Goal: Task Accomplishment & Management: Use online tool/utility

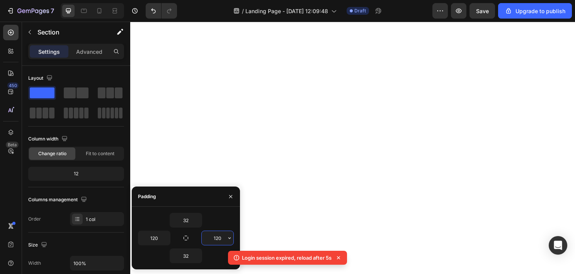
scroll to position [86, 0]
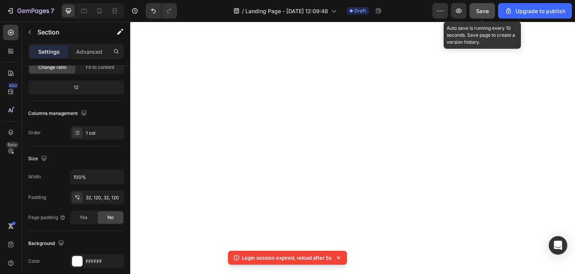
click at [478, 9] on span "Save" at bounding box center [482, 11] width 13 height 7
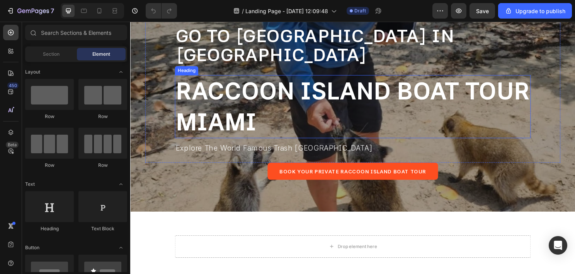
scroll to position [186, 0]
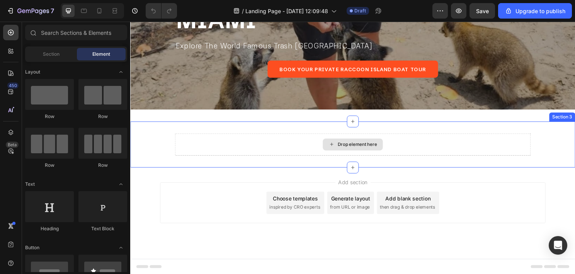
click at [187, 152] on div "Drop element here" at bounding box center [362, 149] width 371 height 23
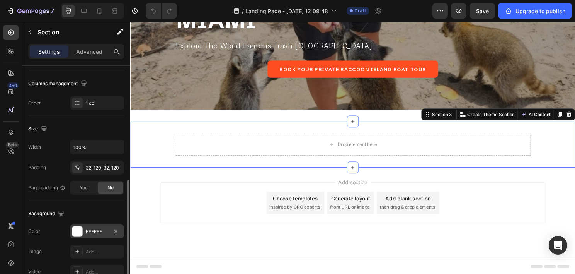
scroll to position [155, 0]
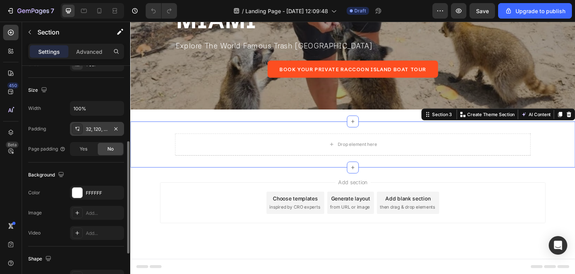
click at [94, 128] on div "32, 120, 32, 120" at bounding box center [97, 129] width 22 height 7
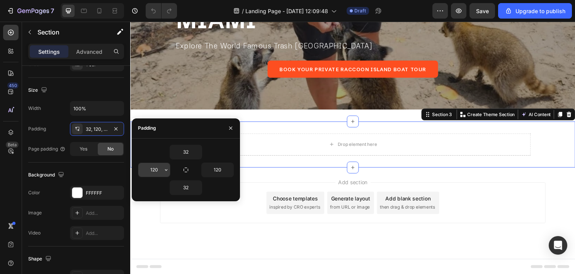
click at [152, 170] on input "120" at bounding box center [154, 170] width 32 height 14
type input "80"
click at [215, 167] on input "120" at bounding box center [218, 170] width 32 height 14
type input "80"
click at [531, 220] on div "Add section Choose templates inspired by CRO experts Generate layout from URL o…" at bounding box center [362, 210] width 402 height 43
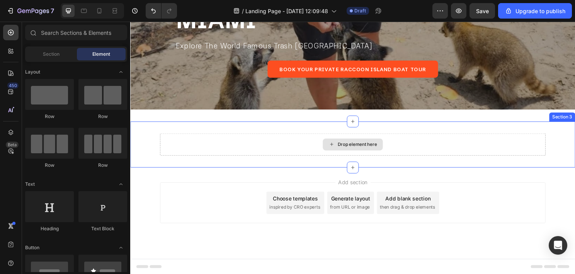
click at [428, 161] on div "Drop element here" at bounding box center [362, 149] width 402 height 23
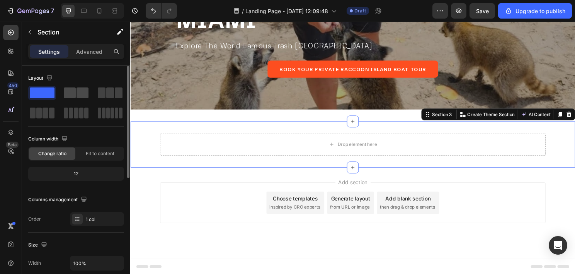
click at [80, 96] on span at bounding box center [83, 92] width 12 height 11
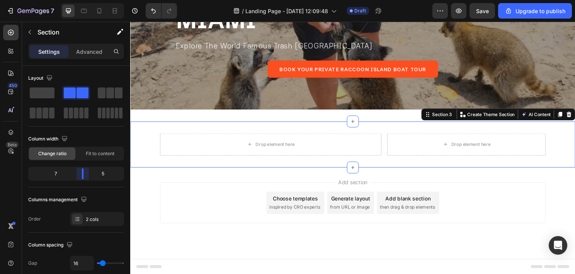
drag, startPoint x: 76, startPoint y: 176, endPoint x: 83, endPoint y: 176, distance: 6.6
click at [83, 0] on body "7 / Landing Page - Aug 28, 12:09:48 Draft Preview Save Upgrade to publish 450 B…" at bounding box center [287, 0] width 575 height 0
click at [14, 33] on icon at bounding box center [11, 33] width 8 height 8
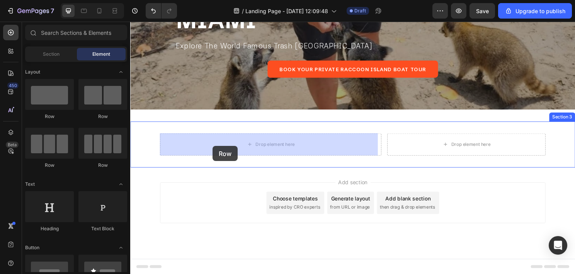
drag, startPoint x: 183, startPoint y: 121, endPoint x: 216, endPoint y: 151, distance: 45.2
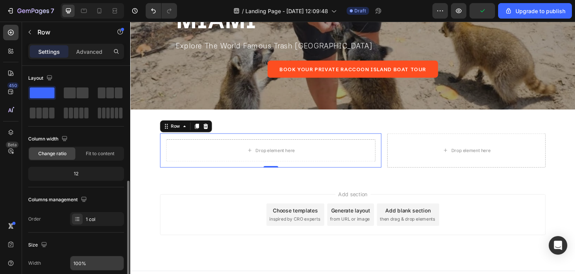
scroll to position [116, 0]
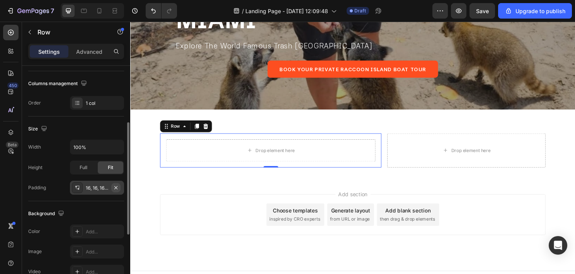
click at [118, 187] on icon "button" at bounding box center [116, 187] width 6 height 6
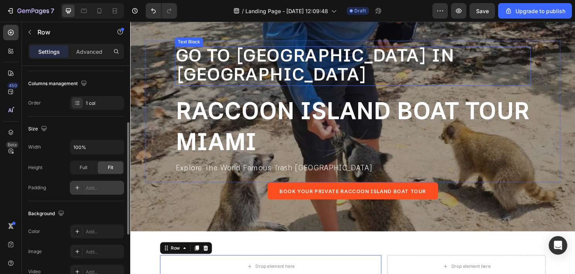
scroll to position [186, 0]
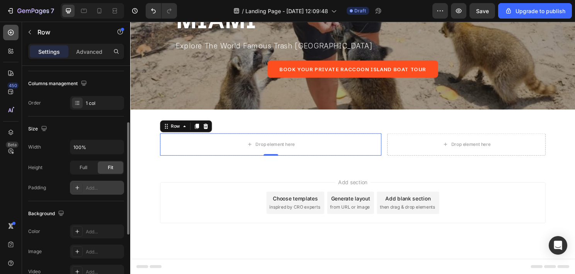
click at [13, 34] on icon at bounding box center [11, 33] width 8 height 8
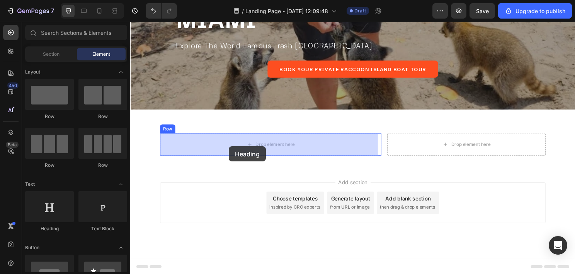
drag, startPoint x: 188, startPoint y: 229, endPoint x: 233, endPoint y: 152, distance: 89.8
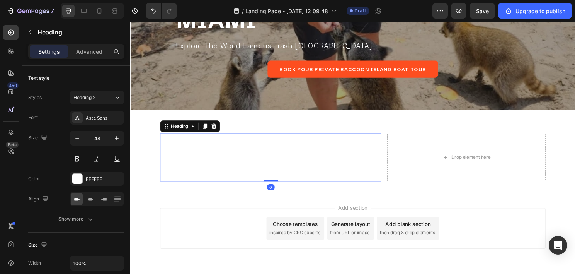
click at [235, 157] on h2 "Your heading text goes here" at bounding box center [276, 163] width 231 height 50
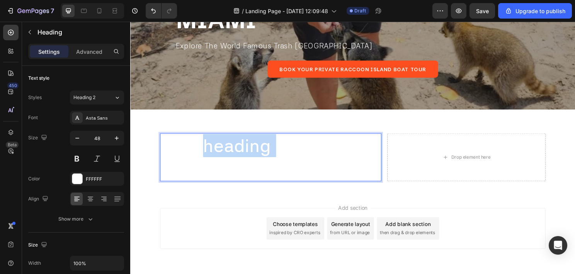
click at [235, 157] on p "Your heading text goes here" at bounding box center [276, 163] width 229 height 48
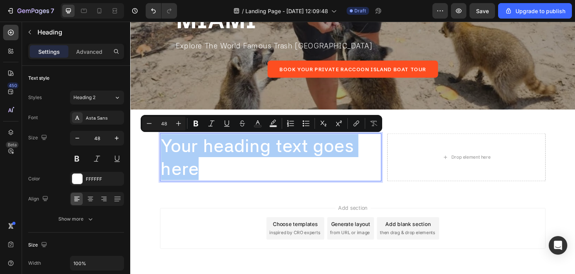
click at [162, 124] on input "48" at bounding box center [163, 123] width 15 height 9
type input "24"
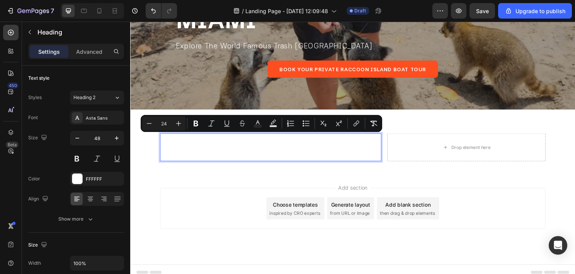
click at [208, 153] on span "Your heading text goes here" at bounding box center [225, 153] width 126 height 11
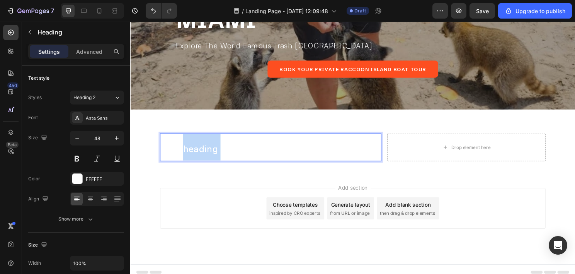
click at [208, 153] on span "Your heading text goes here" at bounding box center [225, 153] width 126 height 11
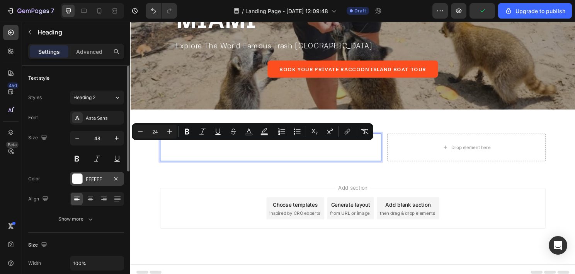
click at [75, 181] on div at bounding box center [77, 179] width 10 height 10
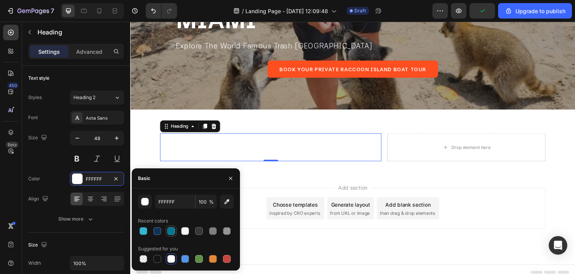
click at [169, 233] on div at bounding box center [171, 231] width 8 height 8
type input "017691"
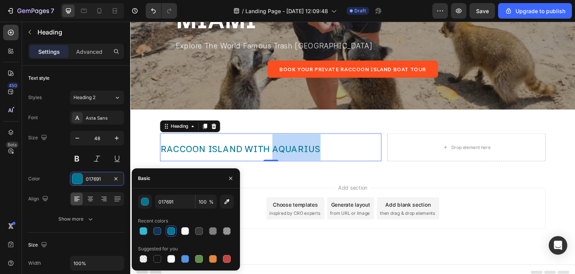
click at [295, 144] on p "RACCOON ISLAND WITH AQUARIUS" at bounding box center [276, 152] width 229 height 27
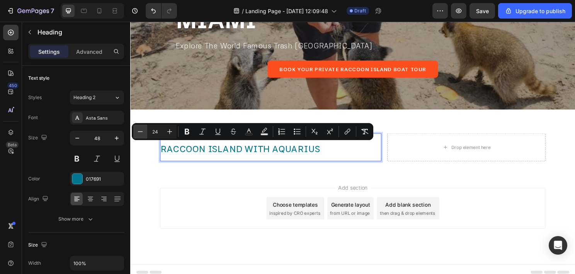
click at [141, 135] on icon "Editor contextual toolbar" at bounding box center [141, 132] width 8 height 8
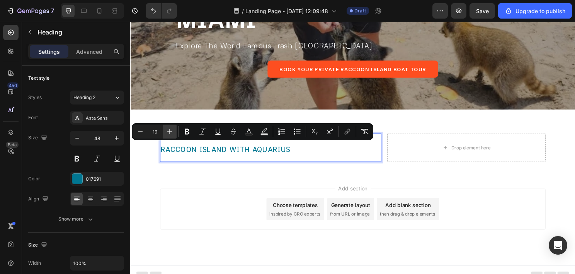
click at [169, 135] on icon "Editor contextual toolbar" at bounding box center [170, 132] width 8 height 8
type input "20"
click at [220, 157] on span "RACCOON ISLAND WITH AQUARIUS" at bounding box center [232, 154] width 140 height 9
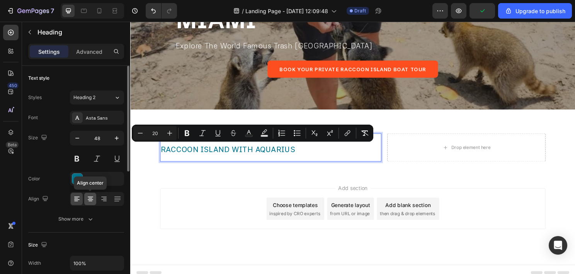
scroll to position [116, 0]
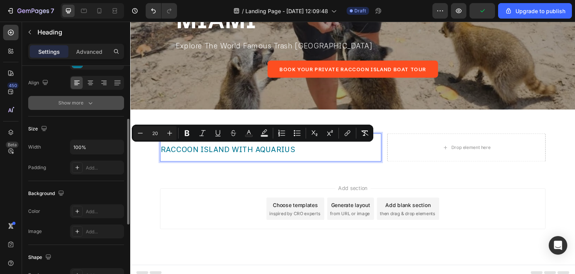
click at [88, 107] on button "Show more" at bounding box center [76, 103] width 96 height 14
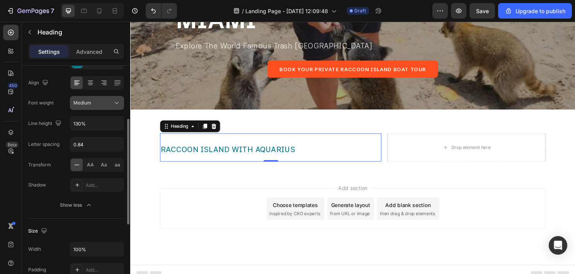
click at [105, 105] on div "Medium" at bounding box center [92, 102] width 39 height 7
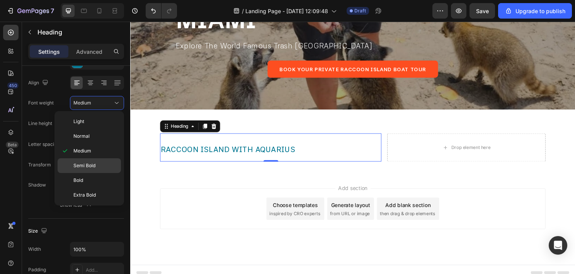
click at [95, 167] on span "Semi Bold" at bounding box center [84, 165] width 22 height 7
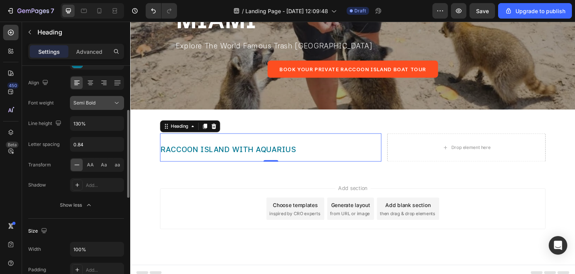
click at [108, 100] on div "Semi Bold" at bounding box center [92, 102] width 39 height 7
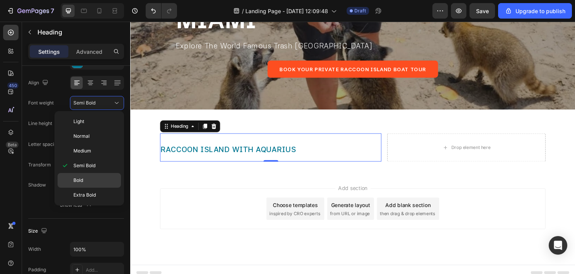
click at [94, 179] on p "Bold" at bounding box center [95, 180] width 44 height 7
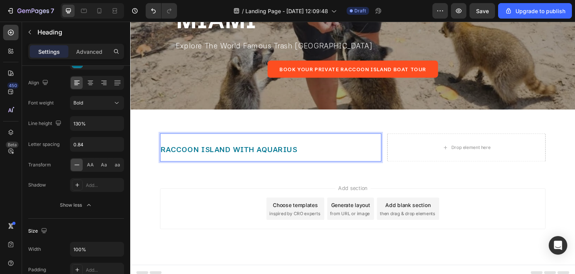
click at [271, 159] on p "RACCOON ISLAND WITH AQUARIUS" at bounding box center [276, 153] width 229 height 28
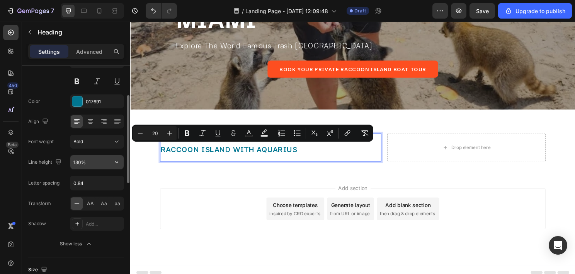
scroll to position [0, 0]
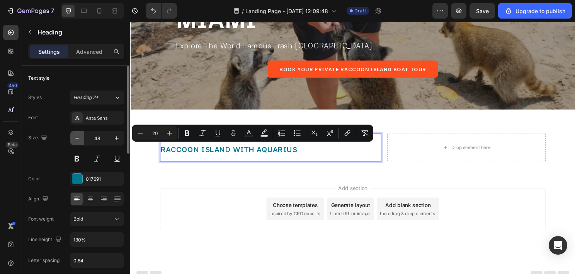
click at [80, 141] on icon "button" at bounding box center [77, 138] width 8 height 8
click at [80, 140] on icon "button" at bounding box center [77, 138] width 8 height 8
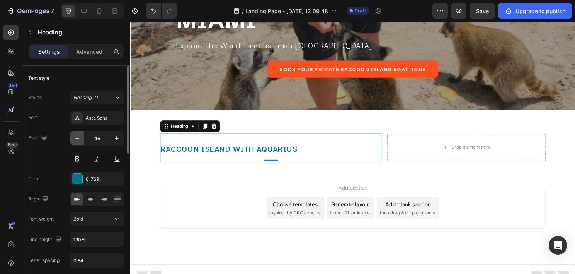
click at [79, 140] on icon "button" at bounding box center [77, 138] width 8 height 8
click at [79, 139] on icon "button" at bounding box center [77, 138] width 8 height 8
click at [79, 138] on icon "button" at bounding box center [77, 138] width 8 height 8
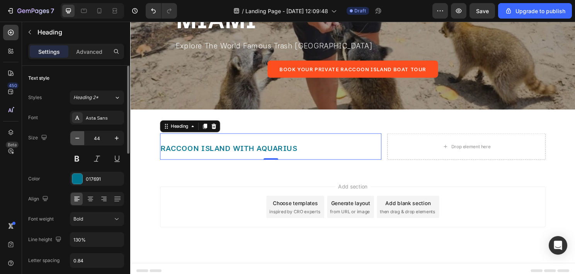
click at [79, 138] on icon "button" at bounding box center [77, 138] width 8 height 8
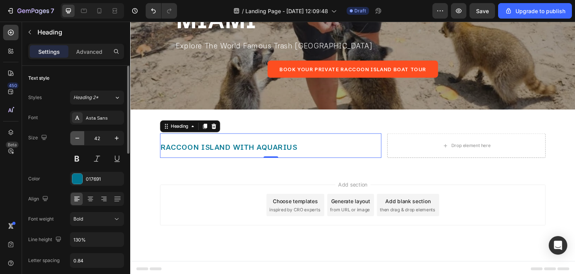
click at [79, 138] on icon "button" at bounding box center [77, 138] width 8 height 8
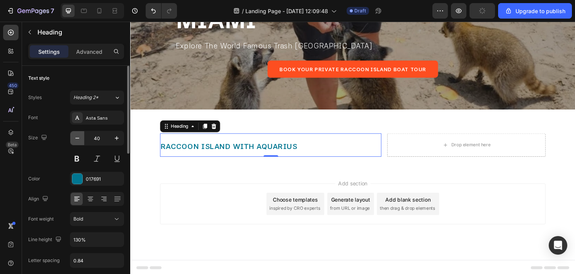
click at [79, 137] on icon "button" at bounding box center [77, 138] width 8 height 8
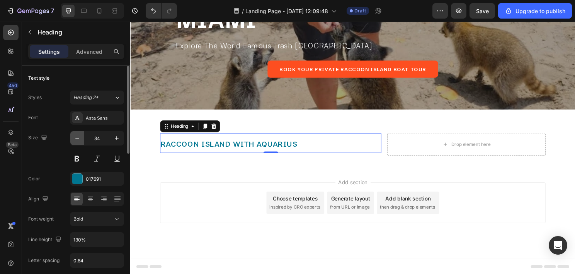
click at [79, 136] on icon "button" at bounding box center [77, 138] width 8 height 8
click at [311, 150] on p "RACCOON ISLAND WITH AQUARIUS" at bounding box center [276, 147] width 229 height 17
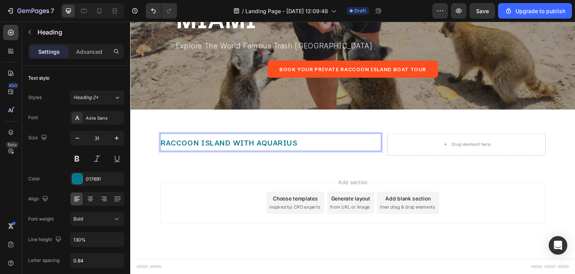
click at [311, 150] on p "RACCOON ISLAND WITH AQUARIUS" at bounding box center [276, 147] width 229 height 17
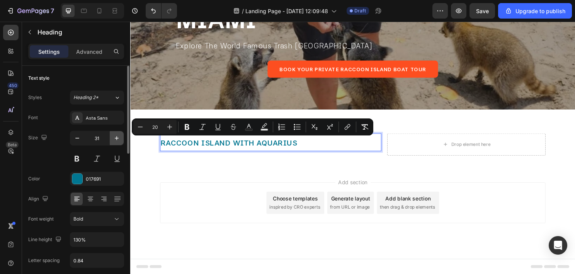
click at [118, 137] on icon "button" at bounding box center [117, 138] width 8 height 8
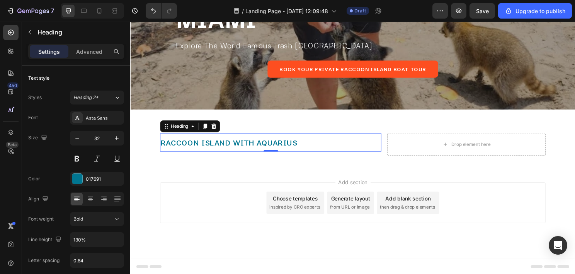
click at [251, 148] on span "RACCOON ISLAND WITH AQUARIUS" at bounding box center [233, 147] width 143 height 9
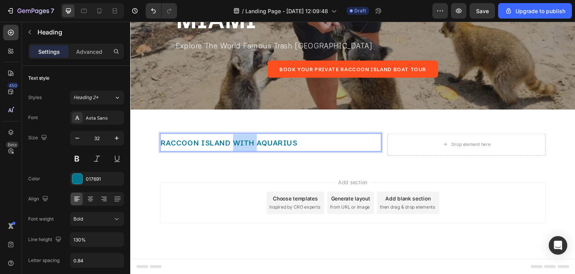
click at [251, 148] on span "RACCOON ISLAND WITH AQUARIUS" at bounding box center [233, 147] width 143 height 9
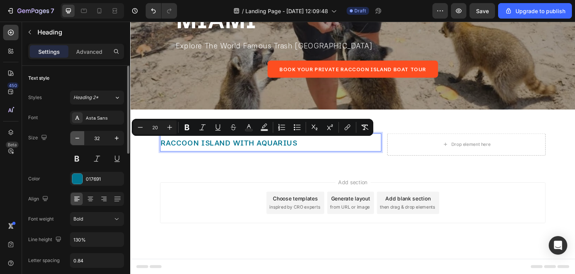
click at [77, 140] on icon "button" at bounding box center [77, 138] width 8 height 8
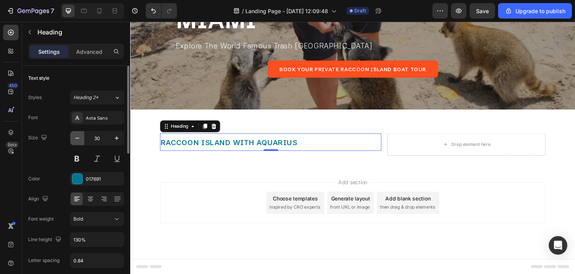
click at [77, 140] on icon "button" at bounding box center [77, 138] width 8 height 8
click at [77, 139] on icon "button" at bounding box center [77, 138] width 8 height 8
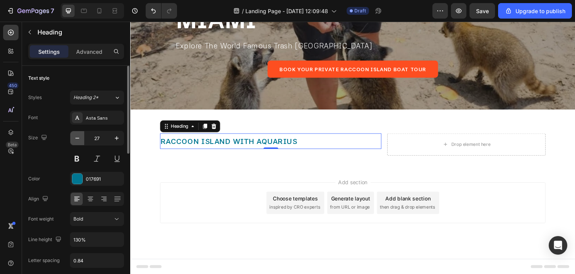
click at [77, 139] on icon "button" at bounding box center [77, 138] width 8 height 8
type input "24"
click at [304, 144] on p "RACCOON ISLAND WITH AQUARIUS" at bounding box center [276, 145] width 229 height 13
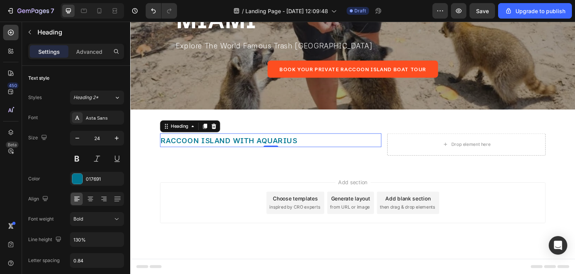
click at [304, 144] on p "RACCOON ISLAND WITH AQUARIUS" at bounding box center [276, 145] width 229 height 13
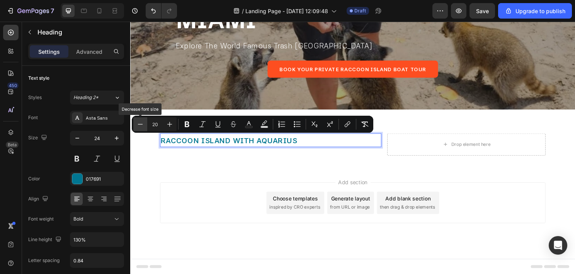
click at [142, 124] on icon "Editor contextual toolbar" at bounding box center [140, 124] width 5 height 0
click at [147, 124] on button "Minus" at bounding box center [140, 124] width 14 height 14
click at [139, 123] on icon "Editor contextual toolbar" at bounding box center [141, 124] width 8 height 8
type input "16"
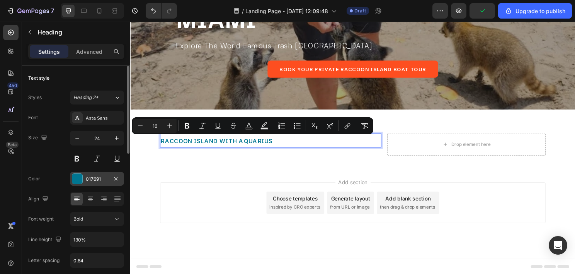
click at [91, 178] on div "017691" at bounding box center [97, 179] width 22 height 7
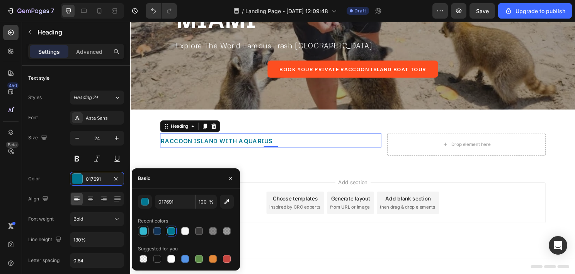
click at [144, 230] on div at bounding box center [144, 231] width 8 height 8
type input "34B7CF"
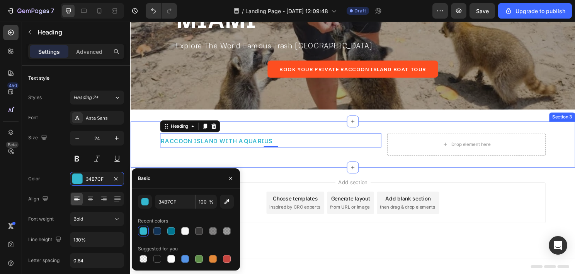
click at [317, 166] on div "⁠⁠⁠⁠⁠⁠⁠ RACCOON ISLAND WITH AQUARIUS Heading 0 Row Drop element here Section 3" at bounding box center [362, 150] width 464 height 48
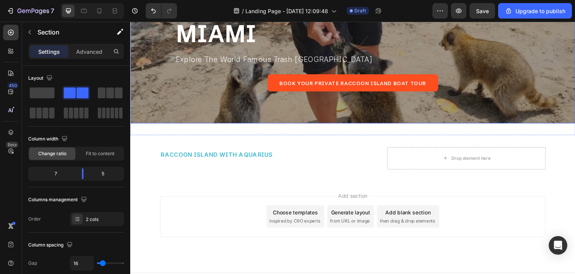
scroll to position [147, 0]
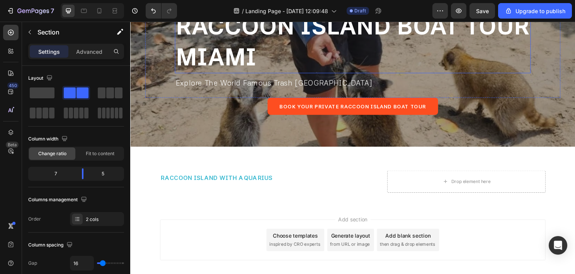
click at [290, 63] on span "RACCOON ISLAND BOAT TOUR MIAMI" at bounding box center [361, 42] width 369 height 61
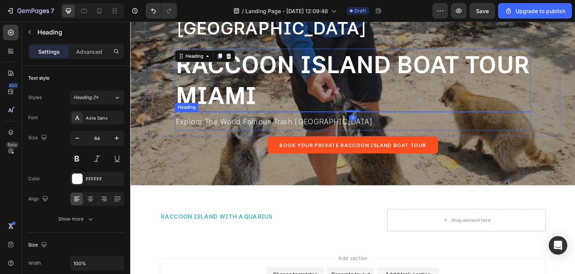
scroll to position [70, 0]
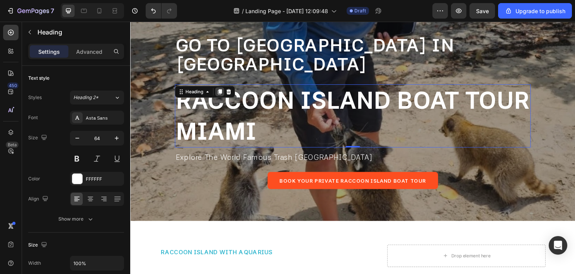
click at [227, 94] on icon at bounding box center [223, 95] width 6 height 6
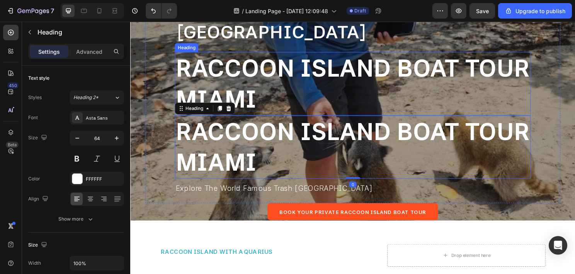
scroll to position [108, 0]
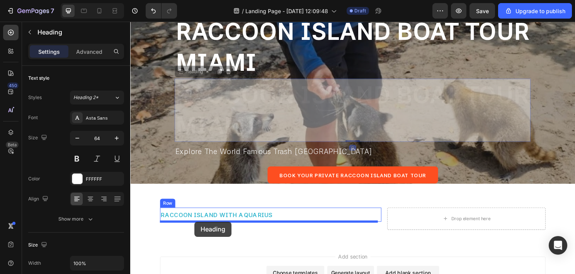
drag, startPoint x: 203, startPoint y: 74, endPoint x: 197, endPoint y: 230, distance: 156.3
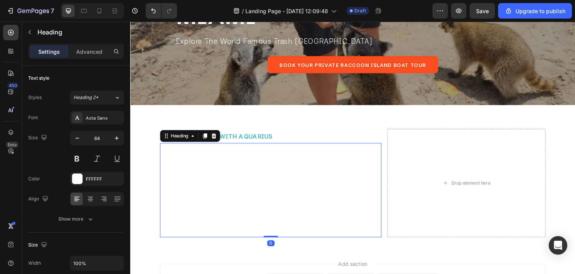
scroll to position [224, 0]
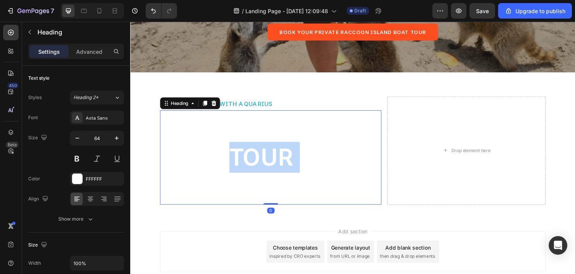
click at [235, 167] on span "RACCOON ISLAND BOAT TOUR MIAMI" at bounding box center [274, 163] width 224 height 94
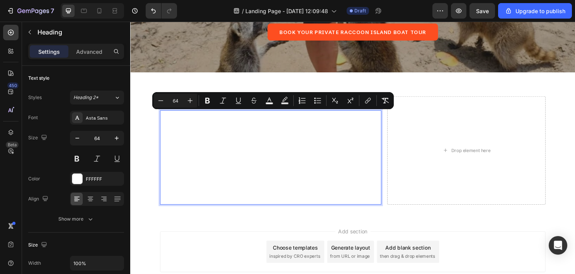
click at [173, 101] on input "64" at bounding box center [175, 100] width 15 height 9
type input "48"
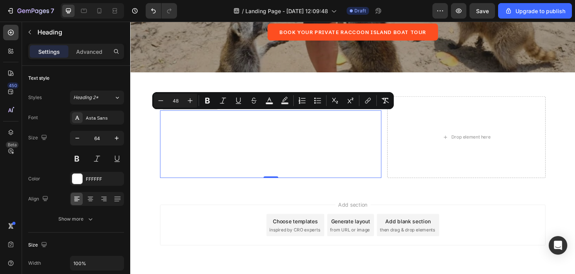
click at [226, 142] on span "RACCOON ISLAND BOAT TOUR MIAMI" at bounding box center [274, 150] width 224 height 57
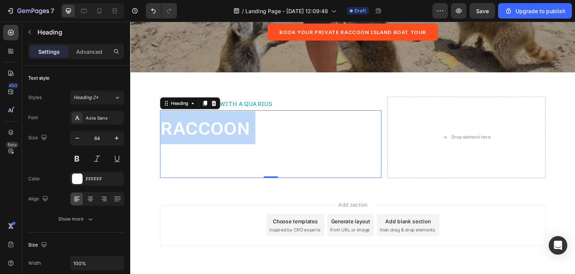
click at [226, 142] on span "RACCOON ISLAND BOAT TOUR MIAMI" at bounding box center [274, 150] width 224 height 57
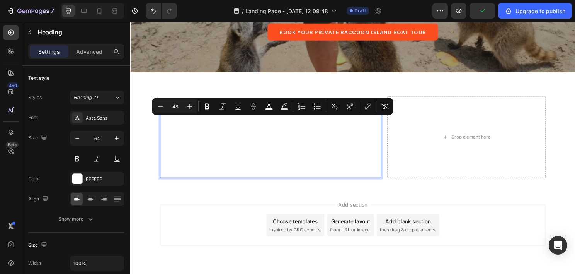
click at [182, 108] on input "48" at bounding box center [174, 106] width 15 height 9
type input "4"
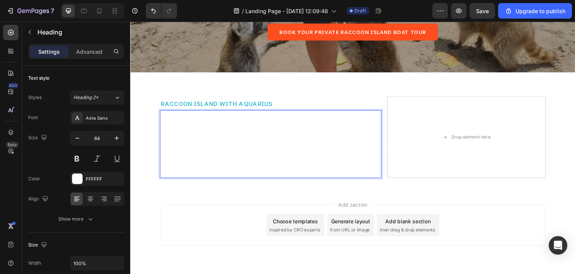
scroll to position [219, 0]
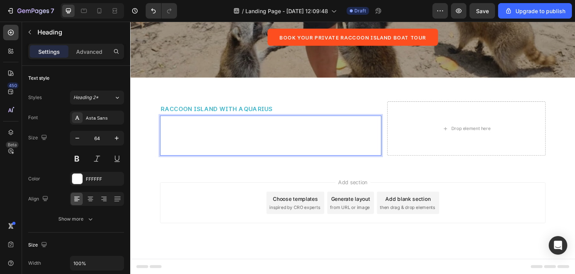
click at [201, 132] on p "0" at bounding box center [276, 140] width 229 height 40
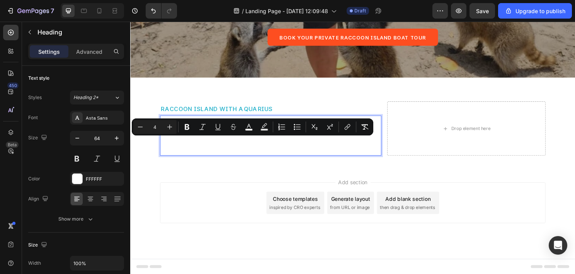
click at [158, 129] on input "4" at bounding box center [154, 126] width 15 height 9
type input "40"
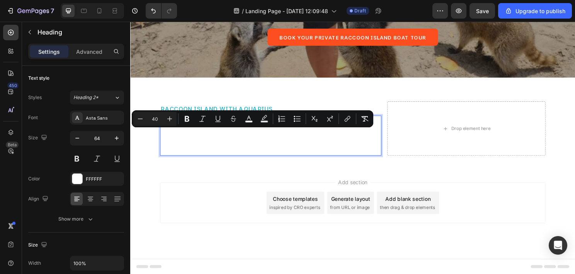
scroll to position [214, 0]
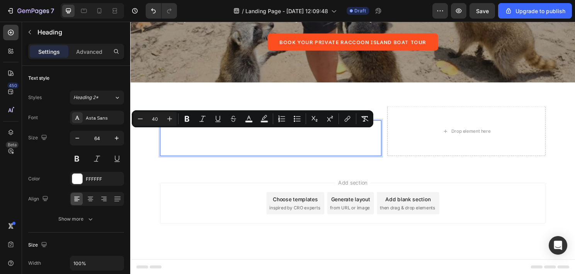
click at [198, 144] on p "0" at bounding box center [276, 143] width 229 height 36
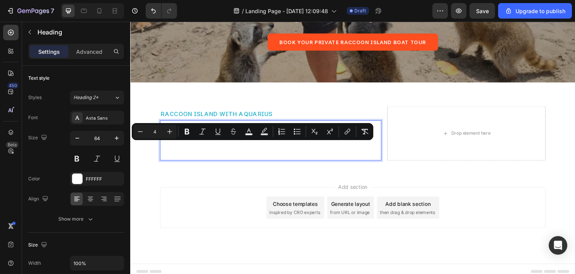
click at [159, 133] on input "4" at bounding box center [154, 131] width 15 height 9
type input "40"
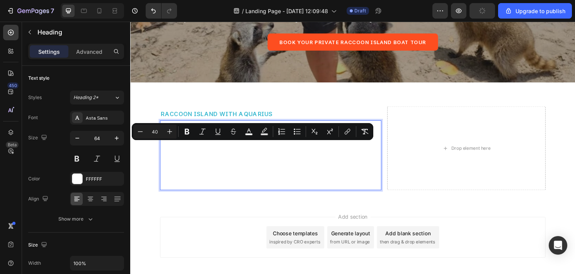
click at [219, 161] on p "RACCOON ISLAND BOAT TOUR MIAMI" at bounding box center [276, 160] width 229 height 71
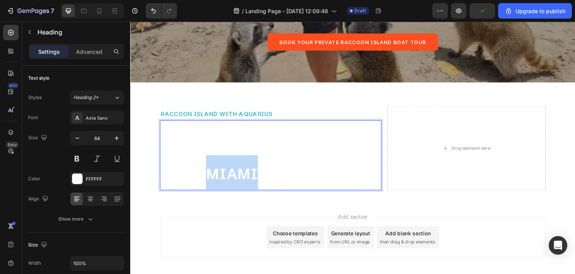
click at [219, 161] on p "RACCOON ISLAND BOAT TOUR MIAMI" at bounding box center [276, 160] width 229 height 71
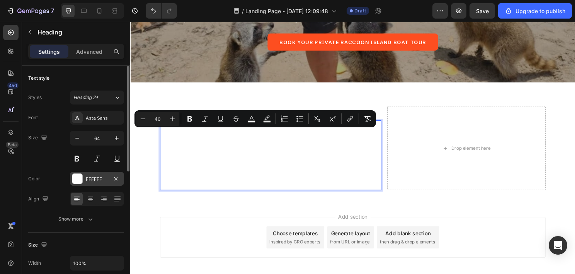
click at [80, 182] on div at bounding box center [77, 179] width 10 height 10
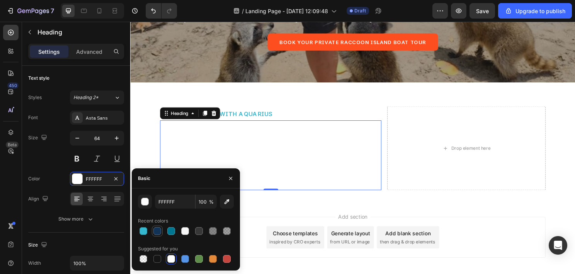
click at [154, 232] on div at bounding box center [158, 231] width 8 height 8
type input "123356"
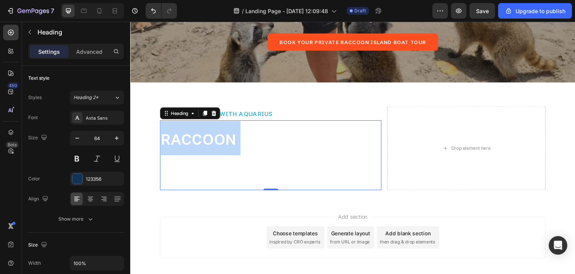
click at [191, 152] on span "RACCOON ISLAND BOAT TOUR MIAMI" at bounding box center [256, 162] width 189 height 54
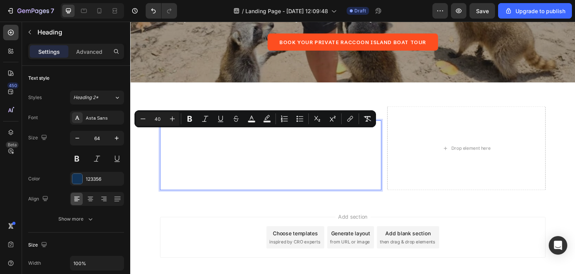
click at [243, 119] on div "Minus 40 Plus Bold Italic Underline Strikethrough color Text Background Color N…" at bounding box center [255, 119] width 239 height 14
click at [252, 119] on icon "Editor contextual toolbar" at bounding box center [252, 119] width 8 height 8
type input "FFFFFF"
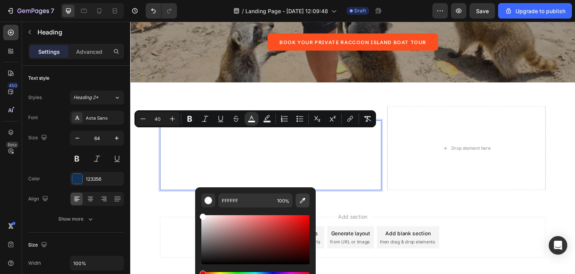
click at [297, 203] on button "Editor contextual toolbar" at bounding box center [303, 200] width 14 height 14
type input "123356"
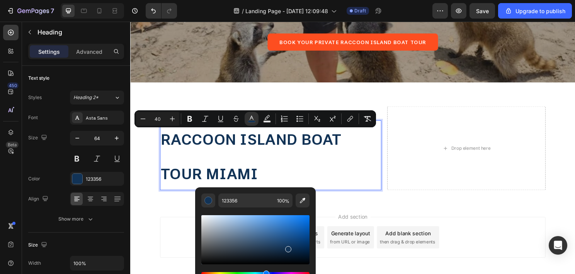
click at [318, 176] on p "RACCOON ISLAND BOAT TOUR MIAMI" at bounding box center [276, 160] width 229 height 71
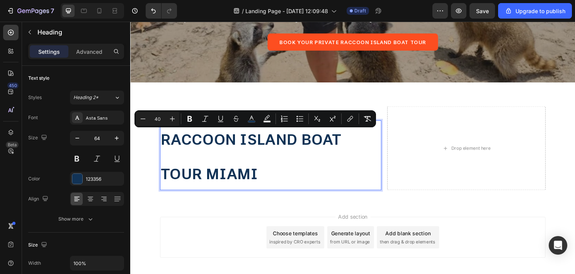
click at [265, 173] on p "RACCOON ISLAND BOAT TOUR MIAMI" at bounding box center [276, 160] width 229 height 71
click at [97, 138] on input "64" at bounding box center [97, 138] width 26 height 14
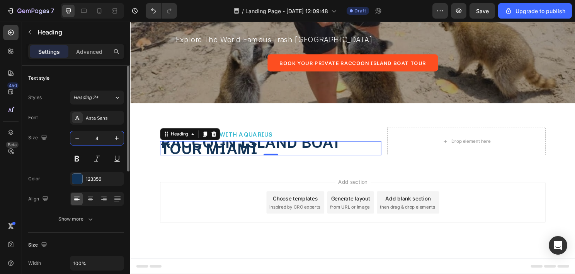
scroll to position [193, 0]
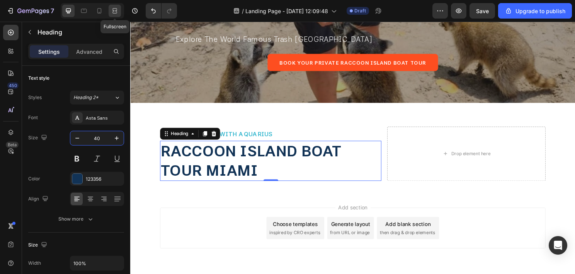
type input "40"
click at [114, 12] on icon at bounding box center [114, 11] width 2 height 2
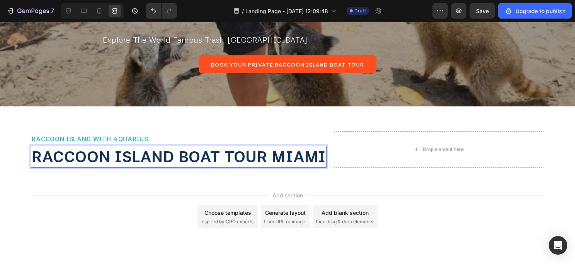
click at [144, 167] on p "RACCOON ISLAND BOAT TOUR MIAMI" at bounding box center [179, 157] width 294 height 20
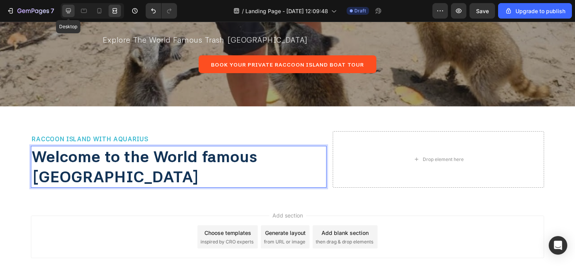
click at [74, 12] on div at bounding box center [68, 11] width 12 height 12
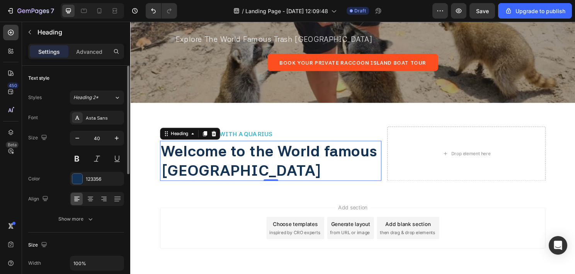
scroll to position [77, 0]
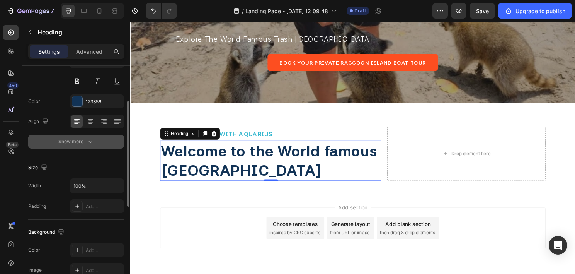
click at [92, 140] on icon "button" at bounding box center [91, 142] width 8 height 8
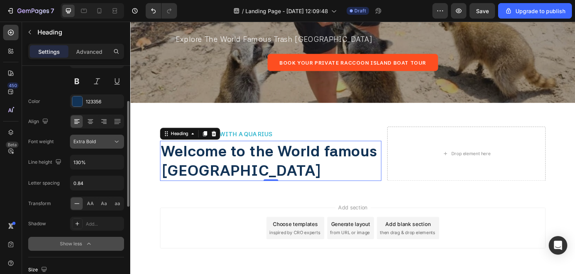
click at [98, 142] on div "Extra Bold" at bounding box center [92, 141] width 39 height 7
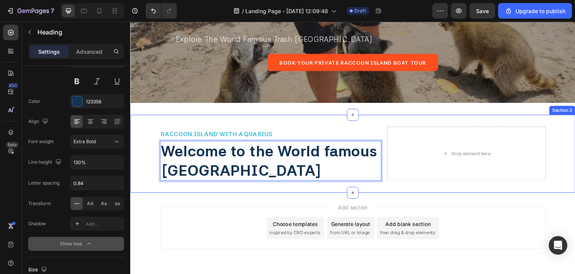
click at [236, 194] on div "RACCOON ISLAND WITH AQUARIUS Heading Welcome to the World famous Raccoon Island…" at bounding box center [362, 159] width 464 height 81
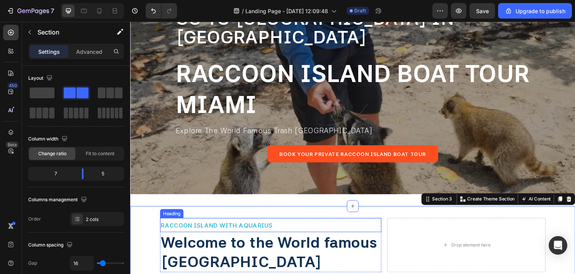
scroll to position [77, 0]
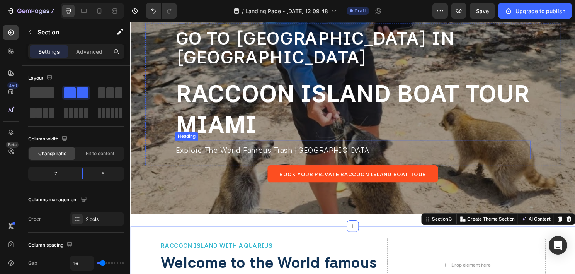
click at [291, 152] on span "Explore The World Famous Trash Panda Island" at bounding box center [279, 155] width 205 height 9
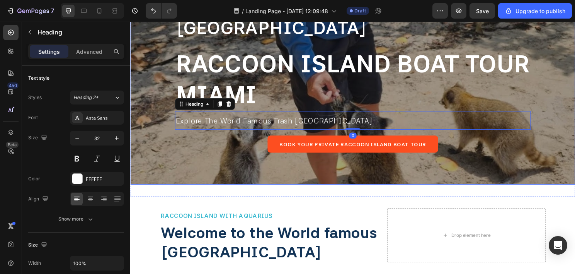
scroll to position [154, 0]
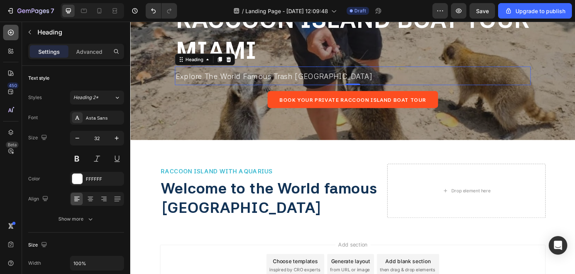
click at [14, 30] on icon at bounding box center [11, 33] width 8 height 8
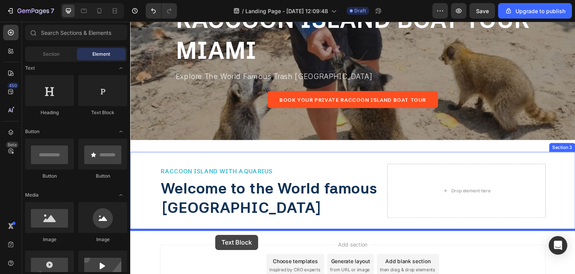
scroll to position [158, 0]
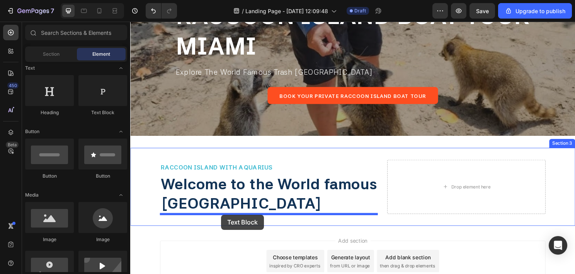
drag, startPoint x: 232, startPoint y: 125, endPoint x: 225, endPoint y: 223, distance: 97.7
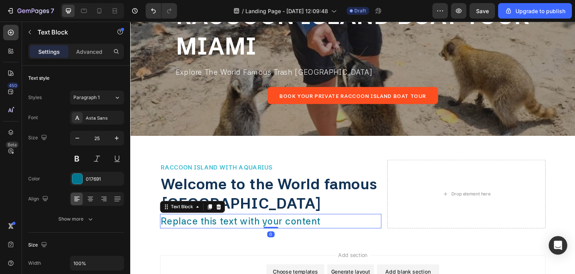
click at [243, 231] on div "Replace this text with your content" at bounding box center [276, 229] width 231 height 15
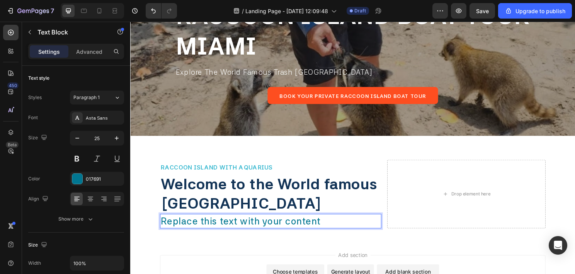
click at [243, 231] on p "Replace this text with your content" at bounding box center [276, 230] width 229 height 14
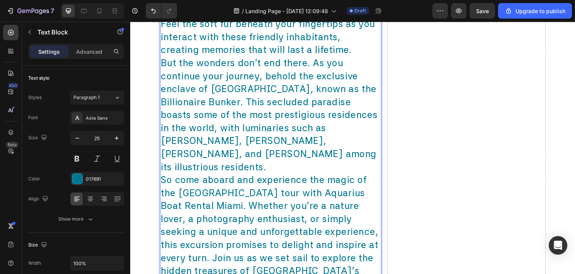
scroll to position [686, 0]
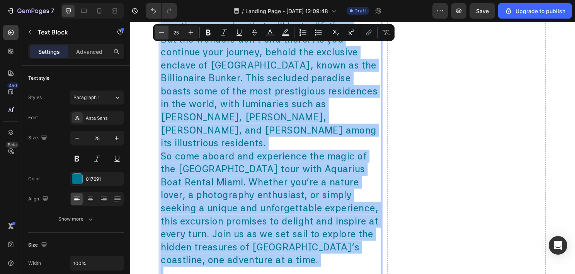
click at [160, 31] on icon "Editor contextual toolbar" at bounding box center [162, 33] width 8 height 8
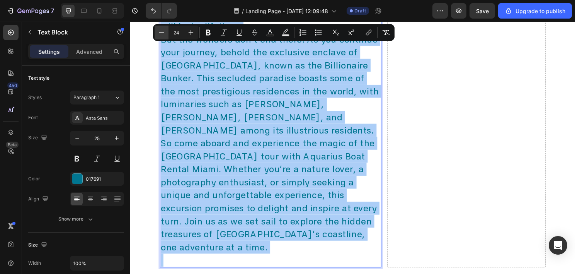
click at [160, 31] on icon "Editor contextual toolbar" at bounding box center [162, 33] width 8 height 8
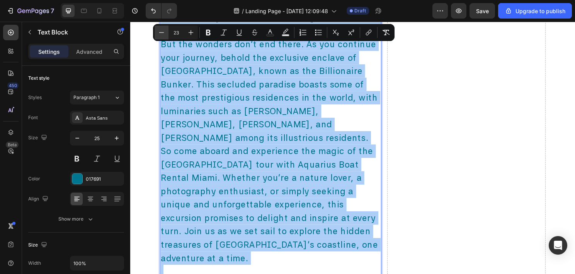
click at [160, 31] on icon "Editor contextual toolbar" at bounding box center [162, 33] width 8 height 8
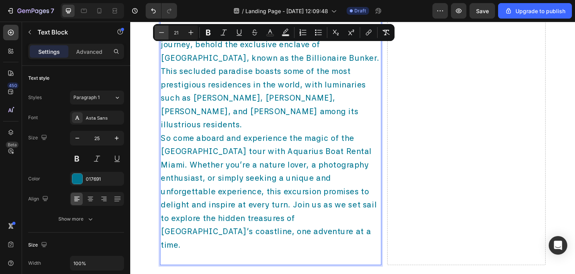
click at [159, 31] on icon "Editor contextual toolbar" at bounding box center [162, 33] width 8 height 8
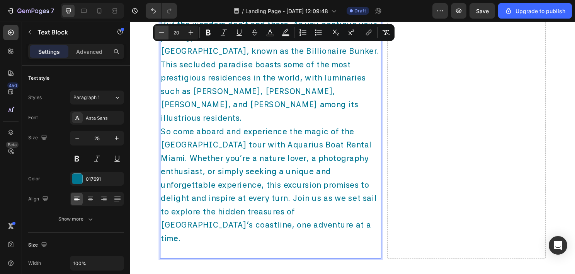
click at [159, 31] on icon "Editor contextual toolbar" at bounding box center [162, 33] width 8 height 8
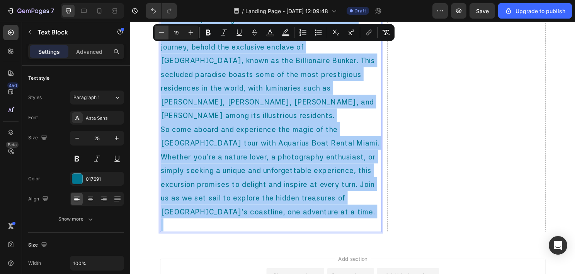
click at [159, 31] on icon "Editor contextual toolbar" at bounding box center [162, 33] width 8 height 8
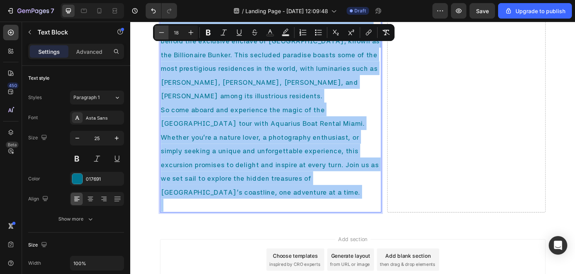
click at [159, 31] on icon "Editor contextual toolbar" at bounding box center [162, 33] width 8 height 8
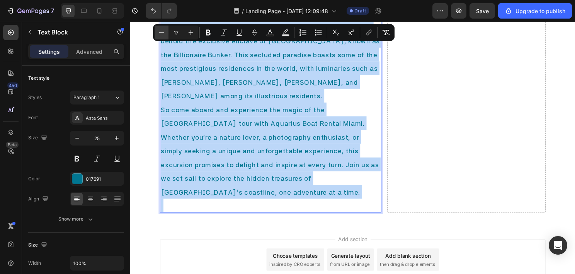
scroll to position [633, 0]
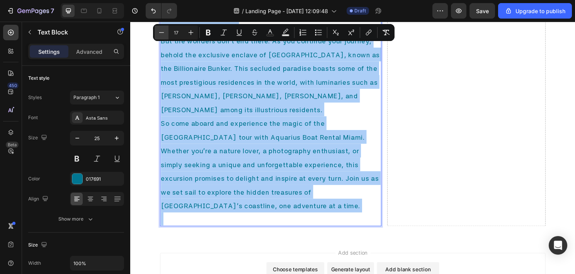
click at [159, 31] on icon "Editor contextual toolbar" at bounding box center [162, 33] width 8 height 8
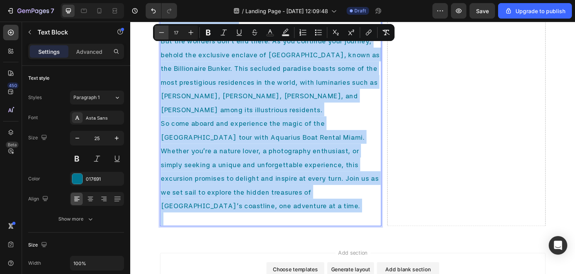
type input "16"
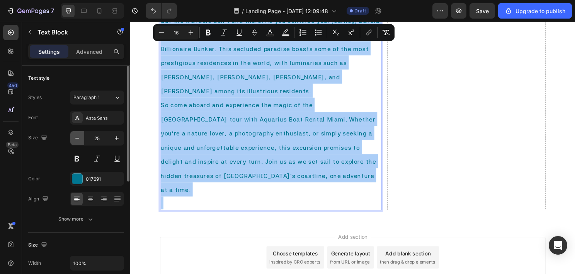
click at [82, 135] on button "button" at bounding box center [77, 138] width 14 height 14
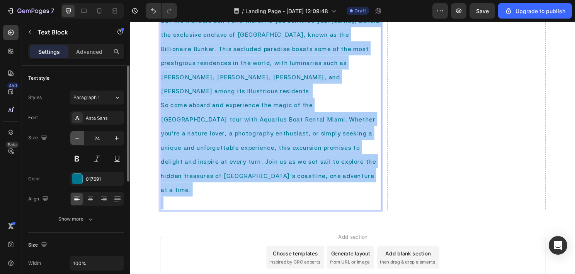
click at [82, 135] on button "button" at bounding box center [77, 138] width 14 height 14
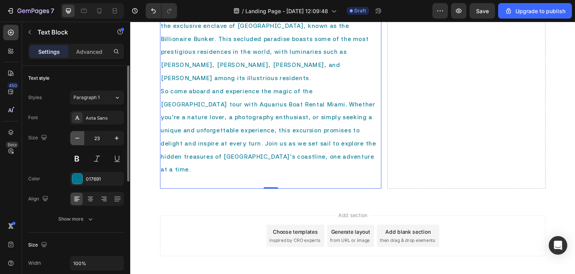
click at [82, 135] on button "button" at bounding box center [77, 138] width 14 height 14
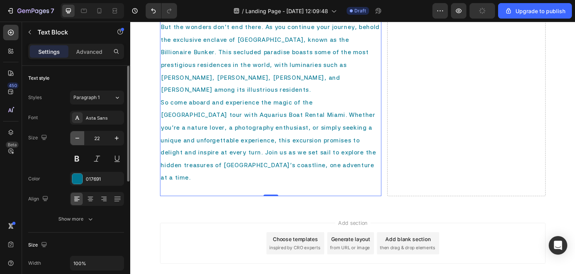
click at [82, 135] on button "button" at bounding box center [77, 138] width 14 height 14
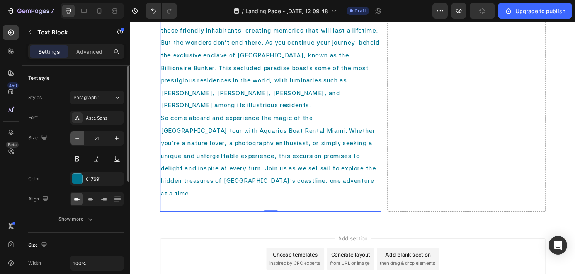
click at [81, 135] on button "button" at bounding box center [77, 138] width 14 height 14
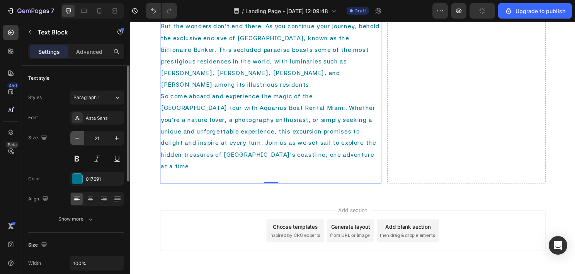
type input "20"
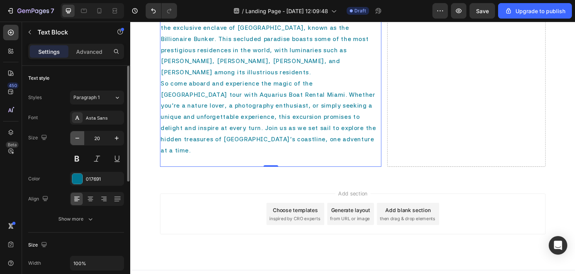
scroll to position [563, 0]
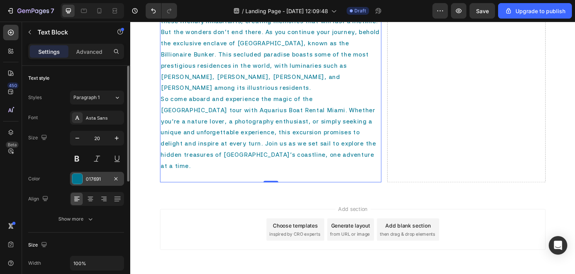
click at [93, 177] on div "017691" at bounding box center [97, 179] width 22 height 7
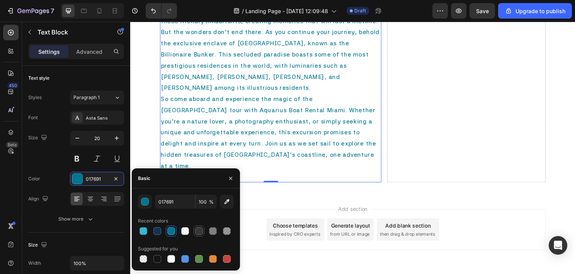
click at [196, 230] on div at bounding box center [199, 231] width 8 height 8
type input "383737"
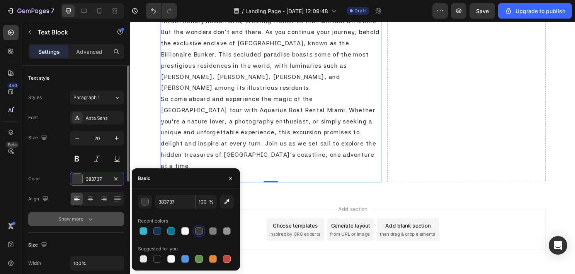
click at [92, 215] on icon "button" at bounding box center [91, 219] width 8 height 8
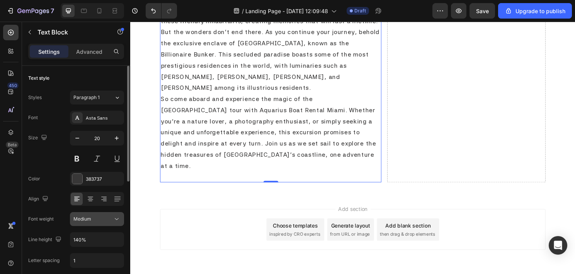
click at [91, 216] on div "Medium" at bounding box center [92, 218] width 39 height 7
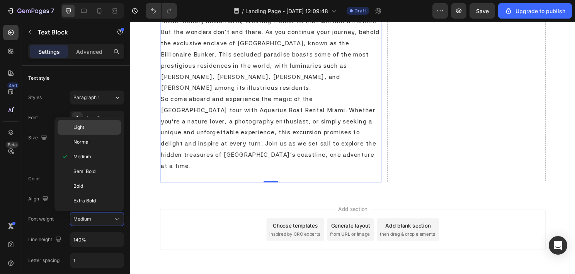
click at [95, 127] on p "Light" at bounding box center [95, 127] width 44 height 7
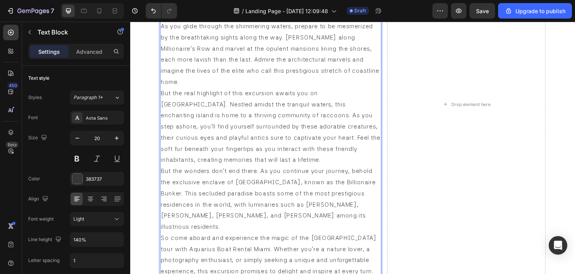
scroll to position [436, 0]
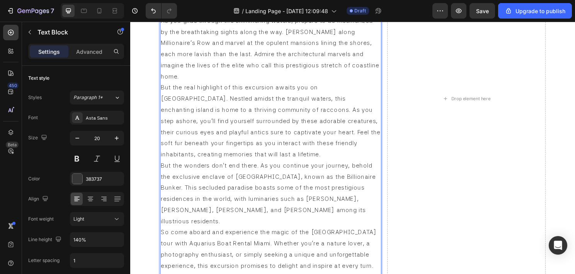
click at [355, 64] on p "As you glide through the shimmering waters, prepare to be mesmerized by the bre…" at bounding box center [276, 50] width 229 height 70
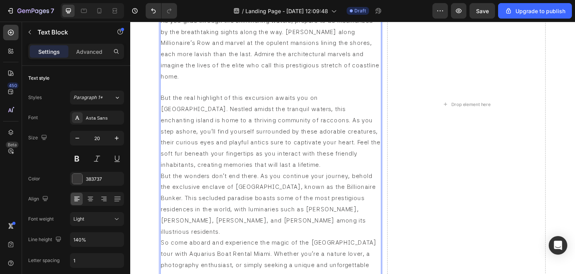
click at [280, 156] on p "But the real highlight of this excursion awaits you on Raccoon Island. Nestled …" at bounding box center [276, 135] width 229 height 81
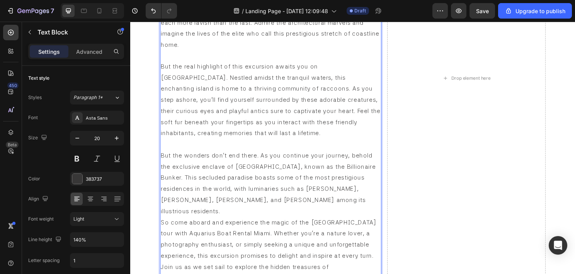
scroll to position [512, 0]
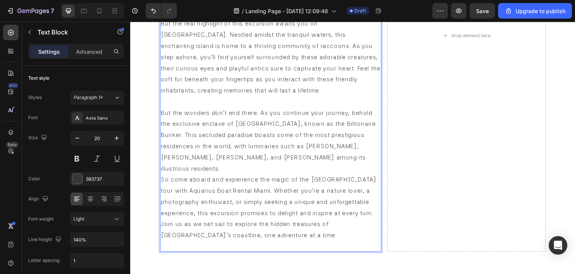
click at [370, 149] on p "But the wonders don't end there. As you continue your journey, behold the exclu…" at bounding box center [276, 146] width 229 height 70
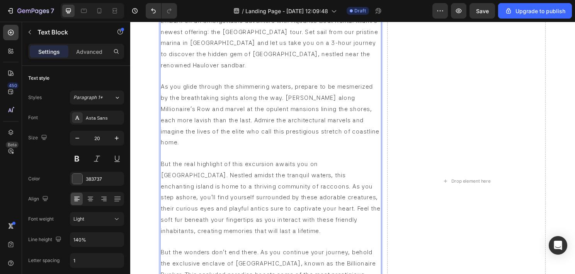
scroll to position [280, 0]
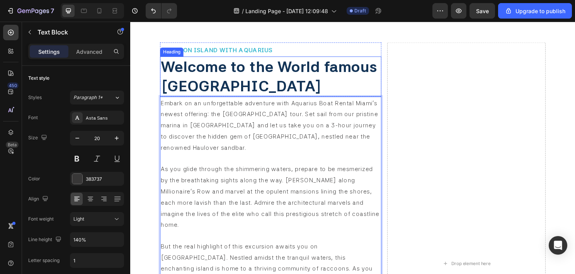
click at [370, 80] on p "⁠⁠⁠⁠⁠⁠⁠ Welcome to the World famous Raccoon Island" at bounding box center [276, 79] width 229 height 40
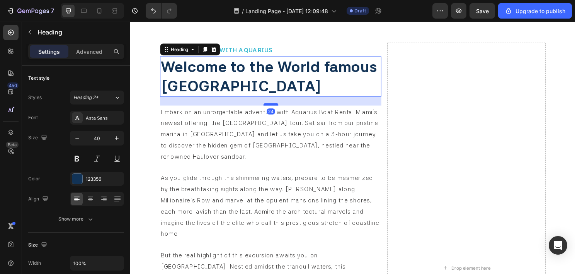
drag, startPoint x: 279, startPoint y: 99, endPoint x: 277, endPoint y: 108, distance: 9.4
click at [277, 108] on div at bounding box center [276, 108] width 15 height 2
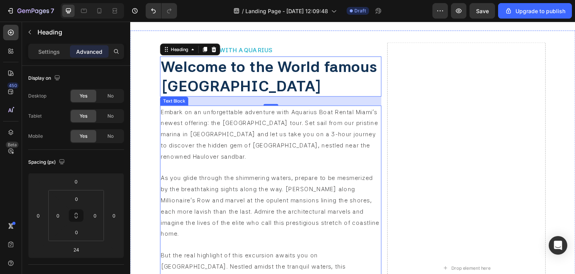
scroll to position [435, 0]
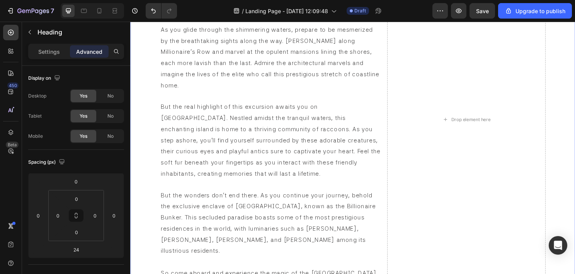
click at [156, 143] on div "RACCOON ISLAND WITH AQUARIUS Heading ⁠⁠⁠⁠⁠⁠⁠ Welcome to the World famous Raccoo…" at bounding box center [362, 123] width 464 height 495
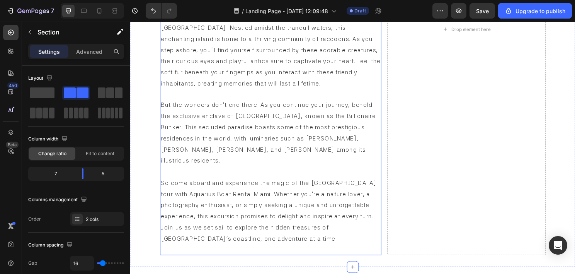
scroll to position [527, 0]
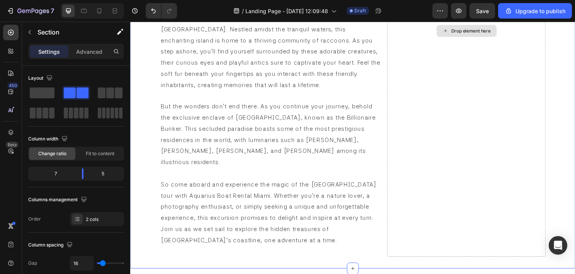
click at [448, 179] on div "Drop element here" at bounding box center [480, 31] width 165 height 470
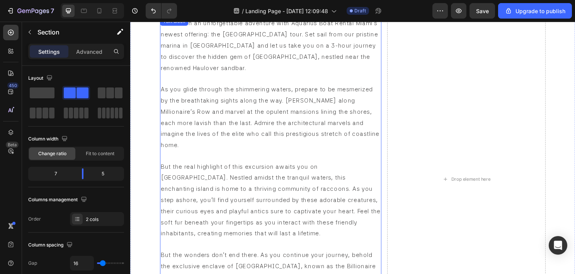
scroll to position [566, 0]
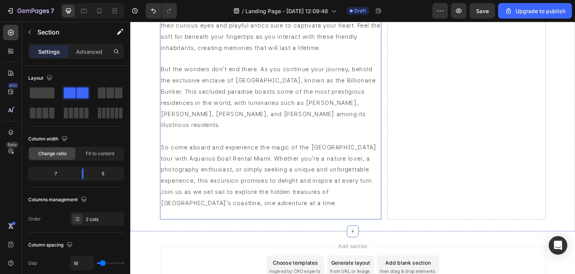
click at [196, 175] on p "So come aboard and experience the magic of the Raccoon Island tour with Aquariu…" at bounding box center [276, 182] width 229 height 70
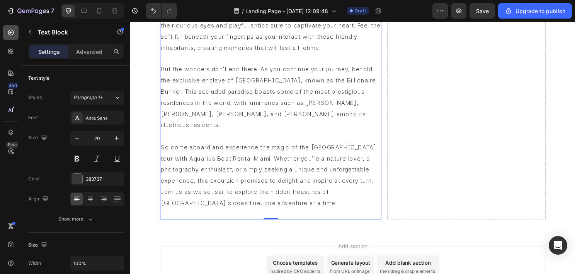
click at [11, 34] on icon at bounding box center [11, 33] width 6 height 6
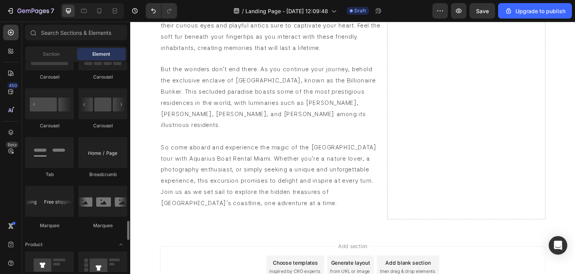
scroll to position [889, 0]
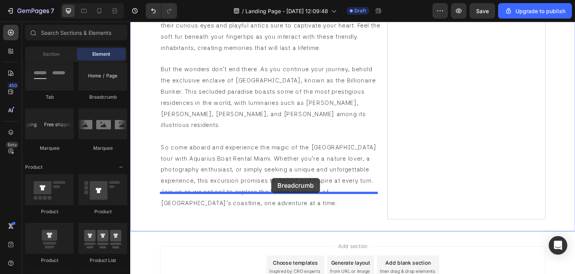
drag, startPoint x: 234, startPoint y: 108, endPoint x: 278, endPoint y: 184, distance: 88.2
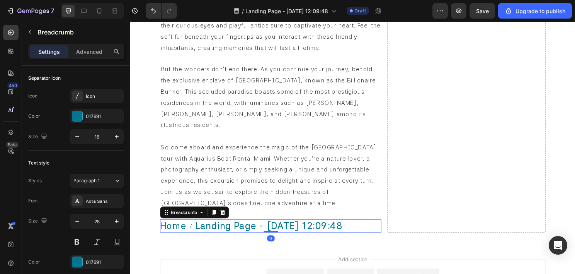
click at [275, 228] on span "Landing Page - [DATE] 12:09:48" at bounding box center [275, 235] width 154 height 14
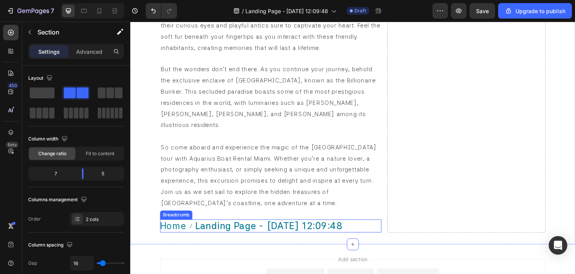
click at [222, 228] on span "Landing Page - [DATE] 12:09:48" at bounding box center [275, 235] width 154 height 14
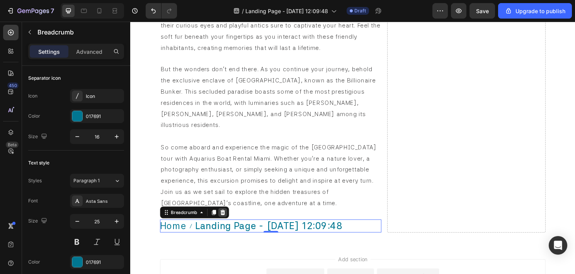
click at [229, 217] on icon at bounding box center [227, 220] width 6 height 6
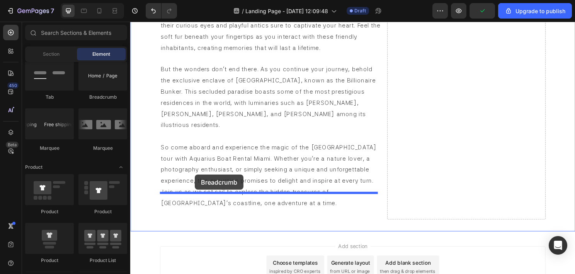
drag, startPoint x: 234, startPoint y: 110, endPoint x: 198, endPoint y: 181, distance: 79.9
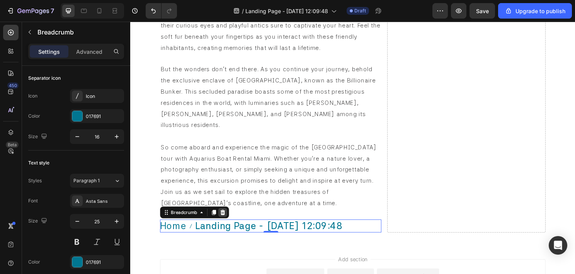
click at [227, 218] on icon at bounding box center [226, 220] width 5 height 5
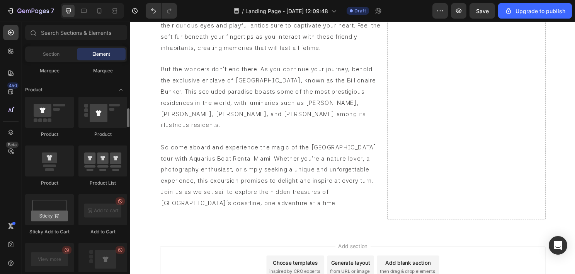
scroll to position [928, 0]
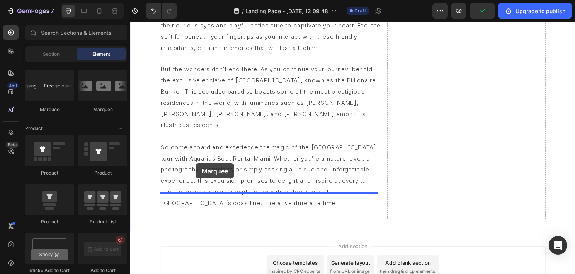
drag, startPoint x: 235, startPoint y: 116, endPoint x: 198, endPoint y: 169, distance: 64.9
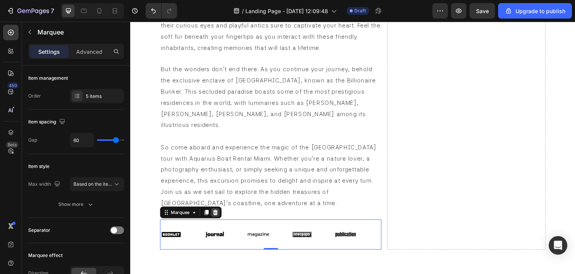
click at [219, 217] on icon at bounding box center [219, 220] width 6 height 6
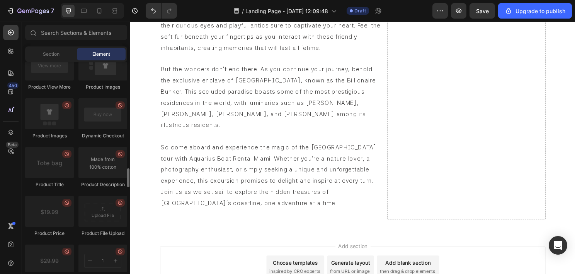
scroll to position [1044, 0]
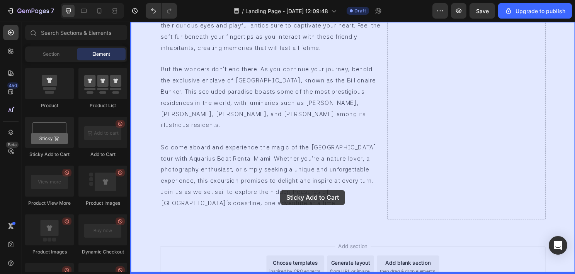
drag, startPoint x: 185, startPoint y: 159, endPoint x: 287, endPoint y: 197, distance: 108.8
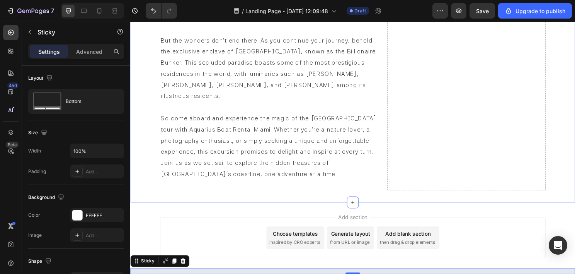
scroll to position [605, 0]
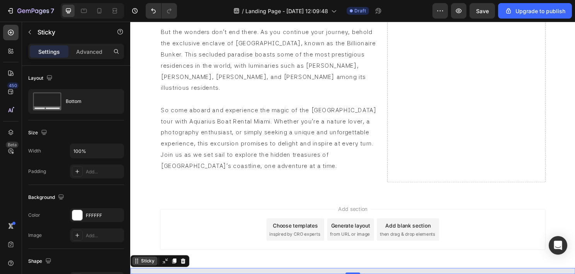
click at [141, 270] on div "Sticky" at bounding box center [148, 271] width 17 height 7
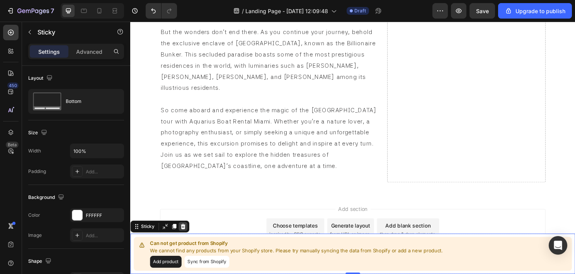
click at [185, 236] on icon at bounding box center [185, 234] width 5 height 5
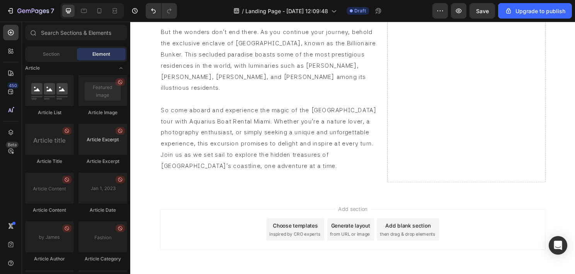
scroll to position [2082, 0]
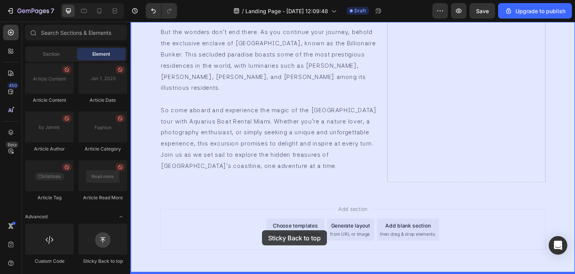
drag, startPoint x: 234, startPoint y: 263, endPoint x: 278, endPoint y: 237, distance: 51.1
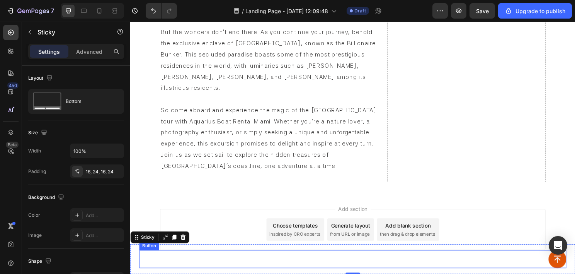
click at [571, 269] on icon at bounding box center [575, 268] width 9 height 9
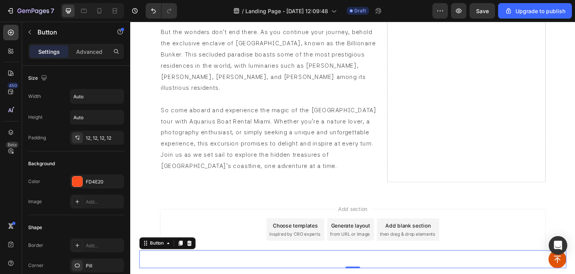
click at [571, 269] on icon at bounding box center [575, 268] width 9 height 9
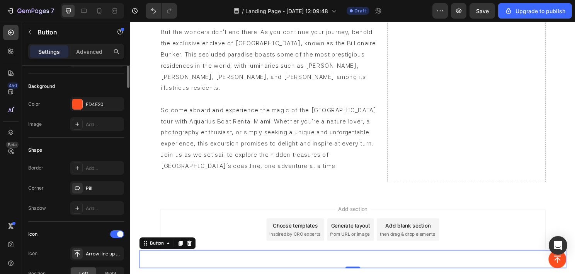
scroll to position [0, 0]
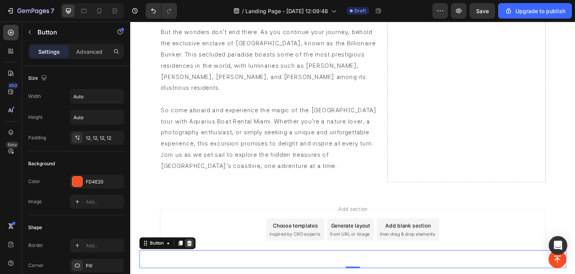
click at [189, 251] on icon at bounding box center [192, 252] width 6 height 6
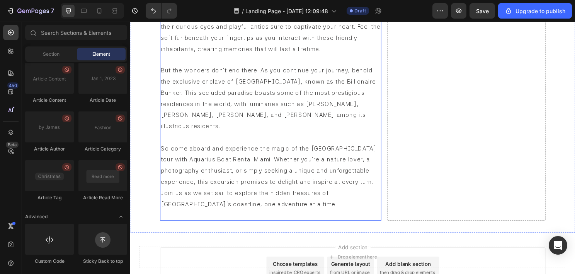
scroll to position [566, 0]
click at [13, 31] on icon at bounding box center [11, 33] width 6 height 6
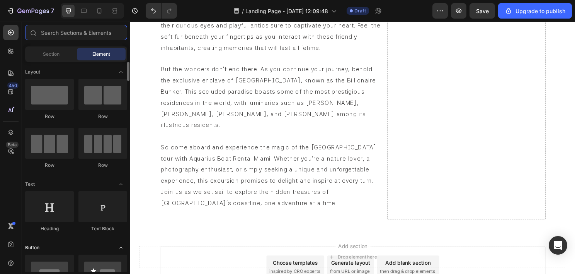
scroll to position [77, 0]
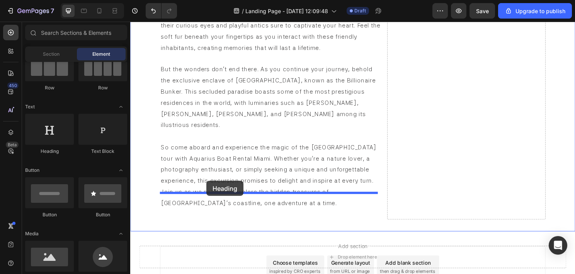
drag, startPoint x: 180, startPoint y: 149, endPoint x: 214, endPoint y: 188, distance: 51.5
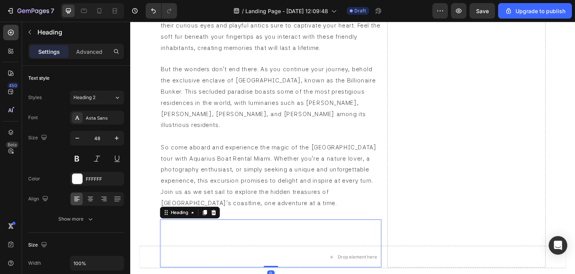
click at [222, 228] on h2 "Your heading text goes here" at bounding box center [276, 253] width 231 height 50
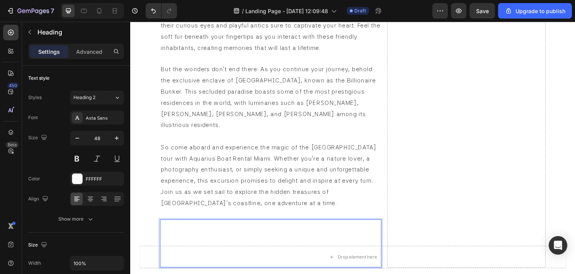
click at [221, 229] on p "Your heading text goes here" at bounding box center [276, 253] width 229 height 48
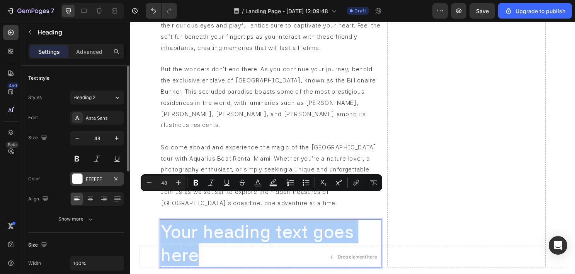
click at [80, 176] on div at bounding box center [77, 179] width 10 height 10
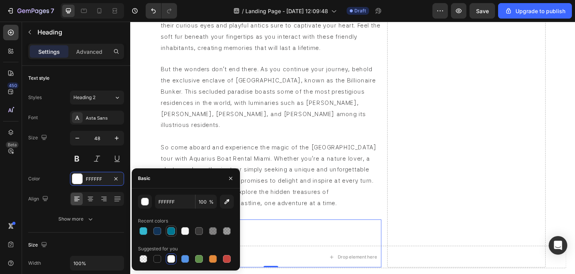
click at [170, 234] on div at bounding box center [171, 231] width 8 height 8
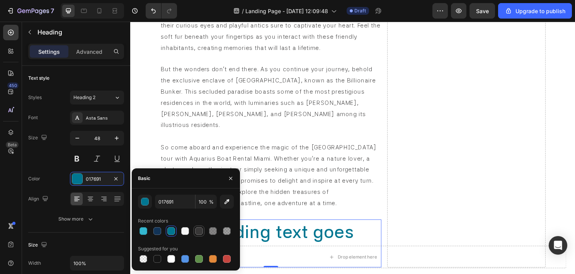
click at [204, 230] on div at bounding box center [199, 230] width 11 height 11
type input "383737"
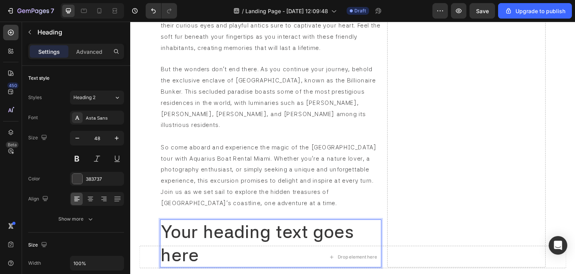
click at [244, 229] on p "Your heading text goes here" at bounding box center [276, 253] width 229 height 48
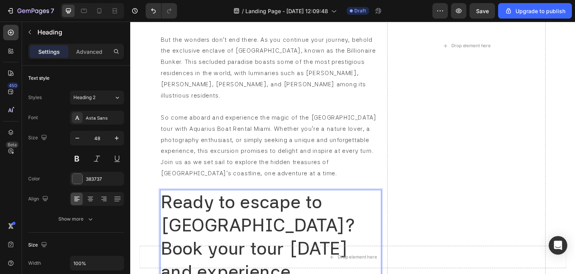
scroll to position [633, 0]
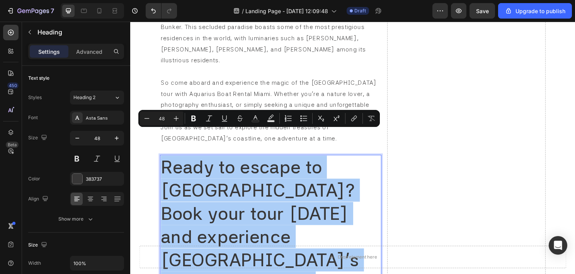
click at [162, 121] on input "48" at bounding box center [161, 118] width 15 height 9
type input "24"
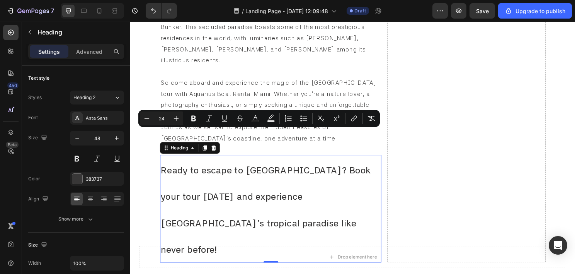
click at [191, 173] on span "Ready to escape to Raccoon Island? Book your tour today and experience Miami’s …" at bounding box center [271, 218] width 219 height 94
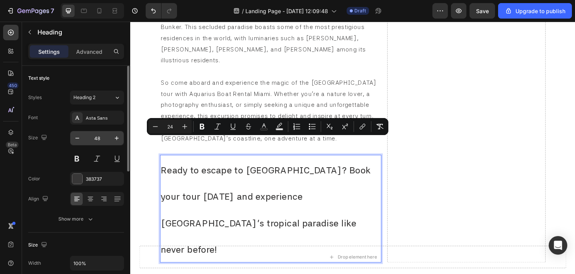
click at [96, 139] on input "48" at bounding box center [97, 138] width 26 height 14
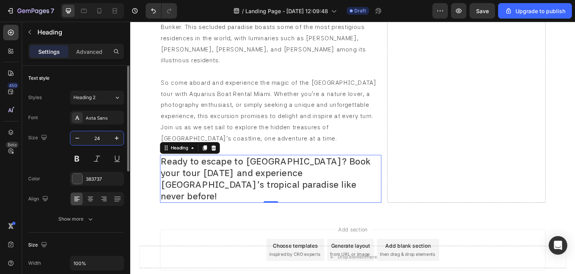
scroll to position [39, 0]
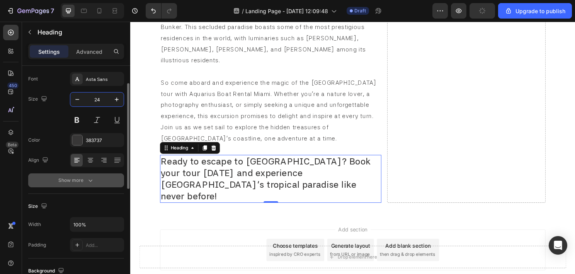
type input "24"
click at [82, 178] on div "Show more" at bounding box center [76, 180] width 36 height 8
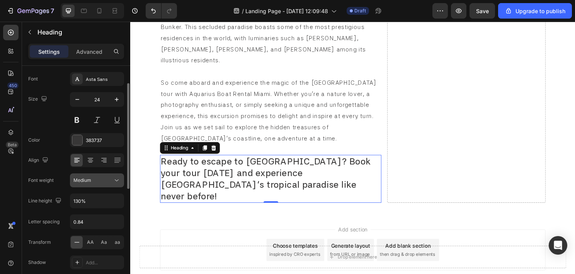
click at [103, 178] on div "Medium" at bounding box center [92, 180] width 39 height 7
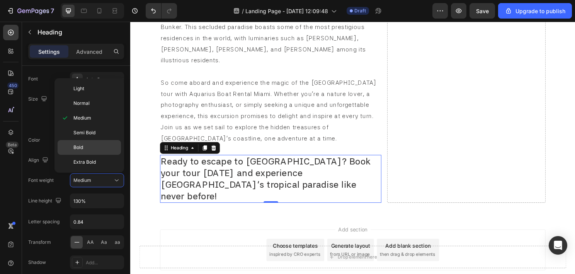
click at [99, 148] on p "Bold" at bounding box center [95, 147] width 44 height 7
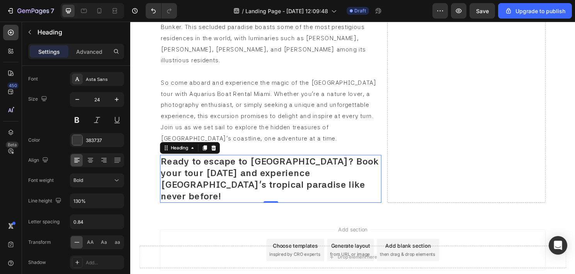
click at [122, 10] on div at bounding box center [92, 10] width 63 height 15
click at [118, 11] on icon at bounding box center [115, 11] width 8 height 8
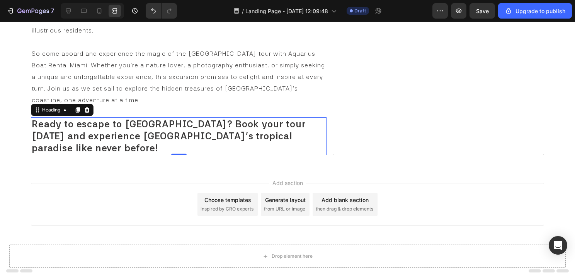
scroll to position [573, 0]
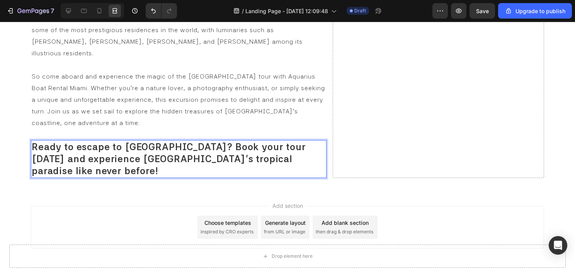
click at [193, 141] on span "Ready to escape to Raccoon Island? Book your tour today and experience Miami’s …" at bounding box center [169, 158] width 275 height 35
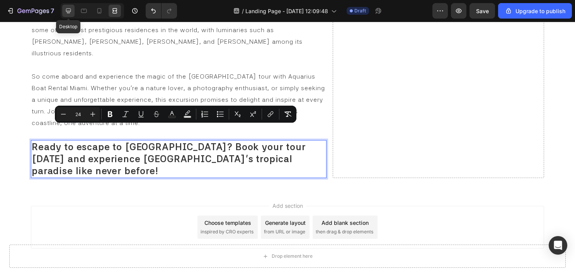
click at [70, 8] on icon at bounding box center [69, 11] width 8 height 8
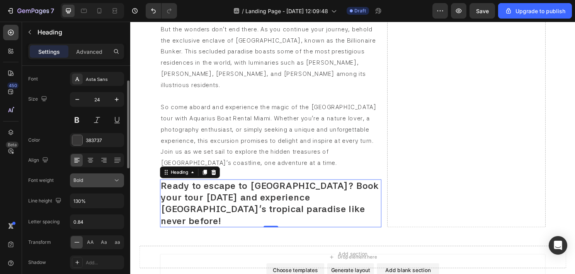
click at [94, 178] on div "Bold" at bounding box center [92, 180] width 39 height 7
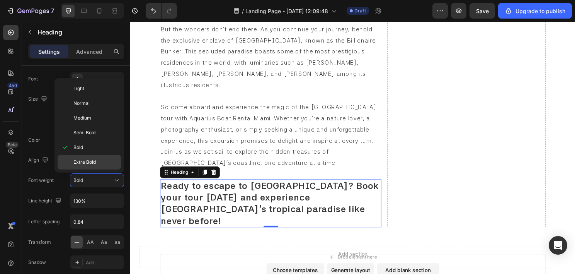
click at [88, 157] on div "Extra Bold" at bounding box center [89, 162] width 63 height 15
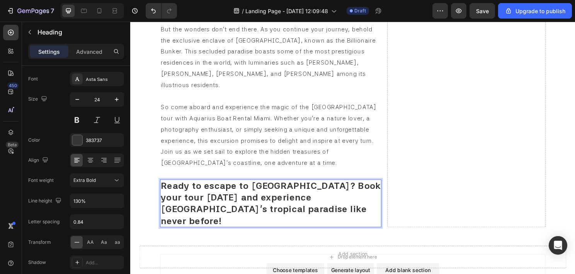
click at [338, 187] on span "Ready to escape to Raccoon Island? Book your tour today and experience Miami’s …" at bounding box center [276, 211] width 229 height 48
click at [337, 187] on span "Ready to escape to Raccoon Island? Book your tour today and experience Miami’s …" at bounding box center [276, 211] width 229 height 48
click at [209, 187] on span "Ready to escape to Raccoon Island? Book your tour today and experience Miami’s …" at bounding box center [276, 211] width 229 height 48
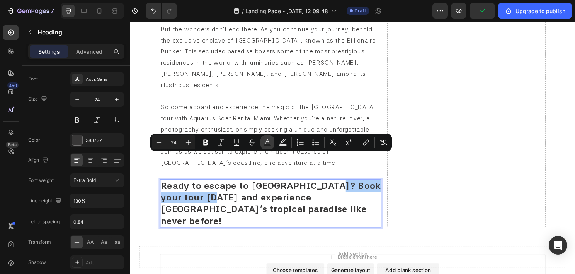
click at [269, 143] on icon "Editor contextual toolbar" at bounding box center [268, 142] width 8 height 8
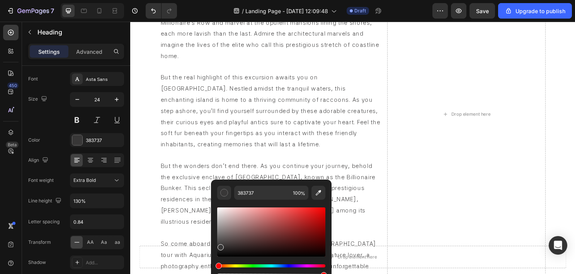
scroll to position [527, 0]
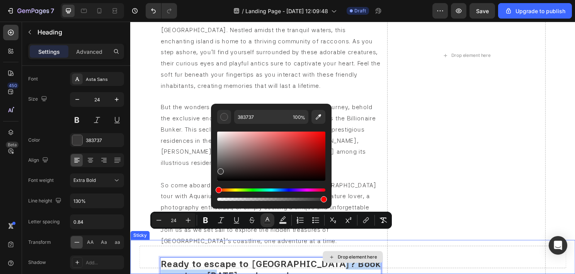
click at [192, 257] on div "Drop element here" at bounding box center [362, 266] width 445 height 23
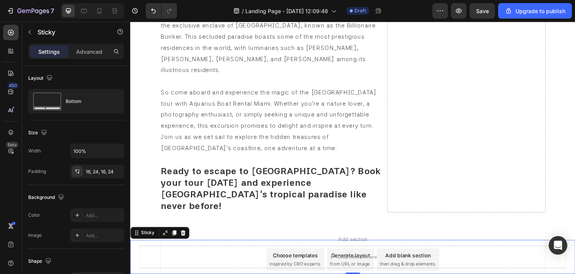
scroll to position [643, 0]
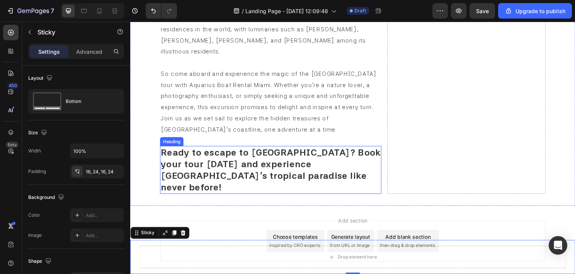
click at [240, 152] on span "Ready to escape to Raccoon Island? Book your tour today and experience Miami’s …" at bounding box center [276, 176] width 229 height 48
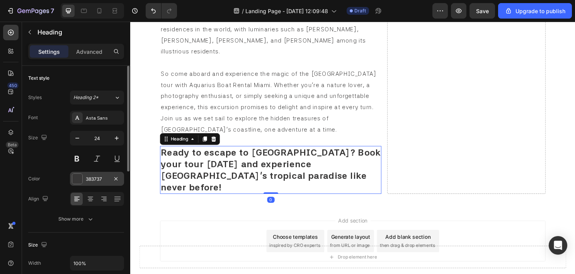
click at [80, 181] on div at bounding box center [77, 179] width 10 height 10
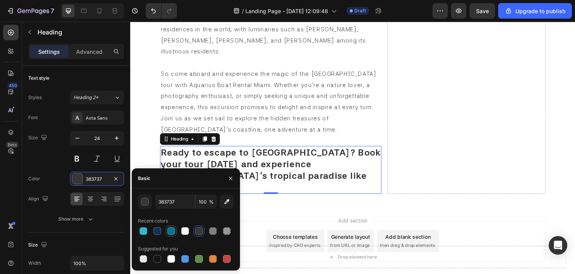
click at [172, 232] on div at bounding box center [171, 231] width 8 height 8
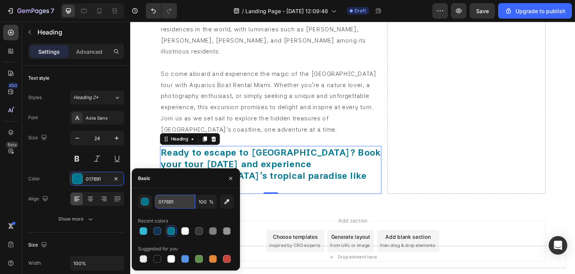
click at [174, 205] on input "017691" at bounding box center [175, 202] width 40 height 14
click at [204, 232] on div at bounding box center [199, 230] width 11 height 11
type input "383737"
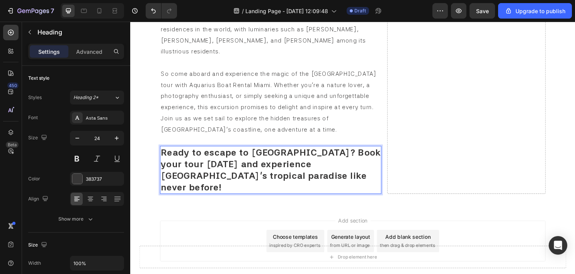
click at [336, 152] on span "Ready to escape to Raccoon Island? Book your tour today and experience Miami’s …" at bounding box center [276, 176] width 229 height 48
click at [209, 152] on span "Ready to escape to Raccoon Island? Book your tour today and experience Miami’s …" at bounding box center [276, 176] width 229 height 48
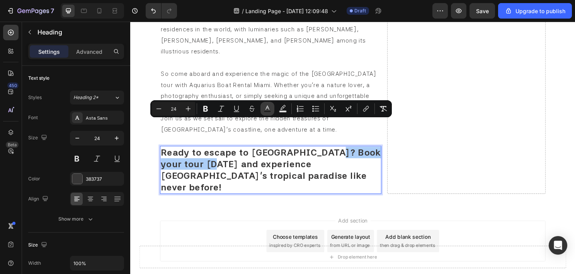
click at [271, 107] on icon "Editor contextual toolbar" at bounding box center [268, 109] width 8 height 8
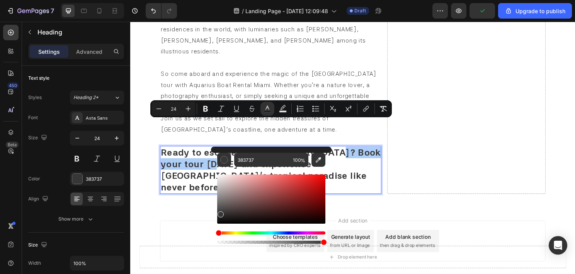
click at [259, 167] on div "Editor contextual toolbar" at bounding box center [271, 206] width 108 height 78
click at [261, 161] on input "383737" at bounding box center [262, 160] width 56 height 14
paste input "017691"
type input "017691"
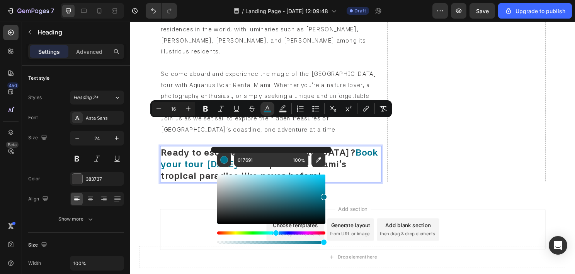
click at [171, 217] on div "Add section Choose templates inspired by CRO experts Generate layout from URL o…" at bounding box center [362, 238] width 402 height 43
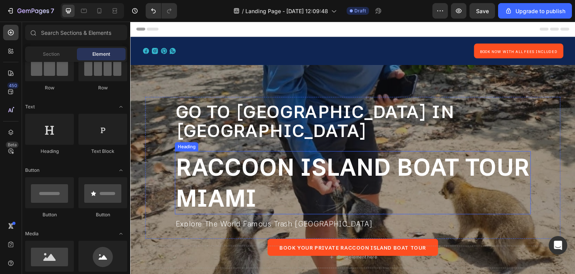
scroll to position [116, 0]
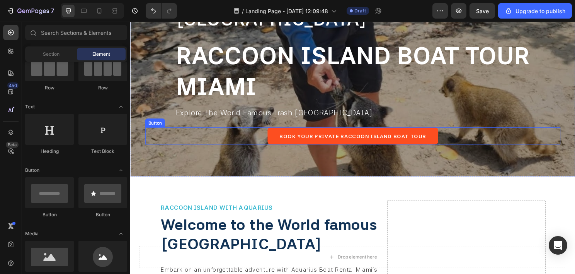
click at [264, 140] on div "Book Your Private Raccoon Island Boat Tour Button" at bounding box center [362, 141] width 433 height 18
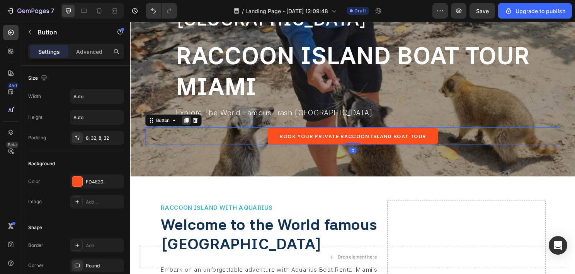
click at [190, 123] on icon at bounding box center [189, 124] width 4 height 5
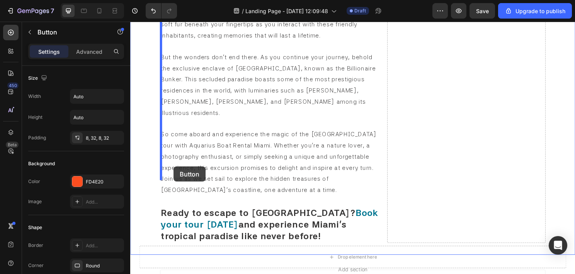
scroll to position [642, 0]
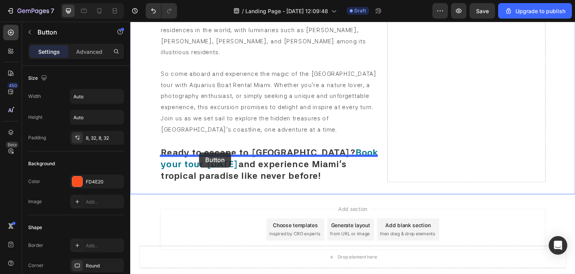
drag, startPoint x: 172, startPoint y: 135, endPoint x: 202, endPoint y: 158, distance: 37.5
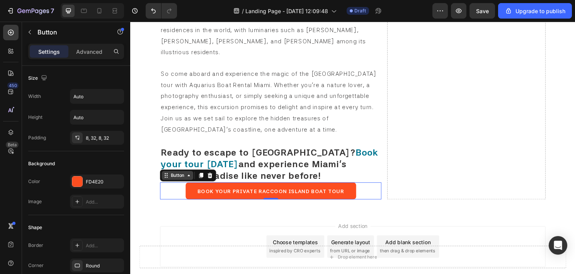
click at [182, 178] on div "Button" at bounding box center [179, 181] width 17 height 7
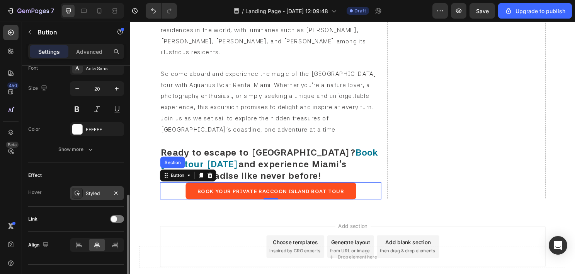
scroll to position [323, 0]
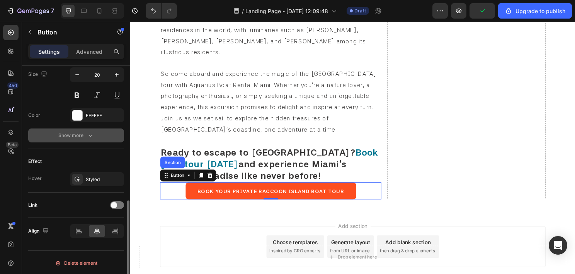
click at [78, 133] on div "Show more" at bounding box center [76, 135] width 36 height 8
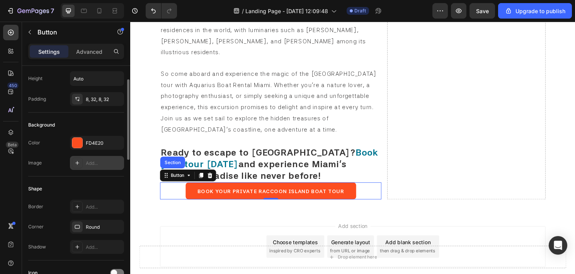
scroll to position [0, 0]
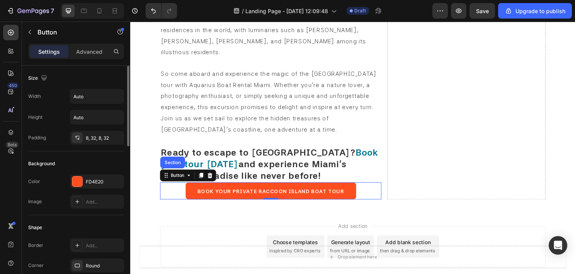
click at [105, 106] on div "Width Auto Height Auto Padding 8, 32, 8, 32" at bounding box center [76, 117] width 96 height 56
click at [110, 102] on button "button" at bounding box center [117, 96] width 14 height 14
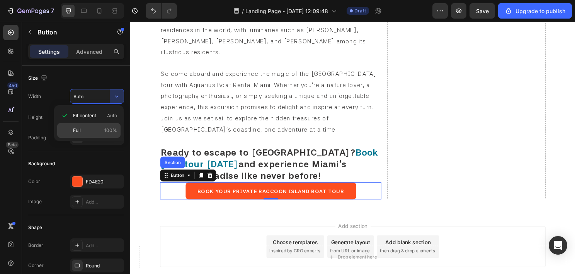
click at [84, 127] on p "Full 100%" at bounding box center [95, 130] width 44 height 7
type input "100%"
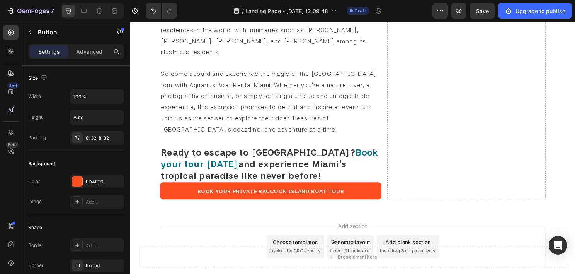
click at [193, 239] on div "Add section Choose templates inspired by CRO experts Generate layout from URL o…" at bounding box center [362, 256] width 402 height 43
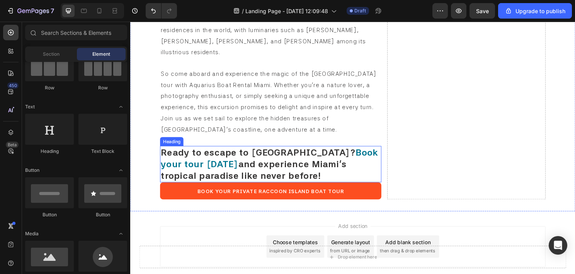
click at [261, 164] on span "and experience Miami’s tropical paradise like never before!" at bounding box center [259, 175] width 194 height 23
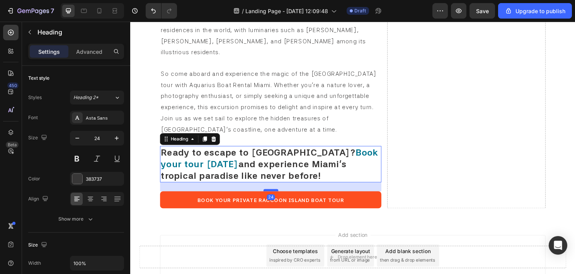
drag, startPoint x: 276, startPoint y: 160, endPoint x: 273, endPoint y: 169, distance: 9.6
click at [273, 196] on div at bounding box center [276, 197] width 15 height 2
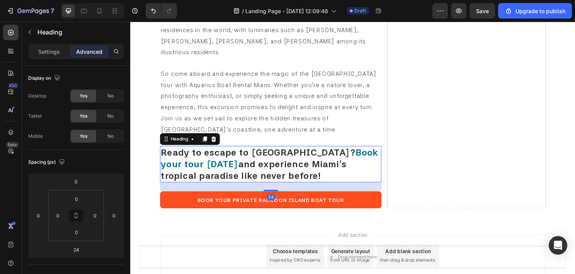
click at [219, 244] on div "Add section Choose templates inspired by CRO experts Generate layout from URL o…" at bounding box center [362, 265] width 402 height 43
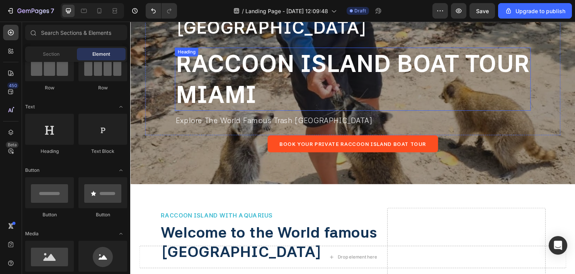
scroll to position [294, 0]
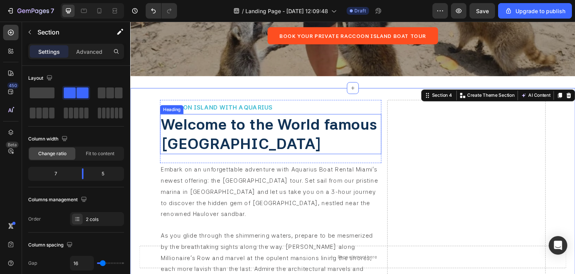
scroll to position [217, 0]
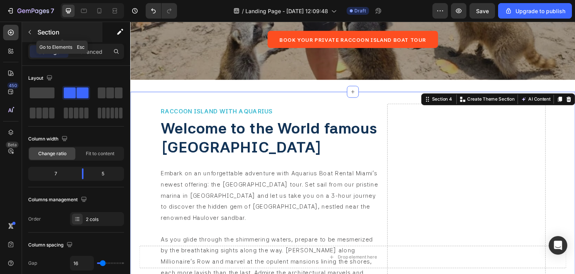
click at [27, 34] on icon "button" at bounding box center [30, 32] width 6 height 6
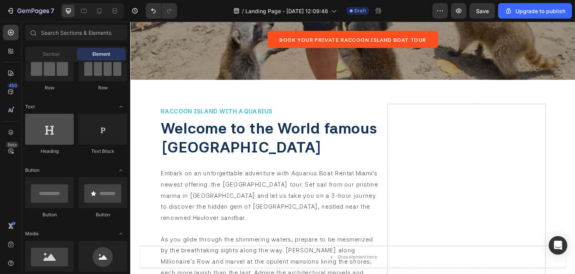
scroll to position [0, 0]
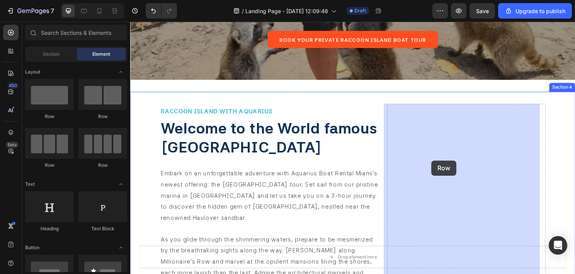
drag, startPoint x: 176, startPoint y: 124, endPoint x: 460, endPoint y: 165, distance: 287.6
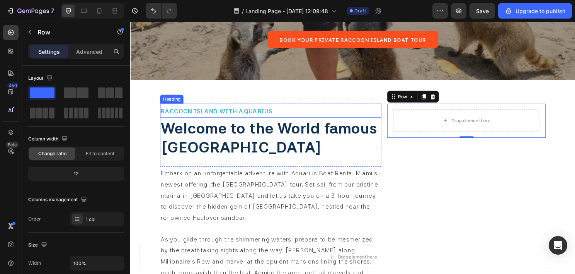
click at [251, 113] on span "RACCOON ISLAND WITH AQUARIUS" at bounding box center [220, 114] width 117 height 7
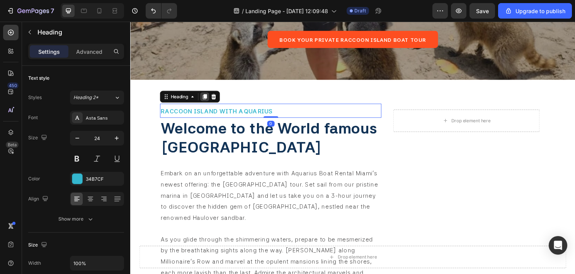
click at [208, 101] on icon at bounding box center [208, 99] width 4 height 5
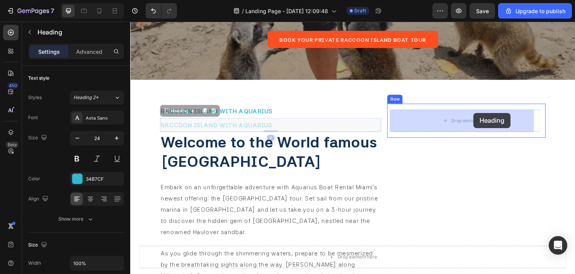
drag, startPoint x: 186, startPoint y: 116, endPoint x: 488, endPoint y: 117, distance: 302.0
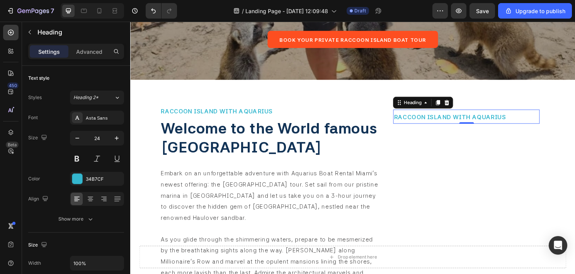
click at [440, 116] on h2 "RACCOON ISLAND WITH AQUARIUS" at bounding box center [480, 120] width 153 height 15
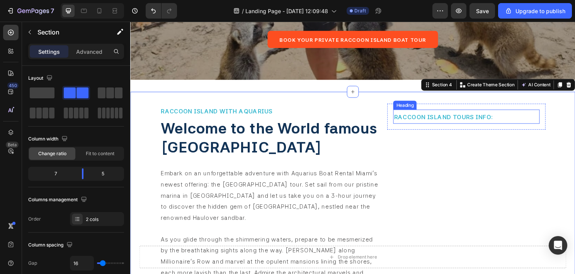
click at [464, 124] on span "RACCOON ISLAND TOURS INFO:" at bounding box center [456, 121] width 103 height 7
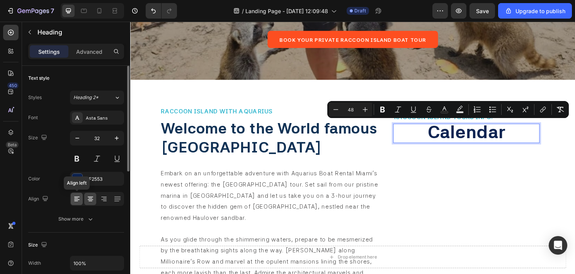
click at [78, 200] on icon at bounding box center [77, 199] width 8 height 8
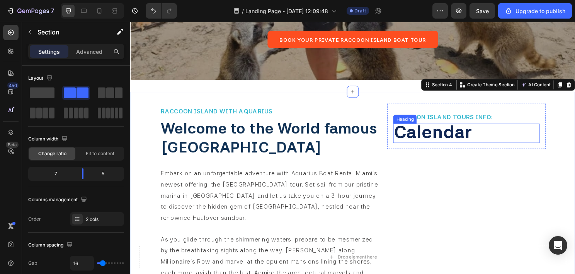
click at [482, 137] on span "Calendar" at bounding box center [445, 136] width 81 height 22
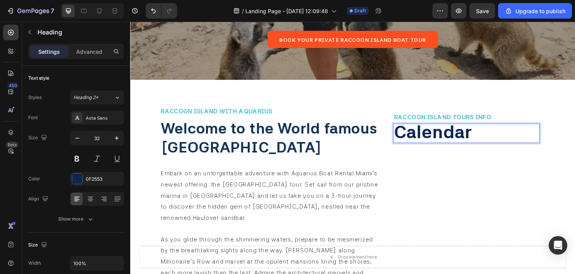
click at [487, 136] on p "Calendar" at bounding box center [480, 138] width 151 height 19
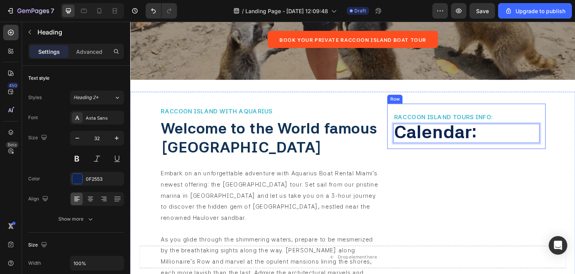
click at [424, 153] on div "⁠⁠⁠⁠⁠⁠⁠ RACCOON ISLAND TOURS INFO: Heading Calendar: Heading 0 Row" at bounding box center [480, 130] width 165 height 47
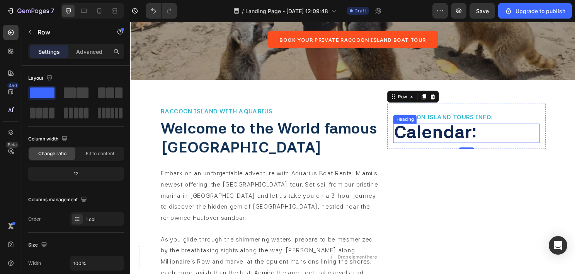
click at [444, 140] on span "Calendar:" at bounding box center [448, 136] width 87 height 22
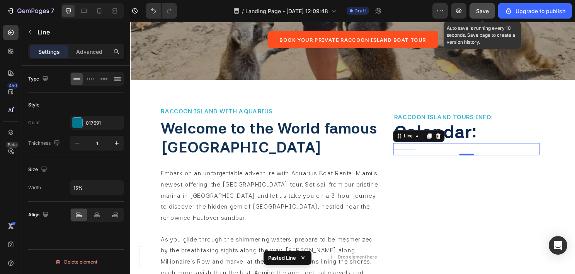
click at [476, 17] on button "Save" at bounding box center [483, 10] width 26 height 15
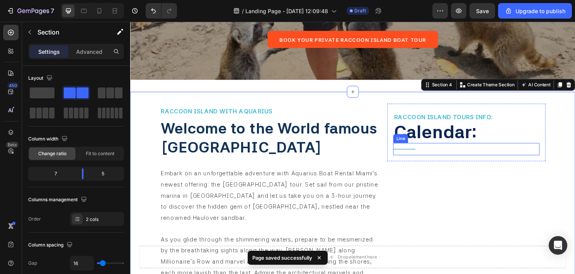
scroll to position [294, 0]
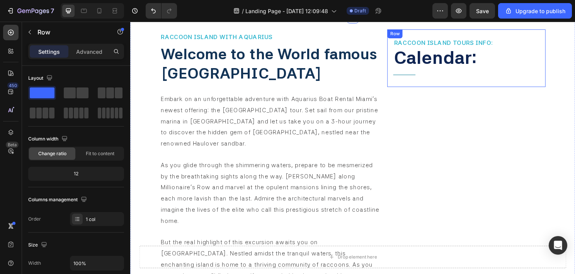
click at [449, 84] on div "⁠⁠⁠⁠⁠⁠⁠ RACCOON ISLAND TOURS INFO: Heading ⁠⁠⁠⁠⁠⁠⁠ Calendar: Heading Title Line…" at bounding box center [480, 60] width 165 height 60
click at [15, 35] on div at bounding box center [10, 32] width 15 height 15
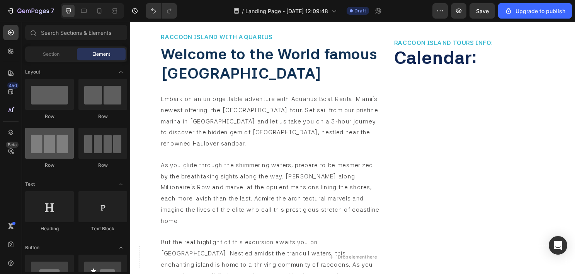
scroll to position [116, 0]
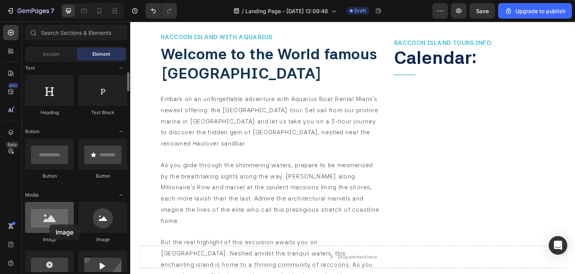
click at [49, 224] on div at bounding box center [49, 217] width 49 height 31
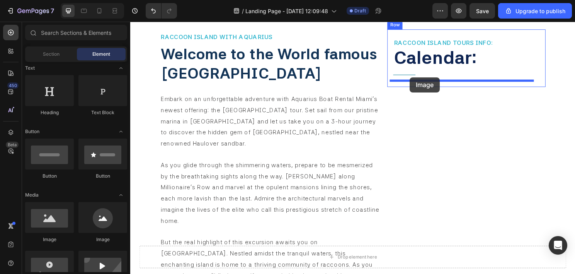
drag, startPoint x: 185, startPoint y: 242, endPoint x: 422, endPoint y: 80, distance: 286.8
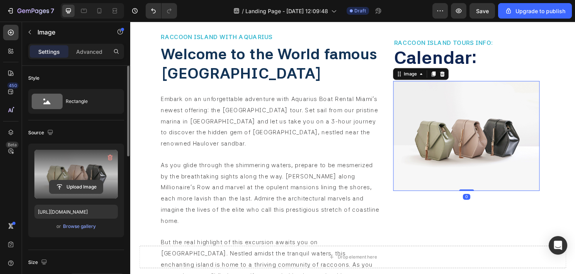
click at [77, 182] on input "file" at bounding box center [75, 186] width 53 height 13
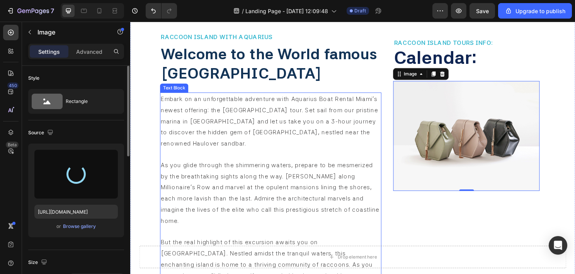
type input "https://cdn.shopify.com/s/files/1/0832/9566/6456/files/gempages_579523487257854…"
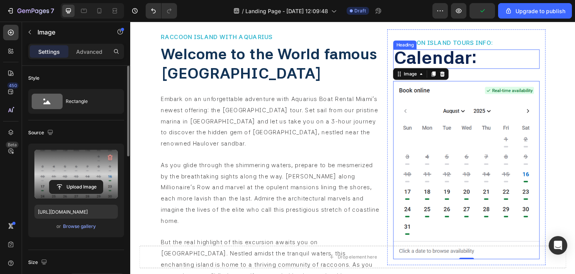
click at [479, 60] on span "Calendar:" at bounding box center [448, 59] width 87 height 22
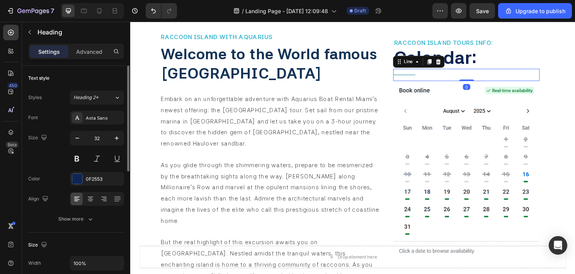
click at [444, 77] on div "Title Line 0" at bounding box center [480, 77] width 153 height 13
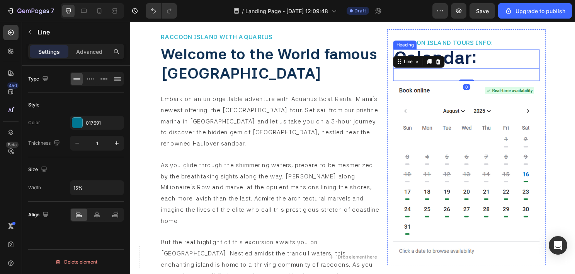
click at [479, 57] on span "Calendar:" at bounding box center [448, 59] width 87 height 22
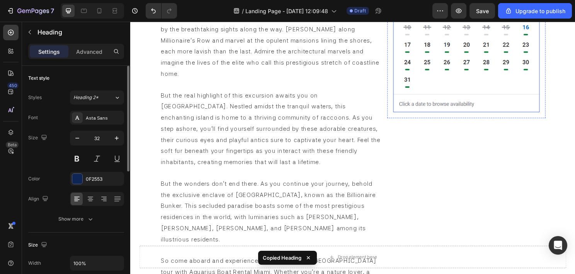
scroll to position [449, 0]
click at [457, 95] on img at bounding box center [480, 22] width 153 height 186
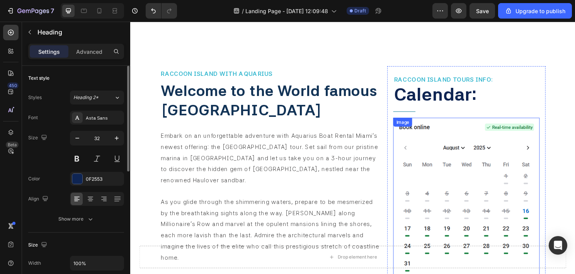
scroll to position [255, 0]
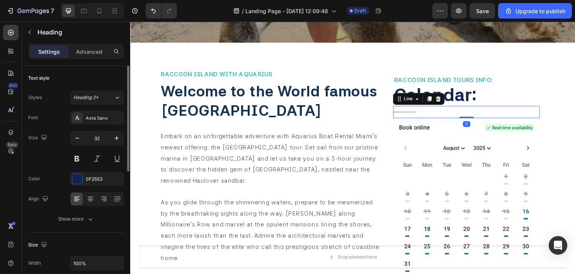
click at [436, 117] on div "Title Line 0" at bounding box center [480, 115] width 153 height 13
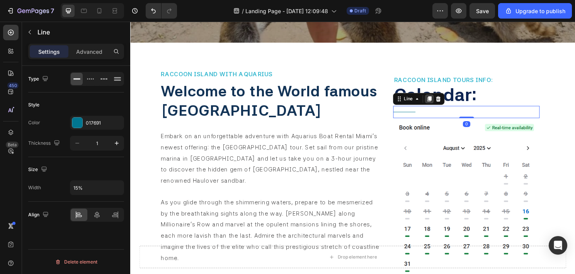
click at [440, 99] on icon at bounding box center [442, 101] width 4 height 5
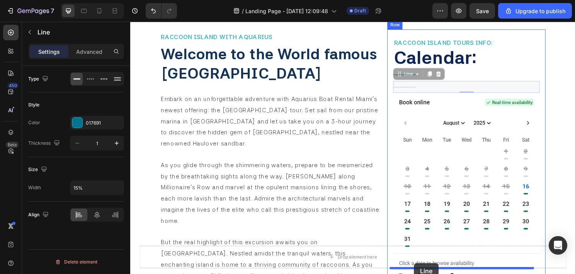
scroll to position [327, 0]
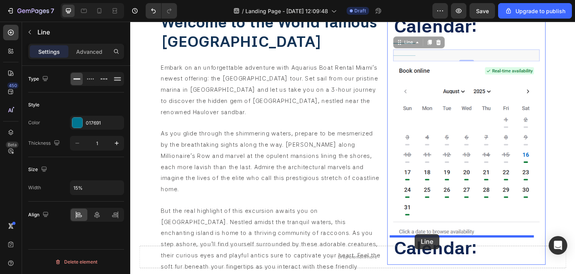
drag, startPoint x: 410, startPoint y: 78, endPoint x: 427, endPoint y: 243, distance: 165.6
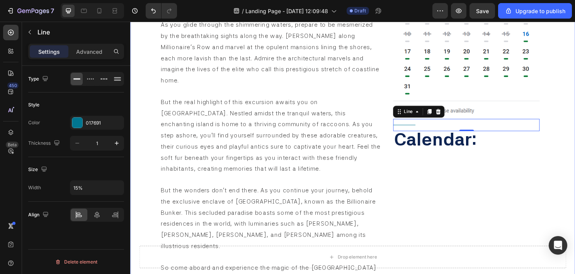
scroll to position [443, 0]
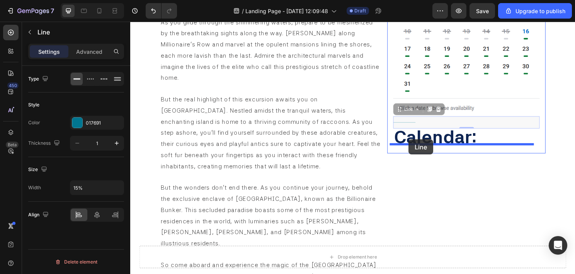
drag, startPoint x: 406, startPoint y: 111, endPoint x: 421, endPoint y: 144, distance: 36.5
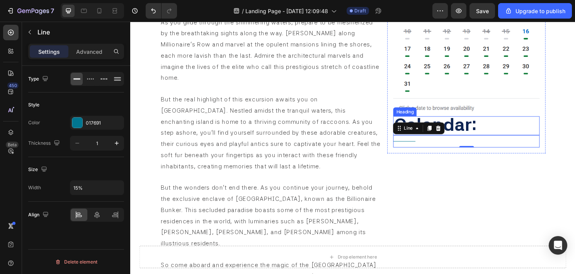
click at [492, 120] on h2 "calendar:" at bounding box center [480, 130] width 153 height 20
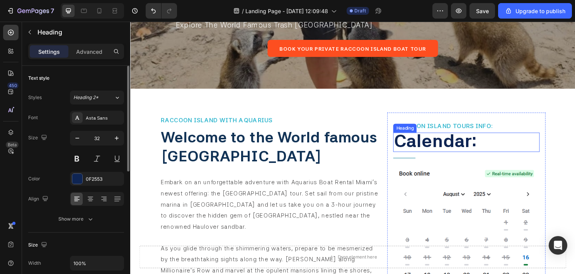
scroll to position [249, 0]
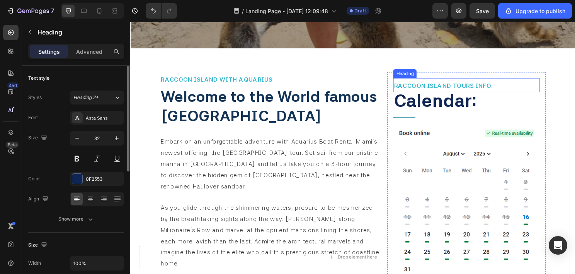
click at [458, 89] on span "RACCOON ISLAND TOURS INFO:" at bounding box center [456, 88] width 103 height 7
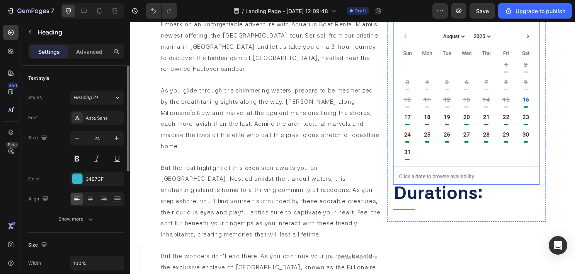
scroll to position [443, 0]
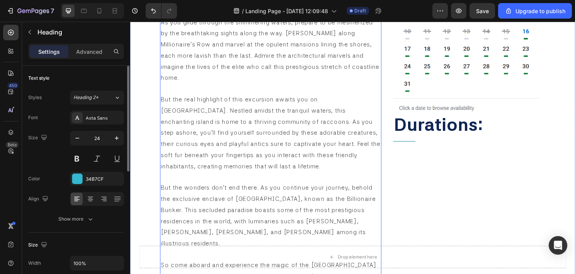
click at [280, 148] on span "But the real highlight of this excursion awaits you on Raccoon Island. Nestled …" at bounding box center [276, 137] width 229 height 77
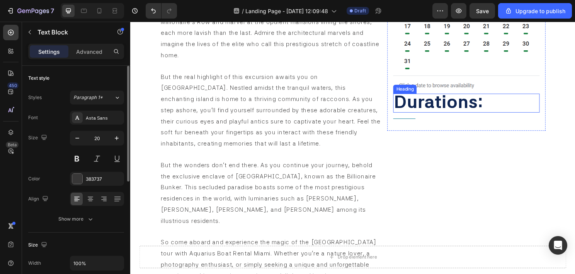
scroll to position [464, 0]
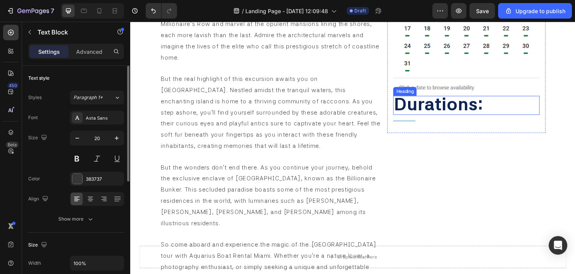
click at [435, 109] on span "durations:" at bounding box center [451, 107] width 93 height 22
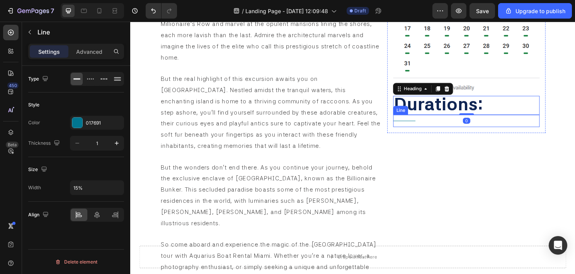
click at [424, 119] on div "Title Line" at bounding box center [480, 125] width 153 height 13
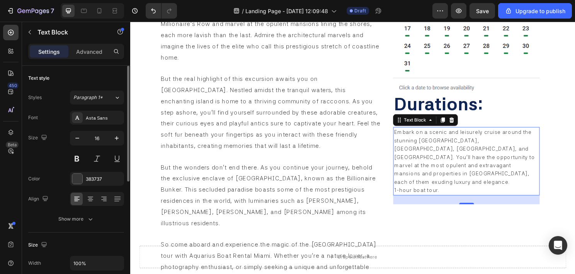
click at [430, 144] on span "Embark on a scenic and leisurely cruise around the stunning Venetian Islands, S…" at bounding box center [478, 162] width 147 height 58
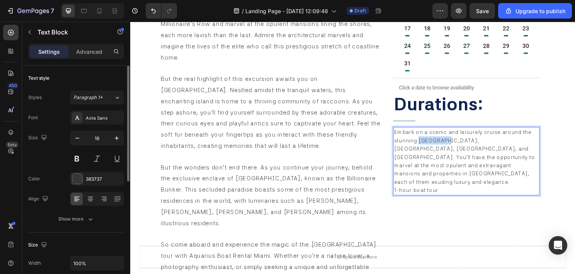
click at [430, 144] on span "Embark on a scenic and leisurely cruise around the stunning Venetian Islands, S…" at bounding box center [478, 162] width 147 height 58
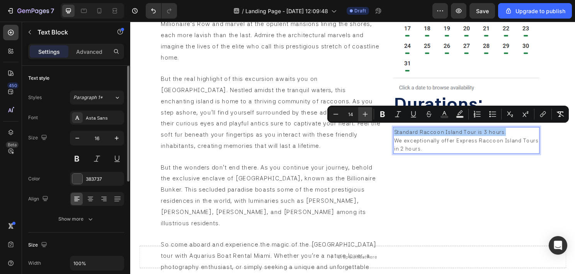
click at [370, 114] on button "Plus" at bounding box center [365, 114] width 14 height 14
click at [369, 114] on button "Plus" at bounding box center [365, 114] width 14 height 14
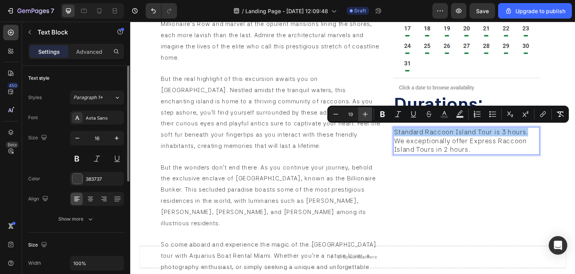
click at [369, 114] on button "Plus" at bounding box center [365, 114] width 14 height 14
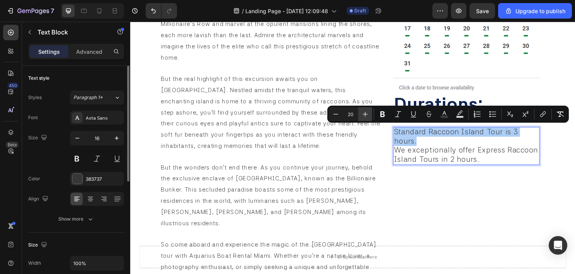
click at [368, 114] on icon "Editor contextual toolbar" at bounding box center [366, 114] width 8 height 8
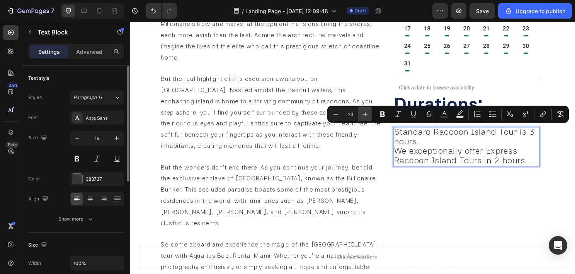
click at [368, 114] on icon "Editor contextual toolbar" at bounding box center [366, 114] width 8 height 8
type input "24"
click at [441, 147] on p "Standard Raccoon Island Tour is 3 hours." at bounding box center [480, 142] width 151 height 20
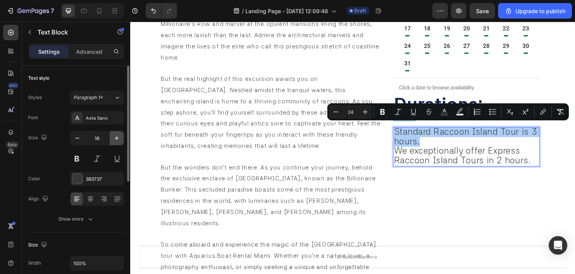
click at [111, 138] on button "button" at bounding box center [117, 138] width 14 height 14
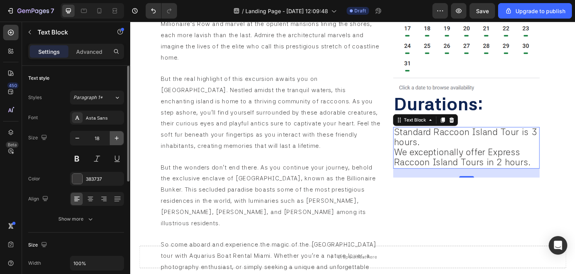
click at [111, 138] on button "button" at bounding box center [117, 138] width 14 height 14
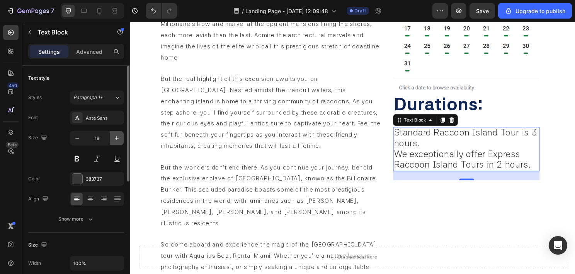
click at [112, 139] on button "button" at bounding box center [117, 138] width 14 height 14
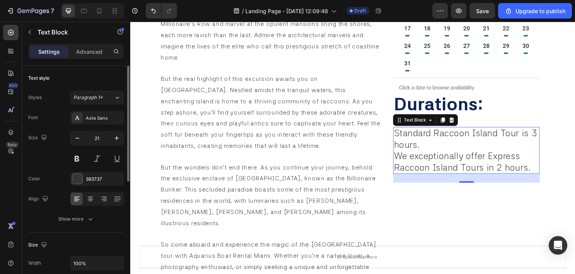
click at [70, 137] on div "Size 21" at bounding box center [76, 148] width 96 height 35
drag, startPoint x: 78, startPoint y: 138, endPoint x: 126, endPoint y: 140, distance: 48.0
click at [77, 138] on icon "button" at bounding box center [77, 138] width 4 height 1
type input "20"
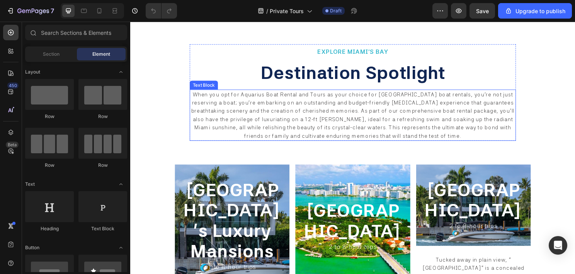
scroll to position [271, 0]
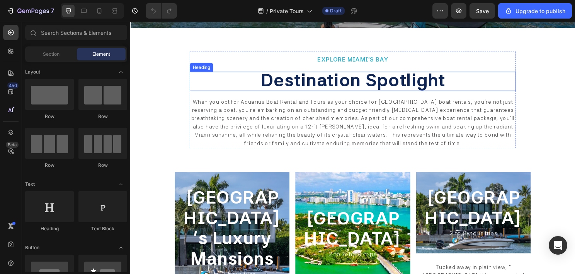
click at [404, 85] on span "destination spotlight" at bounding box center [362, 82] width 192 height 22
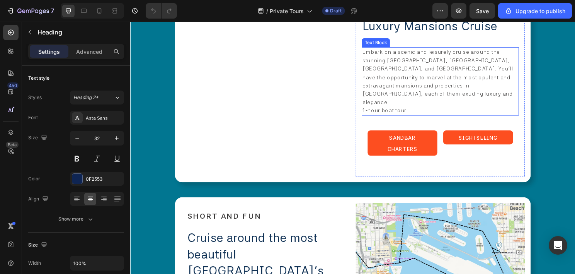
scroll to position [1392, 0]
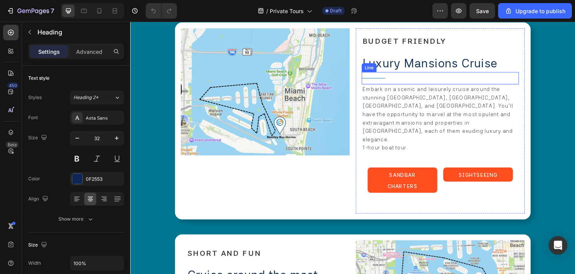
click at [384, 80] on div "Title Line" at bounding box center [454, 80] width 164 height 13
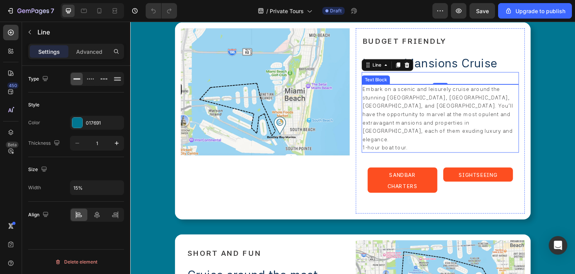
click at [423, 133] on p "Embark on a scenic and leisurely cruise around the stunning [GEOGRAPHIC_DATA], …" at bounding box center [453, 118] width 162 height 61
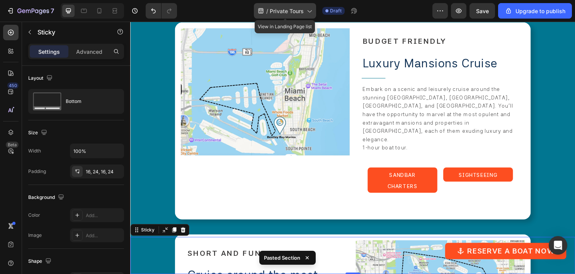
click at [294, 10] on span "Private Tours" at bounding box center [287, 11] width 34 height 8
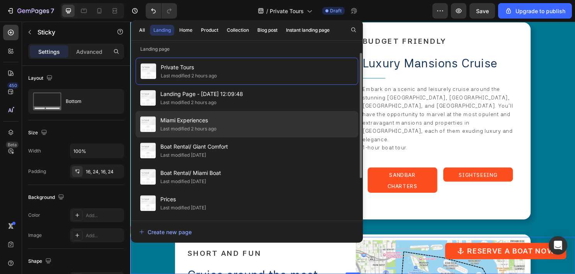
click at [218, 137] on div "Miami Experiences Last modified 2 hours ago" at bounding box center [247, 150] width 223 height 26
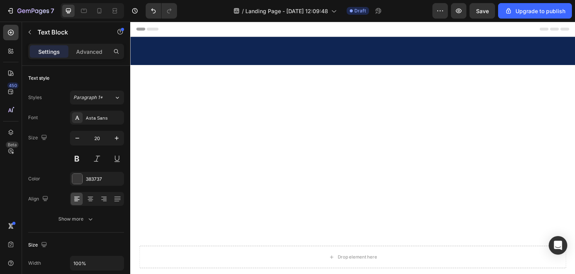
scroll to position [464, 0]
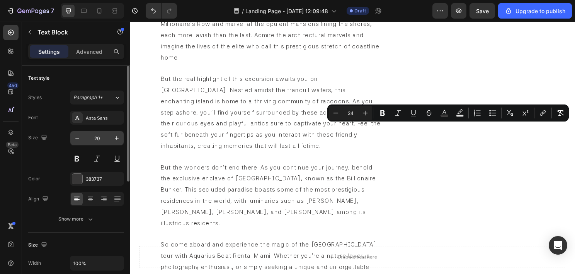
click at [109, 138] on input "20" at bounding box center [97, 138] width 26 height 14
click at [116, 137] on icon "button" at bounding box center [117, 138] width 8 height 8
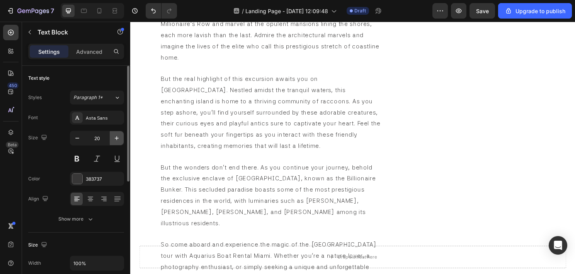
click at [116, 137] on icon "button" at bounding box center [117, 138] width 8 height 8
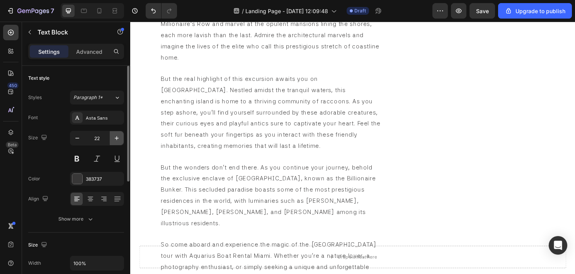
click at [116, 137] on icon "button" at bounding box center [117, 138] width 8 height 8
click at [83, 137] on button "button" at bounding box center [77, 138] width 14 height 14
type input "24"
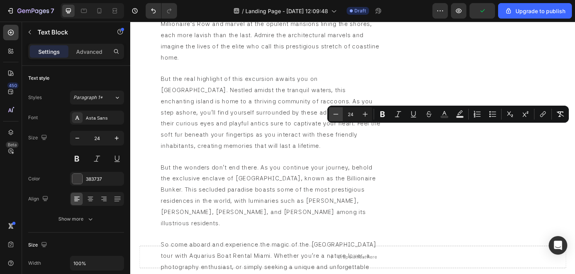
click at [335, 113] on icon "Editor contextual toolbar" at bounding box center [336, 114] width 8 height 8
type input "20"
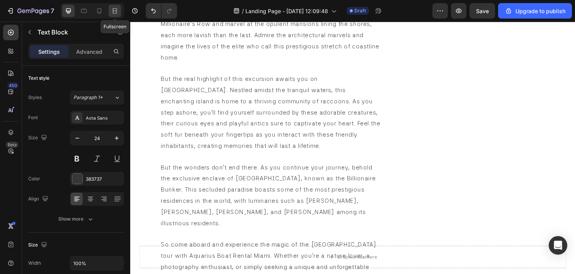
click at [116, 7] on icon at bounding box center [115, 11] width 8 height 8
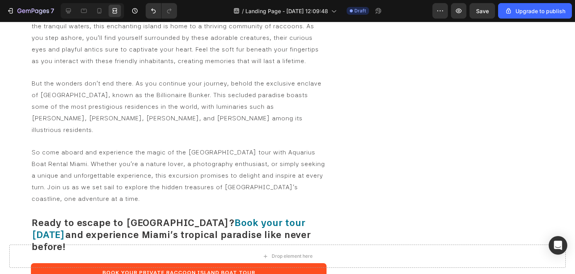
scroll to position [599, 0]
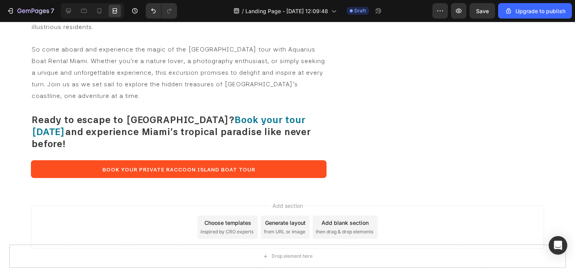
click at [483, 190] on div "Add section Choose templates inspired by CRO experts Generate layout from URL o…" at bounding box center [287, 237] width 575 height 95
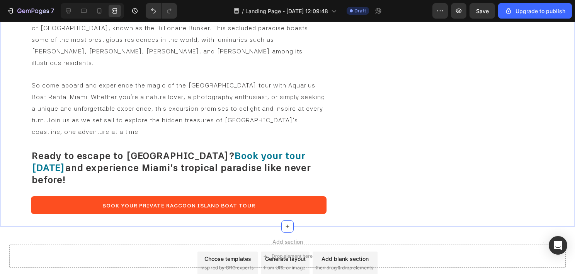
scroll to position [522, 0]
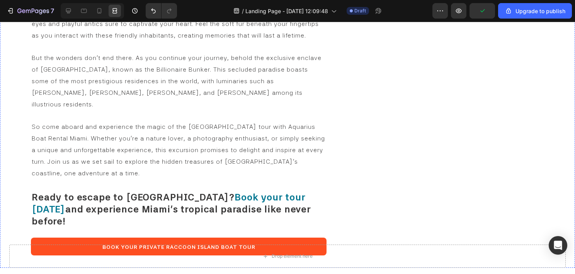
click at [65, 14] on icon at bounding box center [69, 11] width 8 height 8
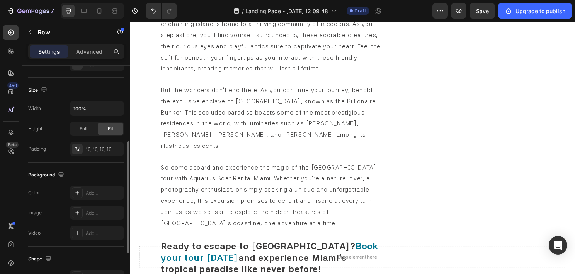
scroll to position [241, 0]
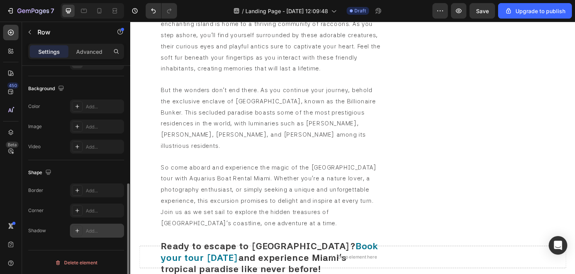
click at [90, 225] on div "Add..." at bounding box center [97, 231] width 54 height 14
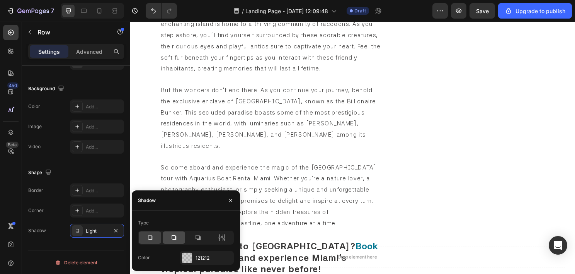
click at [175, 235] on icon at bounding box center [174, 238] width 8 height 8
click at [428, 138] on div "RACCOON ISLAND TOURS INFO: Heading calendar: Heading Title Line Image durations…" at bounding box center [480, 46] width 165 height 534
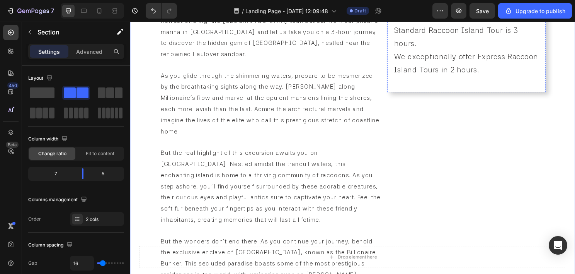
scroll to position [428, 0]
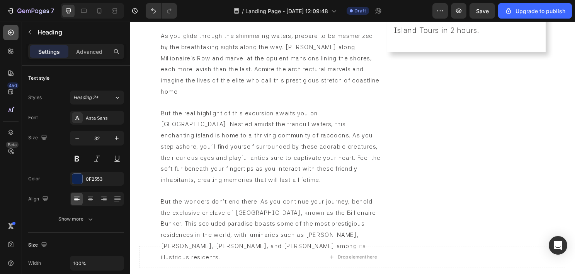
click at [10, 38] on div at bounding box center [10, 32] width 15 height 15
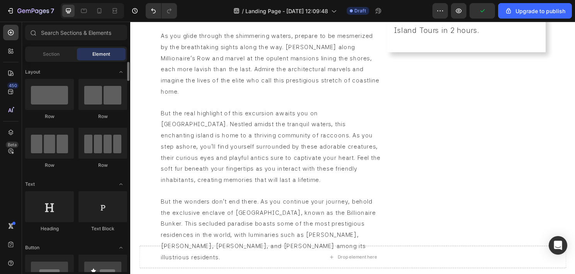
scroll to position [0, 0]
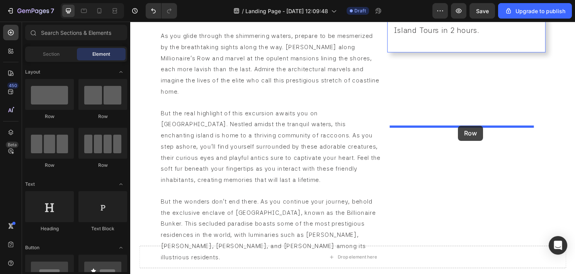
drag, startPoint x: 184, startPoint y: 130, endPoint x: 472, endPoint y: 130, distance: 287.7
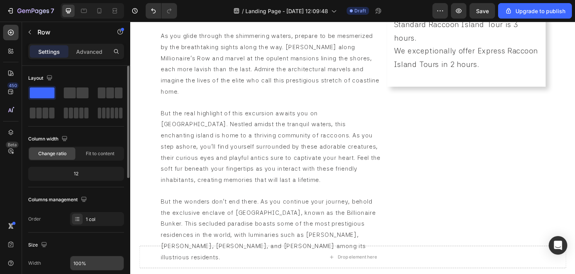
scroll to position [77, 0]
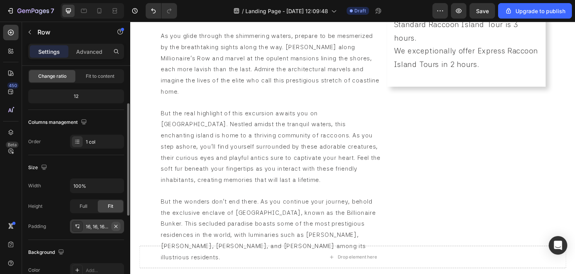
click at [114, 223] on icon "button" at bounding box center [116, 226] width 6 height 6
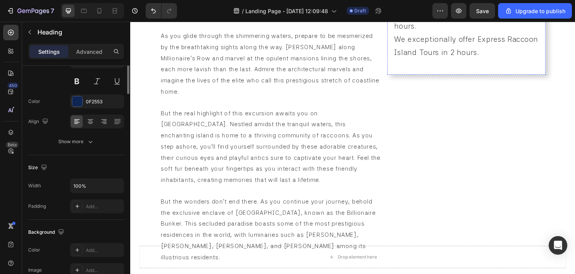
scroll to position [0, 0]
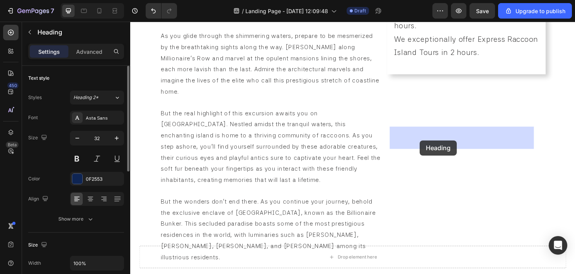
drag, startPoint x: 427, startPoint y: 169, endPoint x: 432, endPoint y: 145, distance: 24.6
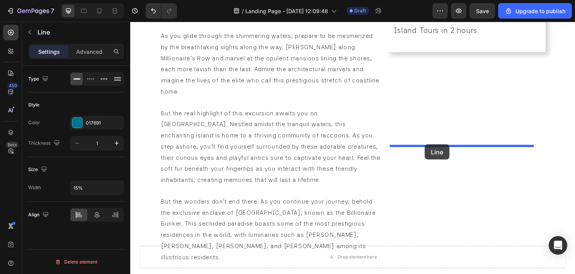
drag, startPoint x: 436, startPoint y: 158, endPoint x: 437, endPoint y: 150, distance: 8.6
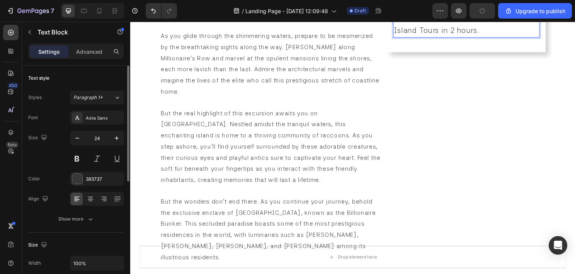
drag, startPoint x: 427, startPoint y: 170, endPoint x: 426, endPoint y: 156, distance: 14.0
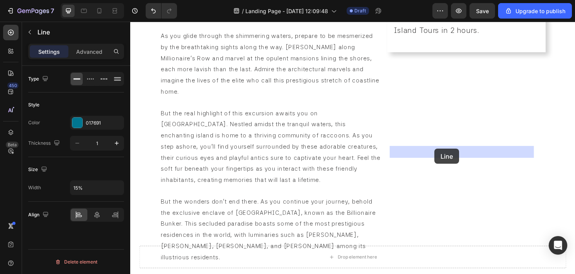
drag, startPoint x: 431, startPoint y: 156, endPoint x: 448, endPoint y: 154, distance: 17.2
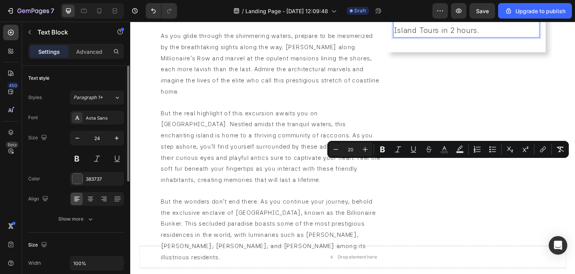
drag, startPoint x: 433, startPoint y: 180, endPoint x: 556, endPoint y: 173, distance: 122.4
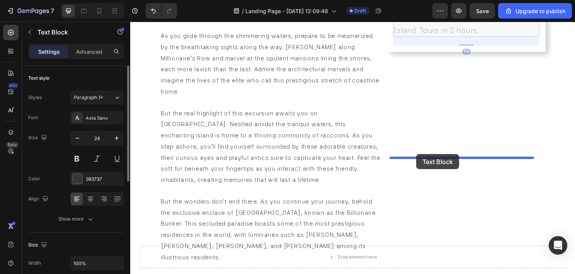
drag, startPoint x: 424, startPoint y: 159, endPoint x: 429, endPoint y: 160, distance: 4.7
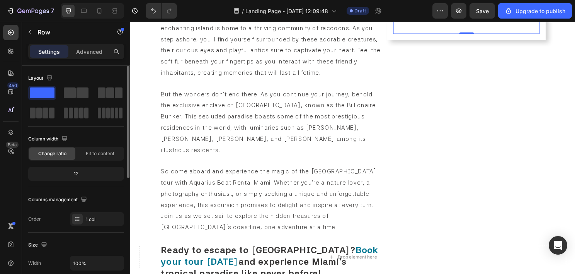
scroll to position [531, 0]
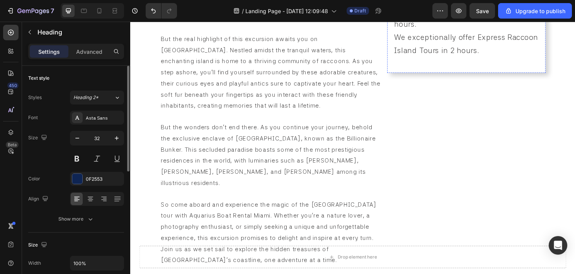
scroll to position [493, 0]
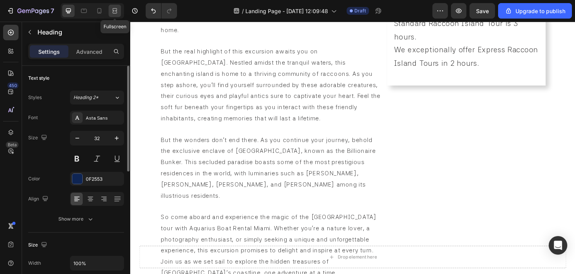
click at [118, 14] on icon at bounding box center [115, 11] width 8 height 8
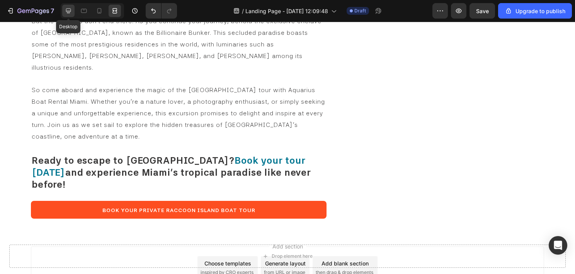
click at [65, 10] on icon at bounding box center [69, 11] width 8 height 8
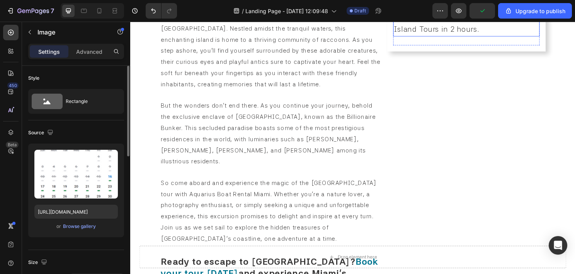
scroll to position [527, 0]
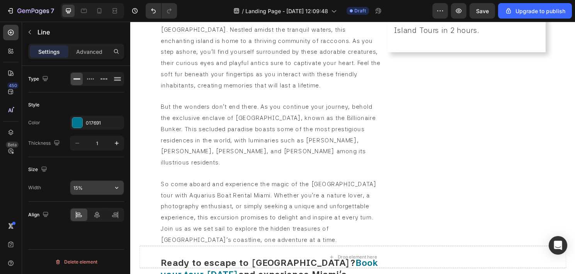
click at [80, 190] on input "15%" at bounding box center [96, 188] width 53 height 14
type input "10%"
click at [78, 187] on input "15%" at bounding box center [96, 188] width 53 height 14
type input "10%"
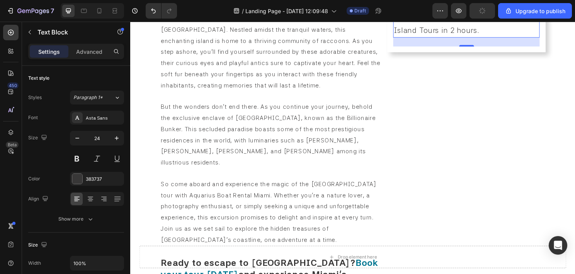
click at [444, 35] on span "We exceptionally offer Express Raccoon Island Tours in 2 hours." at bounding box center [480, 23] width 150 height 23
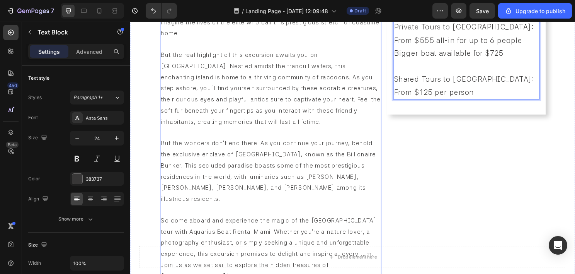
scroll to position [669, 0]
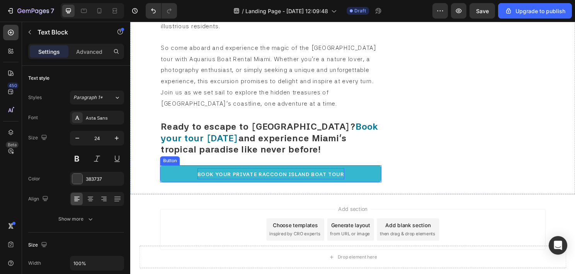
click at [299, 174] on p "Book Your Private Raccoon Island Boat Tour" at bounding box center [276, 180] width 153 height 12
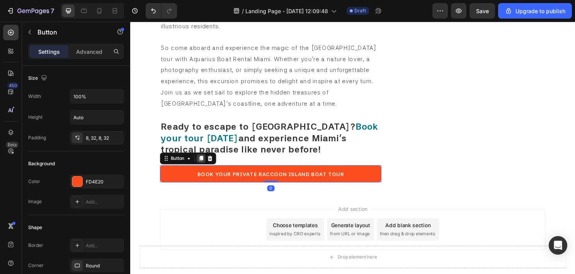
click at [201, 161] on icon at bounding box center [204, 164] width 6 height 6
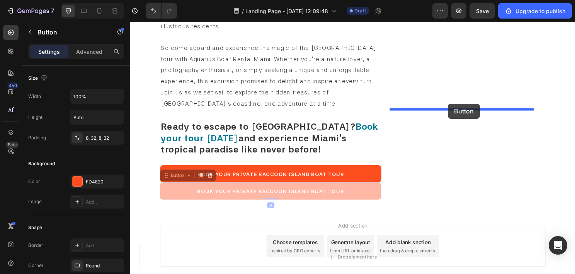
drag, startPoint x: 179, startPoint y: 155, endPoint x: 462, endPoint y: 107, distance: 286.8
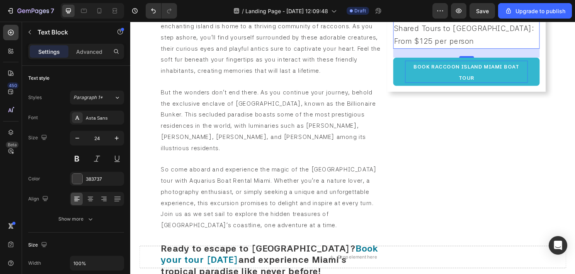
scroll to position [592, 0]
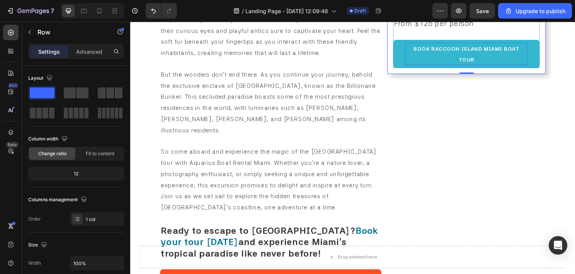
scroll to position [514, 0]
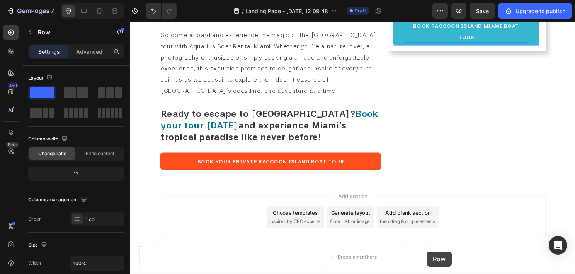
scroll to position [753, 0]
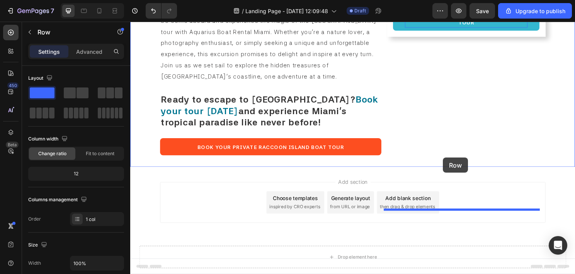
drag, startPoint x: 420, startPoint y: 60, endPoint x: 456, endPoint y: 163, distance: 110.0
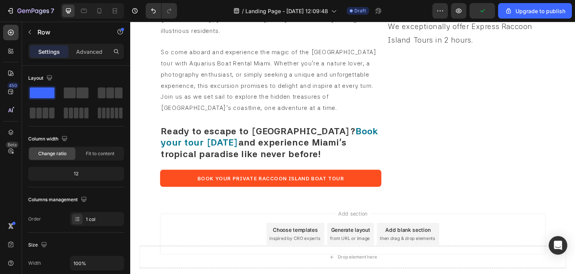
scroll to position [662, 0]
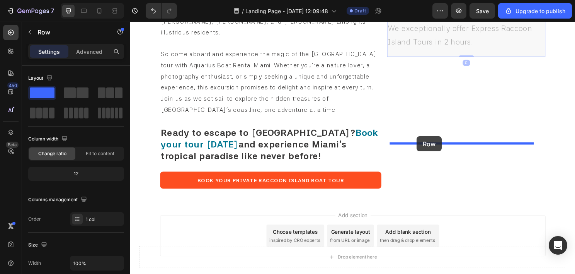
drag, startPoint x: 411, startPoint y: 152, endPoint x: 429, endPoint y: 141, distance: 21.0
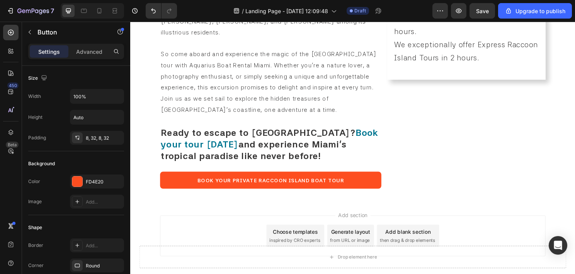
drag, startPoint x: 479, startPoint y: 148, endPoint x: 478, endPoint y: 157, distance: 9.4
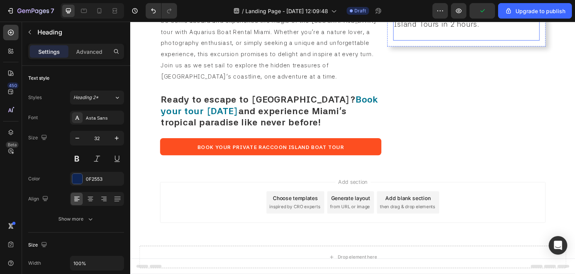
scroll to position [763, 0]
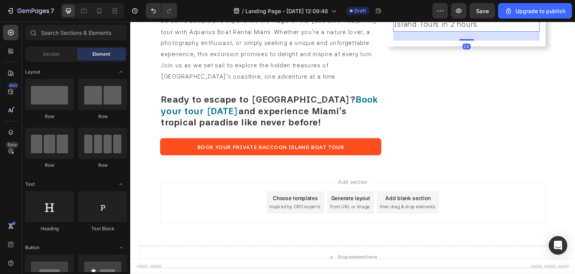
scroll to position [698, 0]
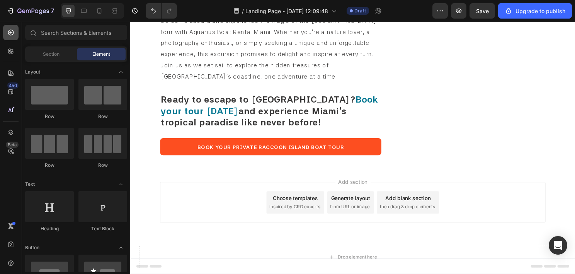
click at [15, 36] on div at bounding box center [10, 32] width 15 height 15
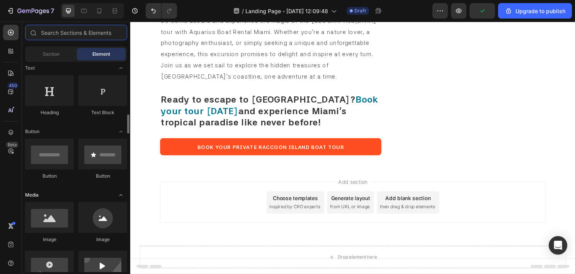
scroll to position [155, 0]
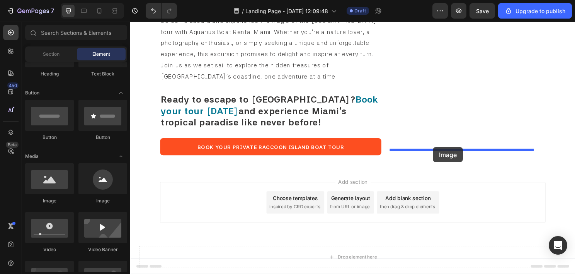
drag, startPoint x: 182, startPoint y: 211, endPoint x: 446, endPoint y: 152, distance: 270.5
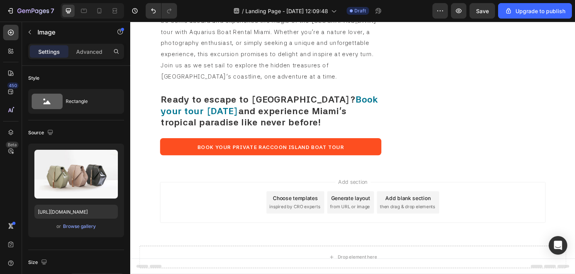
scroll to position [763, 0]
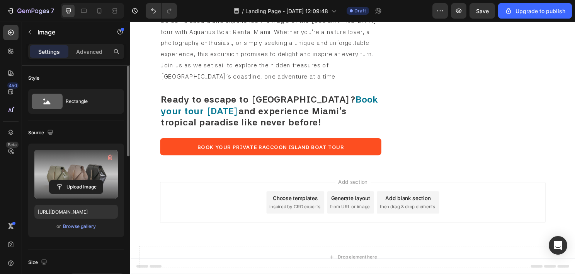
click at [76, 178] on label at bounding box center [76, 174] width 84 height 49
click at [76, 180] on input "file" at bounding box center [75, 186] width 53 height 13
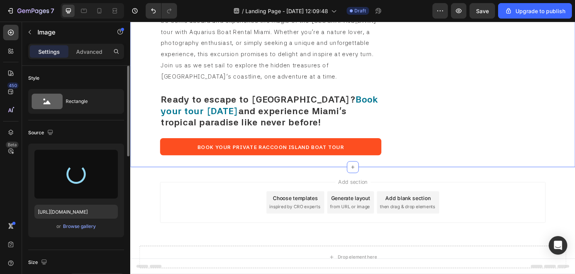
type input "https://cdn.shopify.com/s/files/1/0832/9566/6456/files/gempages_579523487257854…"
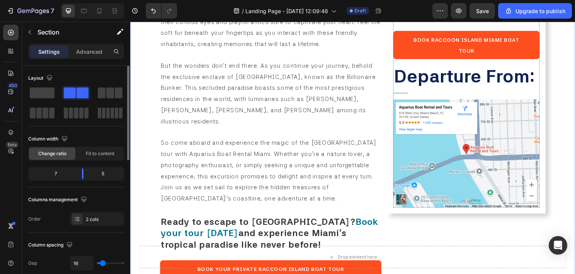
scroll to position [569, 0]
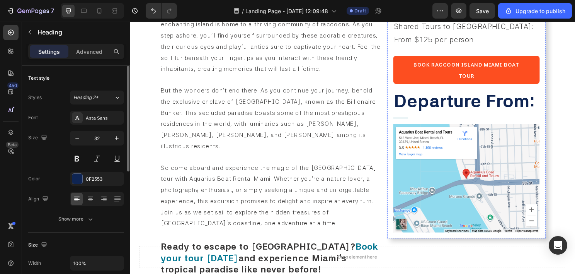
scroll to position [531, 0]
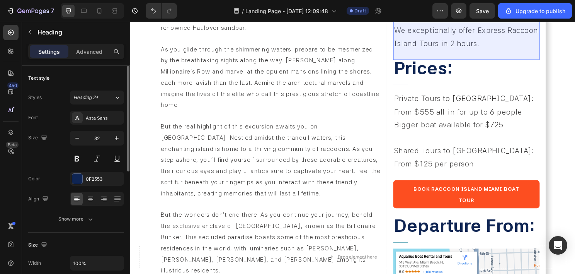
drag, startPoint x: 417, startPoint y: 125, endPoint x: 422, endPoint y: 123, distance: 5.4
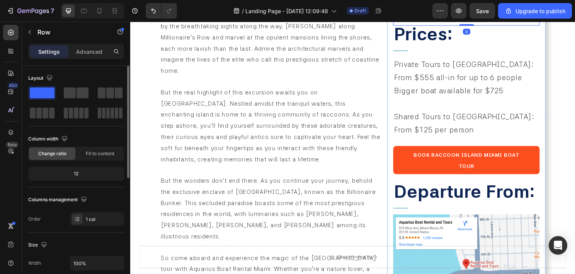
scroll to position [492, 0]
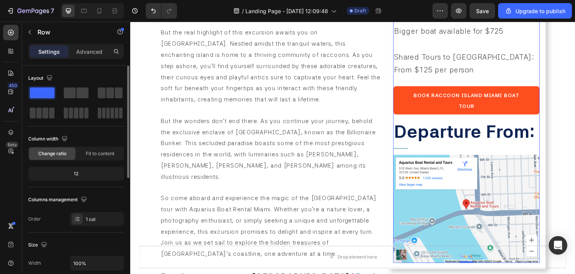
scroll to position [499, 0]
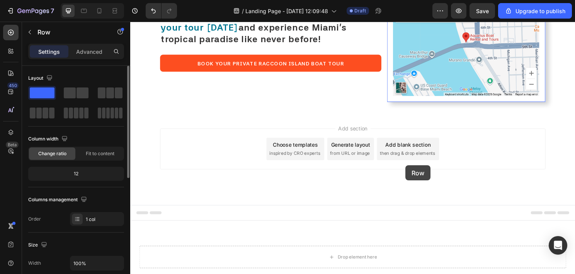
scroll to position [906, 0]
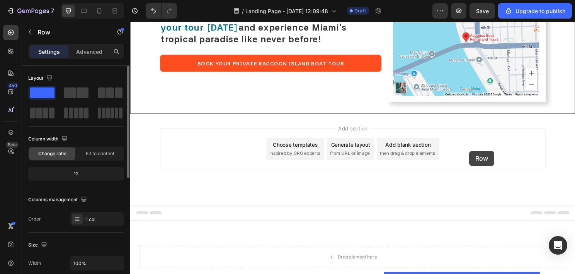
drag, startPoint x: 417, startPoint y: 151, endPoint x: 484, endPoint y: 156, distance: 66.7
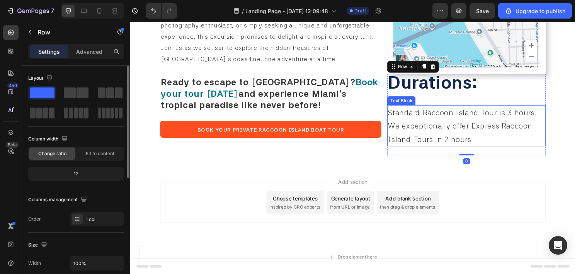
scroll to position [854, 0]
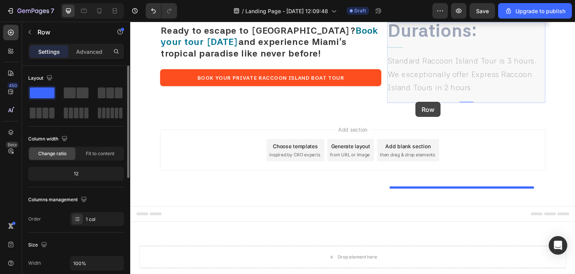
drag, startPoint x: 414, startPoint y: 109, endPoint x: 428, endPoint y: 105, distance: 14.6
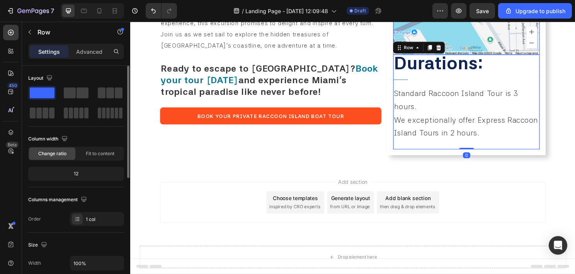
scroll to position [815, 0]
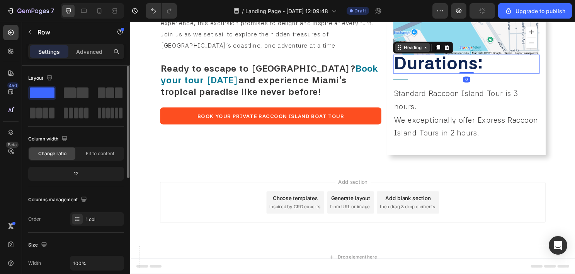
click at [410, 53] on div "Heading" at bounding box center [424, 48] width 37 height 9
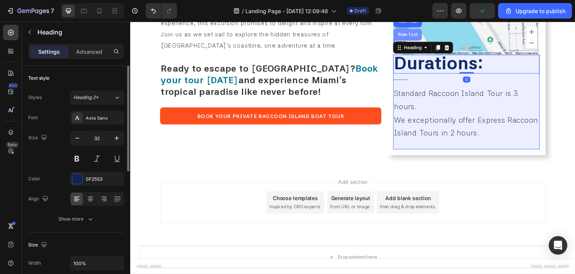
click at [417, 41] on div "Row 1 col" at bounding box center [420, 35] width 30 height 12
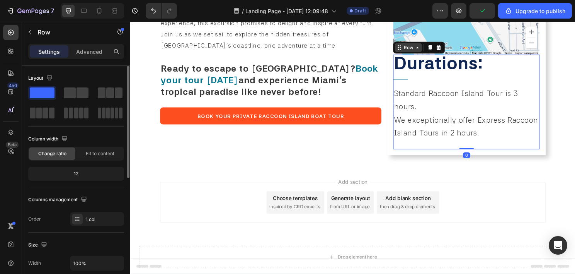
click at [414, 52] on div "Row" at bounding box center [420, 48] width 13 height 7
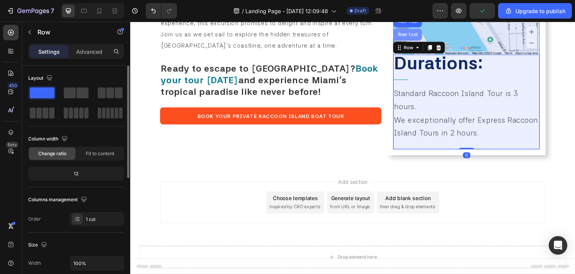
click at [417, 41] on div "Row 1 col" at bounding box center [420, 35] width 30 height 12
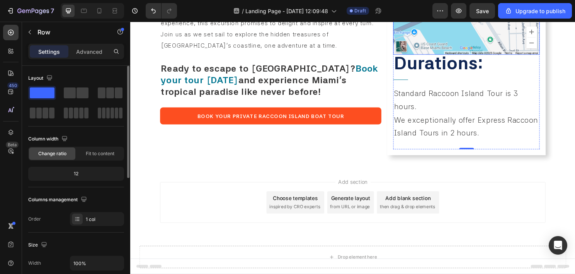
scroll to position [776, 0]
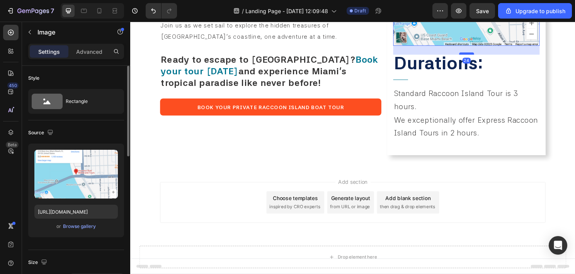
drag, startPoint x: 476, startPoint y: 185, endPoint x: 472, endPoint y: 195, distance: 10.1
click at [473, 56] on div at bounding box center [480, 55] width 15 height 2
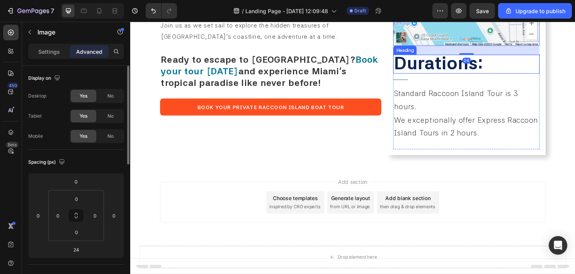
click at [429, 76] on span "durations:" at bounding box center [451, 64] width 93 height 22
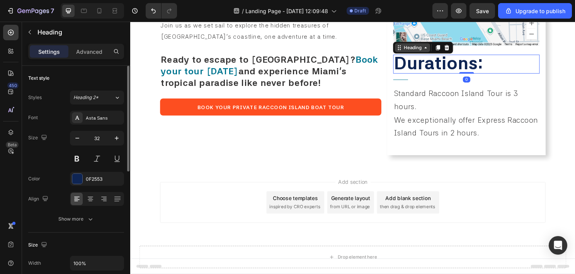
click at [418, 52] on div "Heading" at bounding box center [424, 48] width 21 height 7
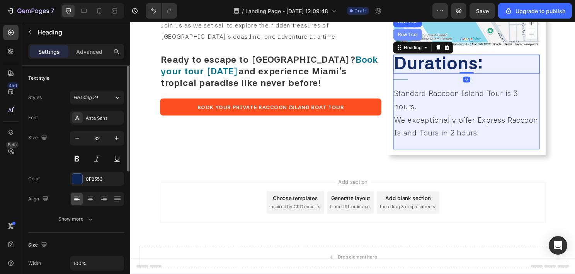
click at [424, 41] on div "Row 1 col" at bounding box center [420, 35] width 30 height 12
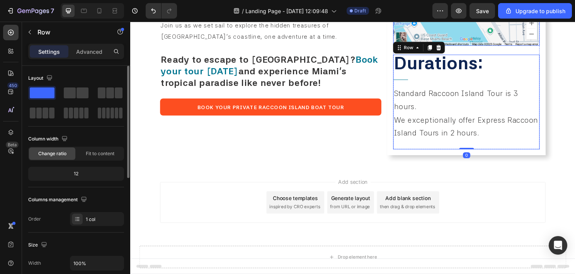
scroll to position [854, 0]
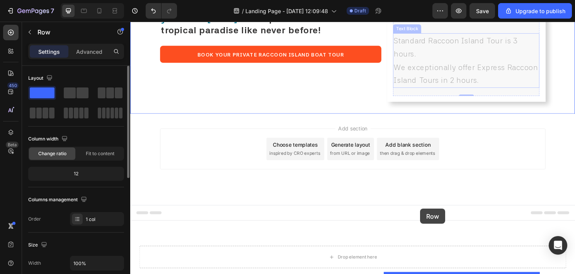
drag, startPoint x: 423, startPoint y: 114, endPoint x: 433, endPoint y: 217, distance: 103.4
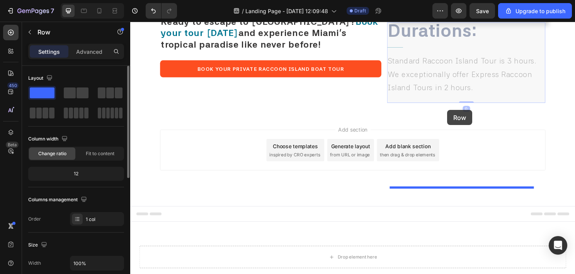
drag, startPoint x: 408, startPoint y: 118, endPoint x: 461, endPoint y: 114, distance: 53.5
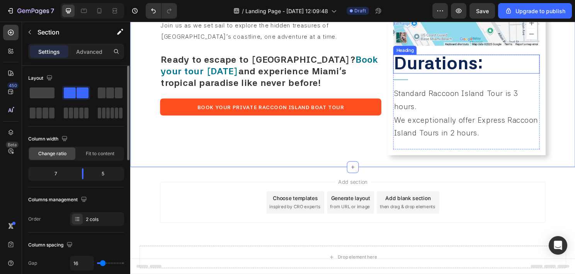
click at [465, 76] on span "durations:" at bounding box center [451, 64] width 93 height 22
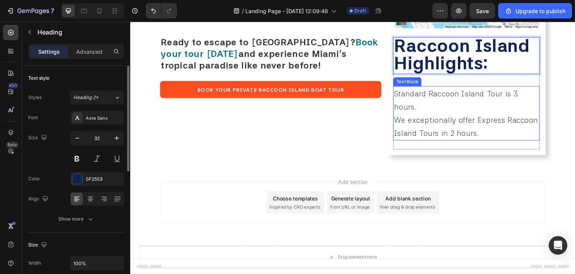
click at [435, 115] on span "Standard Raccoon Island Tour is 3 hours." at bounding box center [469, 103] width 129 height 23
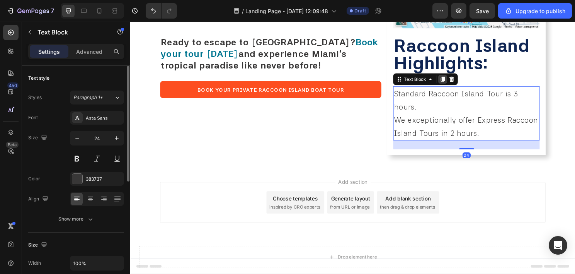
click at [456, 85] on icon at bounding box center [456, 81] width 6 height 6
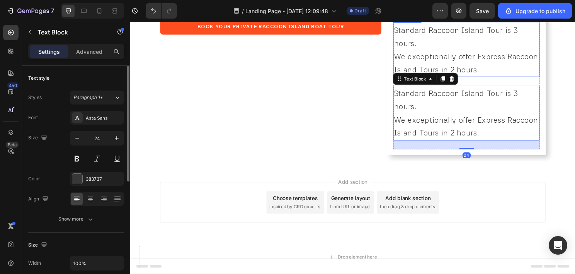
click at [434, 49] on span "Standard Raccoon Island Tour is 3 hours." at bounding box center [469, 37] width 129 height 23
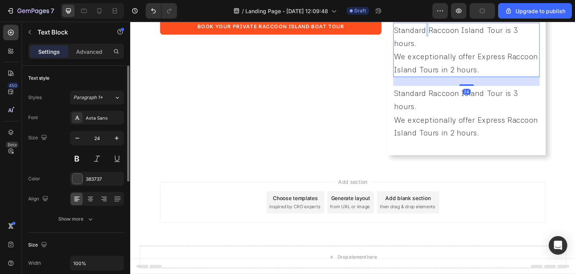
click at [434, 49] on span "Standard Raccoon Island Tour is 3 hours." at bounding box center [469, 37] width 129 height 23
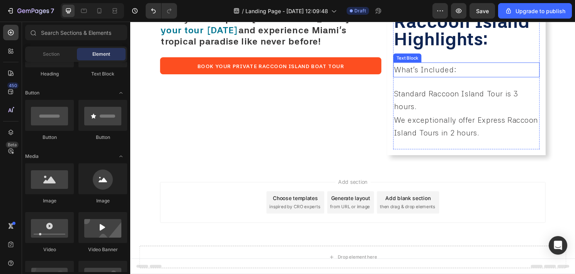
click at [447, 77] on span "What's Included:" at bounding box center [437, 71] width 65 height 9
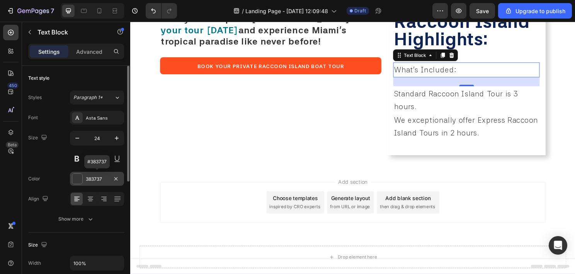
click at [96, 179] on div "383737" at bounding box center [97, 179] width 22 height 7
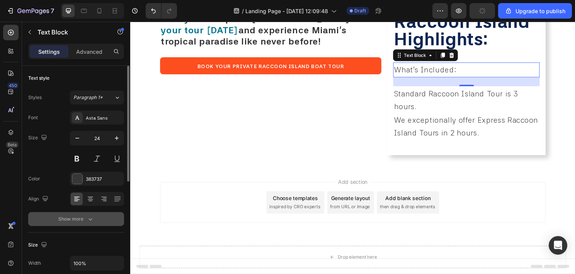
click at [84, 220] on div "Show more" at bounding box center [76, 219] width 36 height 8
click at [87, 221] on div "Light" at bounding box center [92, 218] width 39 height 7
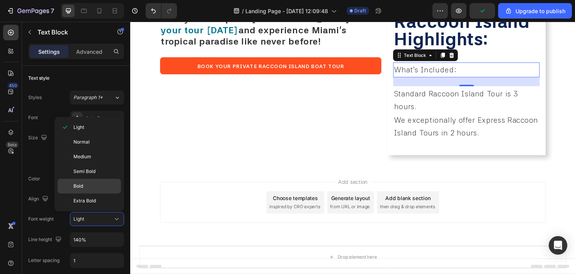
click at [94, 188] on p "Bold" at bounding box center [95, 186] width 44 height 7
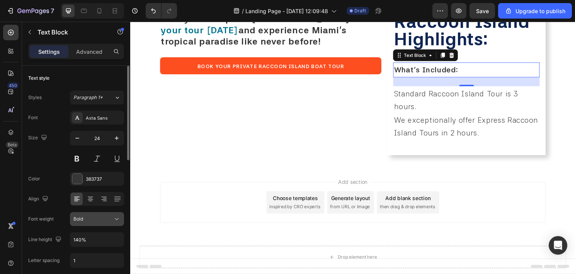
click at [96, 218] on div "Bold" at bounding box center [92, 218] width 39 height 7
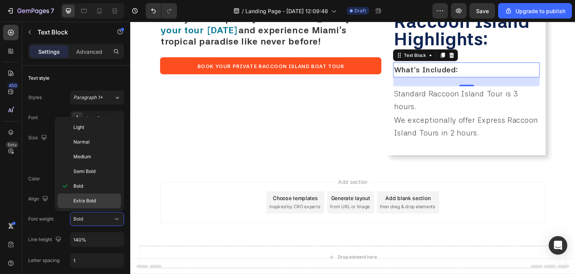
click at [93, 198] on span "Extra Bold" at bounding box center [84, 200] width 22 height 7
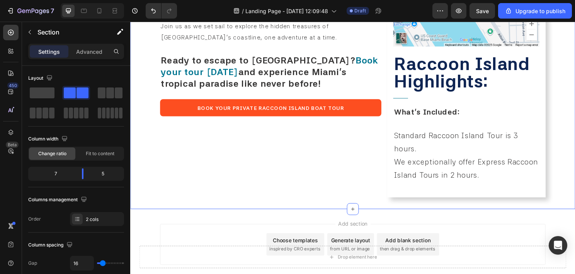
scroll to position [931, 0]
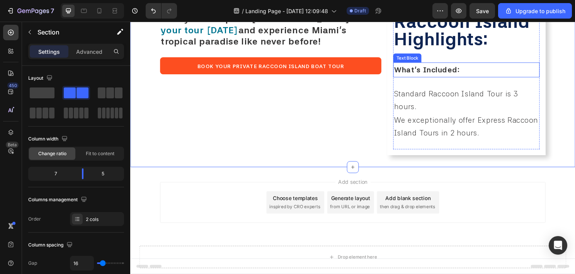
click at [447, 77] on span "What's Included:" at bounding box center [439, 71] width 68 height 9
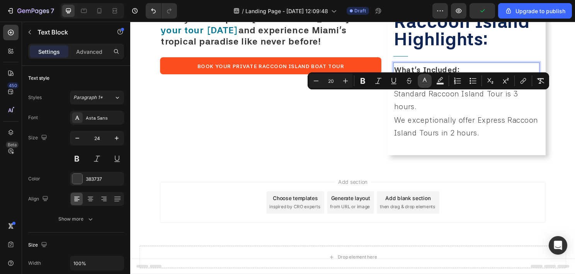
click at [422, 80] on icon "Editor contextual toolbar" at bounding box center [425, 81] width 8 height 8
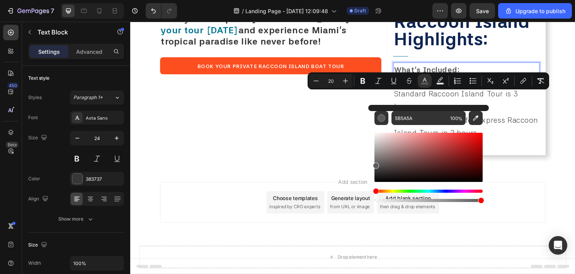
type input "5B5B5B"
click at [375, 164] on div "Editor contextual toolbar" at bounding box center [429, 157] width 108 height 49
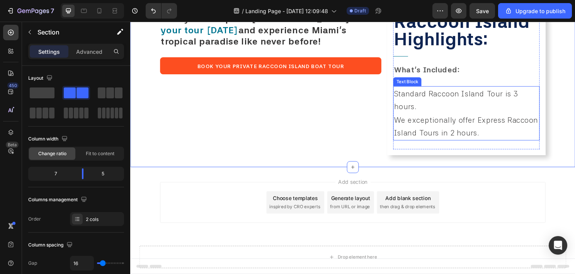
click at [467, 117] on p "Standard Raccoon Island Tour is 3 hours." at bounding box center [480, 103] width 151 height 27
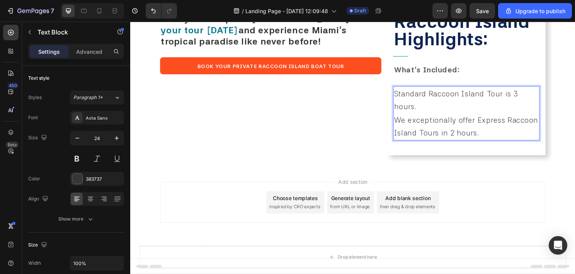
click at [467, 117] on p "Standard Raccoon Island Tour is 3 hours." at bounding box center [480, 103] width 151 height 27
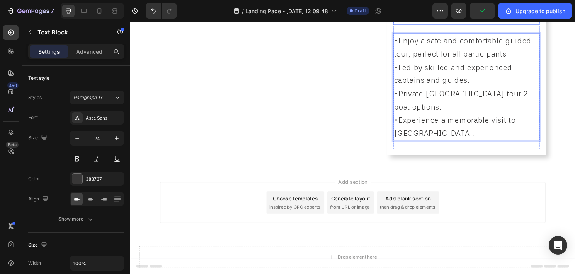
click at [439, 22] on span "What's Included:" at bounding box center [439, 16] width 68 height 9
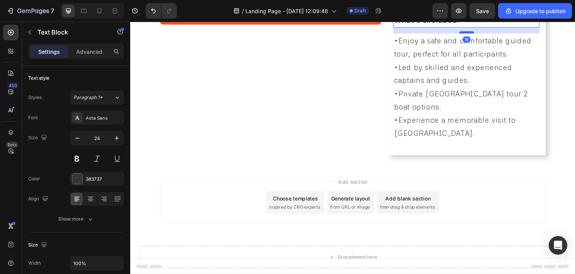
click at [478, 34] on div at bounding box center [480, 33] width 15 height 2
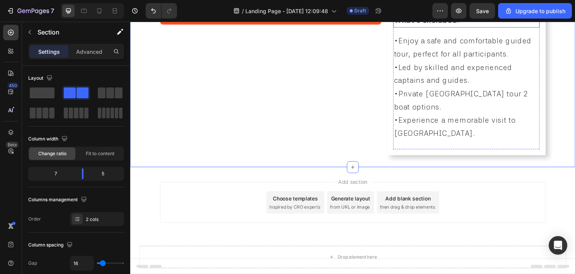
click at [438, 25] on span "What's Included:" at bounding box center [439, 19] width 68 height 9
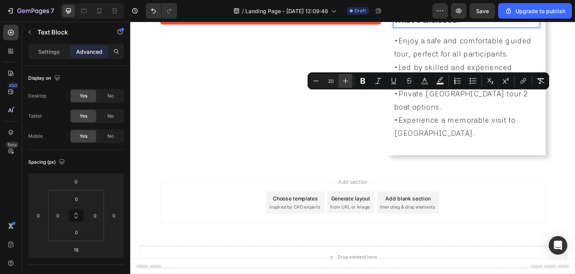
click at [343, 82] on icon "Editor contextual toolbar" at bounding box center [346, 81] width 8 height 8
type input "21"
click at [342, 82] on icon "Editor contextual toolbar" at bounding box center [346, 81] width 8 height 8
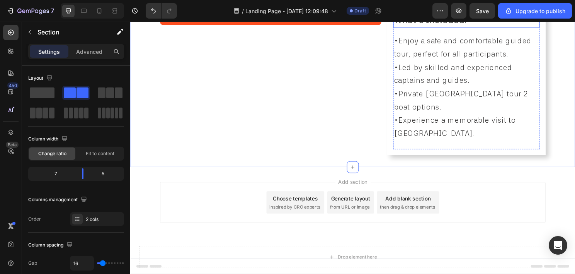
click at [423, 27] on p "What's Included:" at bounding box center [480, 21] width 151 height 14
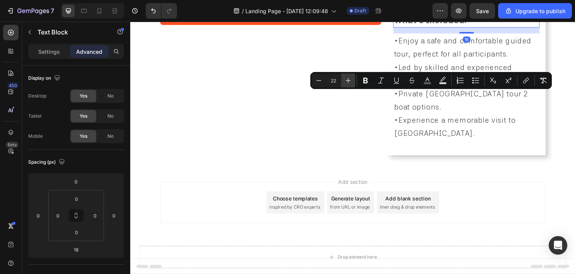
click at [353, 82] on button "Plus" at bounding box center [348, 80] width 14 height 14
type input "24"
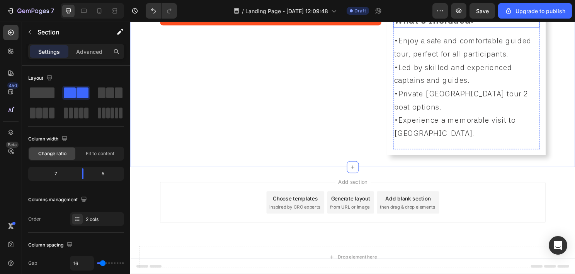
click at [449, 26] on span "What's Included:" at bounding box center [446, 20] width 83 height 11
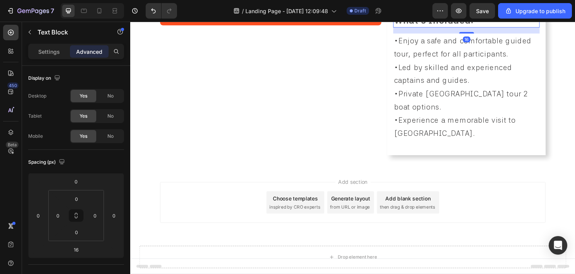
click at [453, 10] on div at bounding box center [456, 5] width 9 height 9
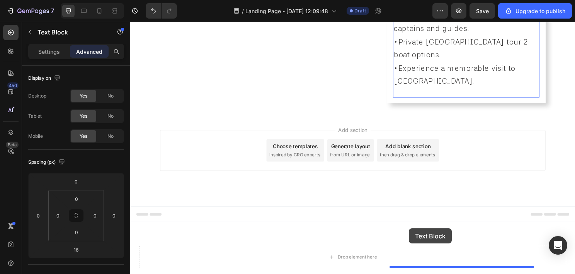
drag, startPoint x: 416, startPoint y: 109, endPoint x: 423, endPoint y: 237, distance: 128.2
type input "0"
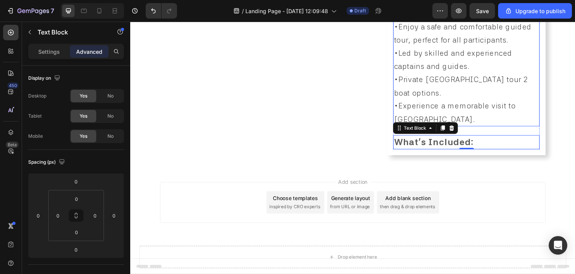
click at [464, 130] on p "•Experience a memorable visit to Raccoon Island." at bounding box center [480, 115] width 151 height 27
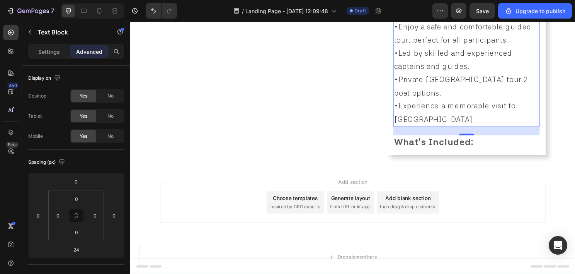
click at [454, 15] on icon at bounding box center [456, 11] width 4 height 5
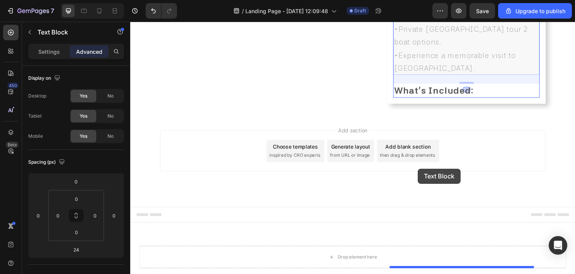
drag, startPoint x: 411, startPoint y: 43, endPoint x: 430, endPoint y: 175, distance: 133.5
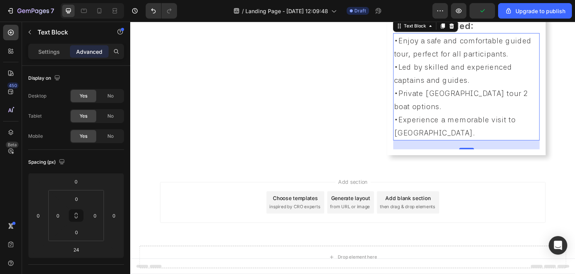
click at [450, 60] on span "•Enjoy a safe and comfortable guided tour, perfect for all participants." at bounding box center [476, 48] width 143 height 23
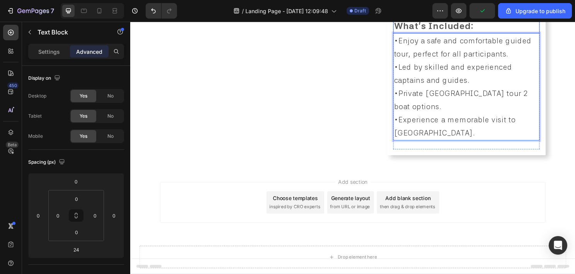
click at [442, 32] on span "What's Included:" at bounding box center [446, 25] width 83 height 11
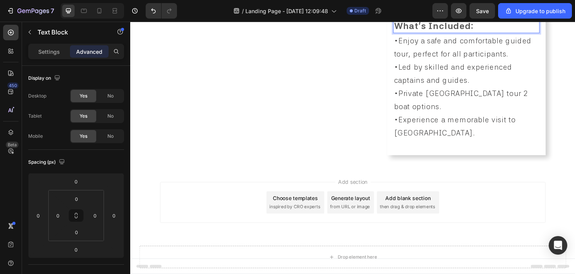
click at [440, 32] on span "What's Included:" at bounding box center [446, 25] width 83 height 11
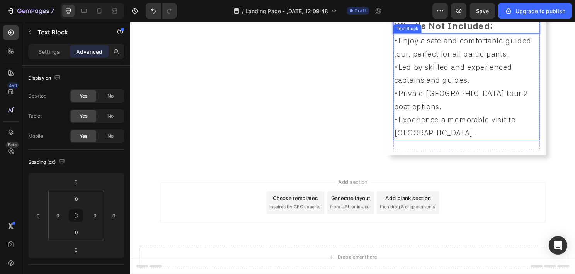
click at [480, 117] on p "•Private Raccoon Island tour 2 boat options." at bounding box center [480, 102] width 151 height 27
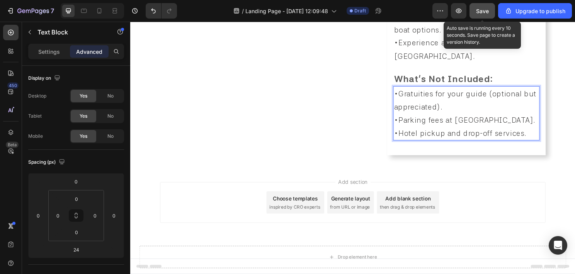
click at [481, 7] on div "Save" at bounding box center [482, 11] width 13 height 8
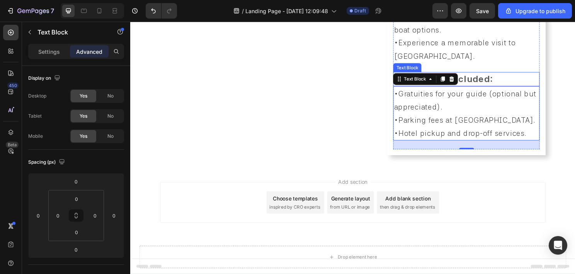
click at [510, 82] on p "What's Not Included:" at bounding box center [480, 81] width 151 height 13
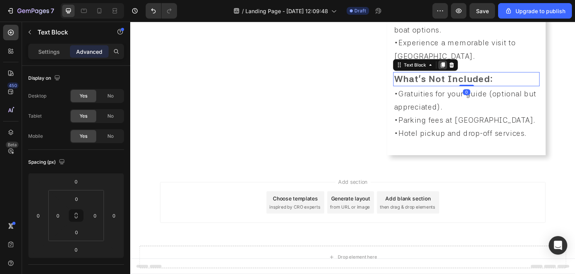
click at [454, 67] on icon at bounding box center [456, 67] width 4 height 5
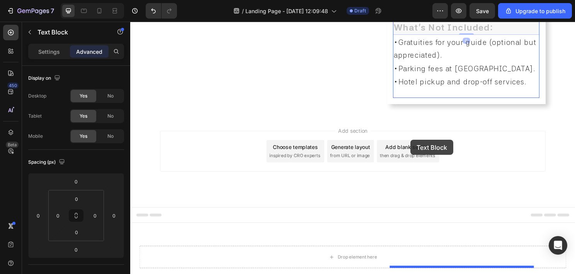
drag, startPoint x: 421, startPoint y: 85, endPoint x: 423, endPoint y: 158, distance: 72.3
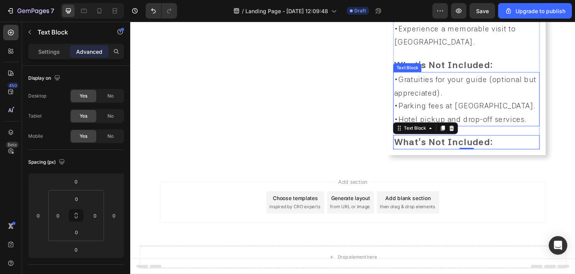
click at [435, 102] on p "•Gratuities for your guide (optional but appreciated)." at bounding box center [480, 88] width 151 height 27
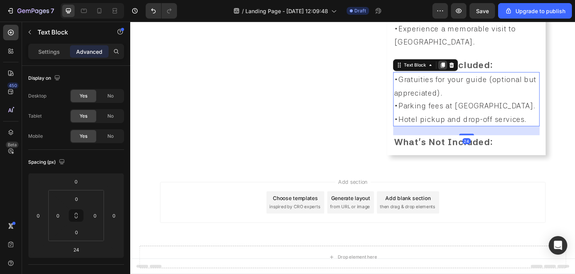
click at [454, 70] on icon at bounding box center [456, 66] width 4 height 5
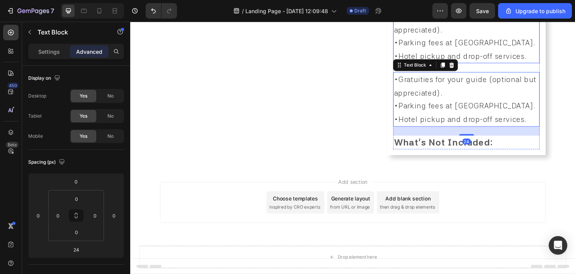
scroll to position [1166, 0]
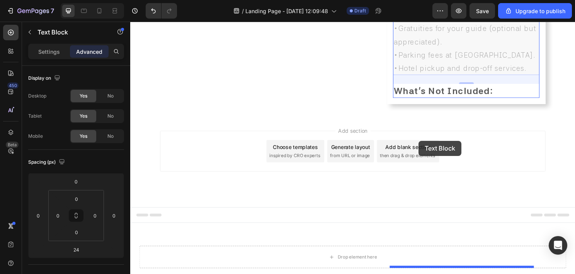
drag, startPoint x: 429, startPoint y: 72, endPoint x: 431, endPoint y: 146, distance: 73.5
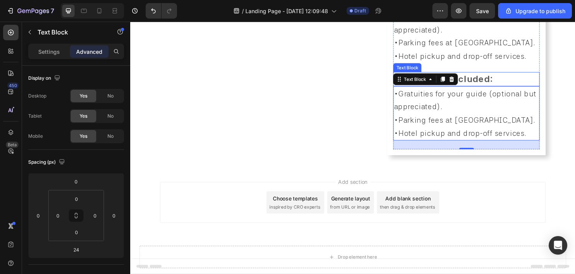
click at [490, 82] on span "What's Not Included:" at bounding box center [456, 81] width 103 height 11
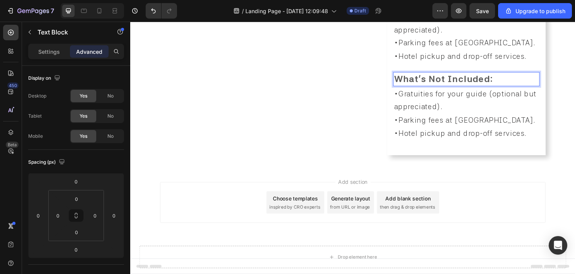
click at [490, 82] on span "What's Not Included:" at bounding box center [456, 81] width 103 height 11
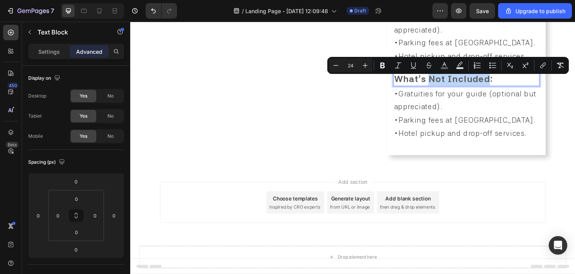
click at [443, 84] on span "What's Not Included:" at bounding box center [456, 81] width 103 height 11
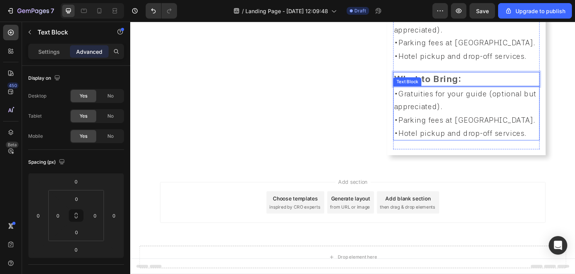
click at [445, 107] on p "•Gratuities for your guide (optional but appreciated)." at bounding box center [480, 103] width 151 height 27
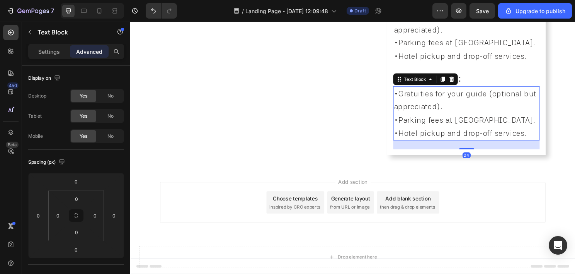
click at [445, 108] on p "•Gratuities for your guide (optional but appreciated)." at bounding box center [480, 103] width 151 height 27
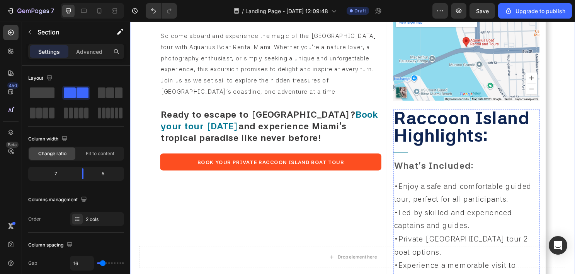
scroll to position [664, 0]
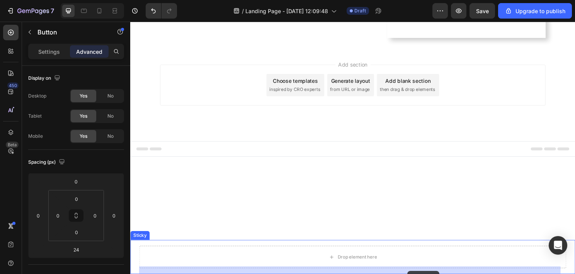
scroll to position [1203, 0]
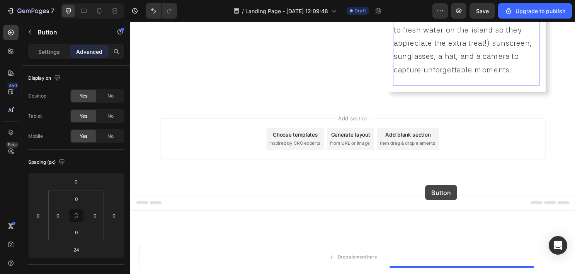
drag, startPoint x: 416, startPoint y: 151, endPoint x: 438, endPoint y: 192, distance: 46.4
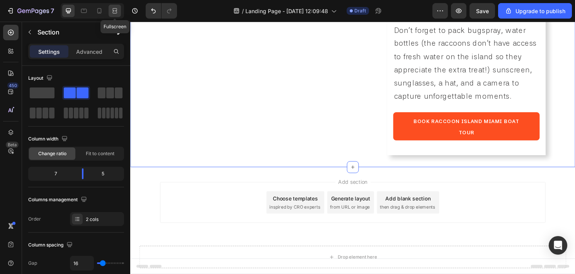
click at [118, 9] on icon at bounding box center [115, 11] width 8 height 8
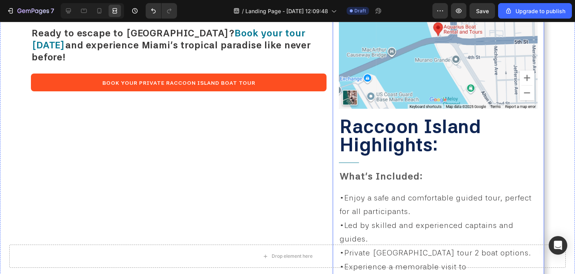
scroll to position [623, 0]
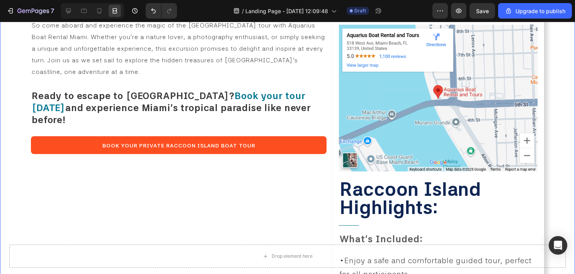
click at [321, 168] on div "RACCOON ISLAND WITH AQUARIUS Heading Welcome to the World famous Raccoon Island…" at bounding box center [179, 134] width 296 height 867
click at [333, 150] on div "RACCOON ISLAND TOURS INFO: Heading calendar: Heading Title Line Image durations…" at bounding box center [439, 134] width 212 height 867
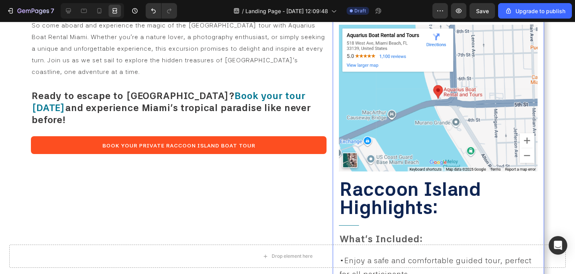
click at [333, 135] on div "RACCOON ISLAND TOURS INFO: Heading calendar: Heading Title Line Image durations…" at bounding box center [439, 134] width 212 height 867
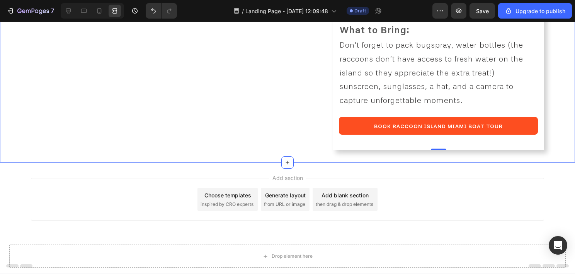
scroll to position [1258, 0]
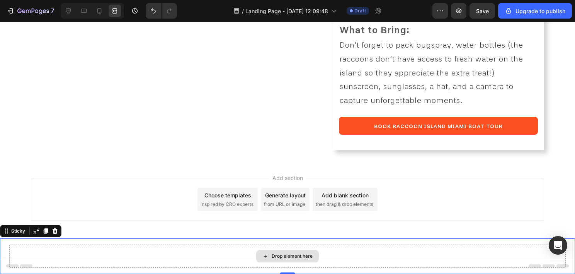
click at [357, 252] on div "Drop element here" at bounding box center [287, 255] width 557 height 23
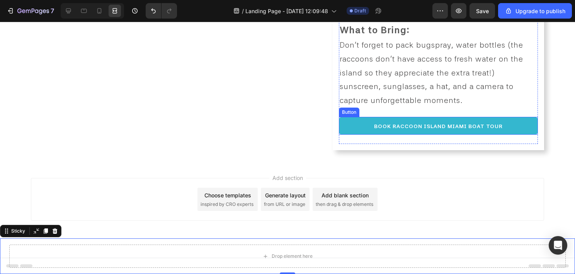
click at [354, 121] on button "Book Raccoon Island Miami Boat Tour" at bounding box center [438, 126] width 199 height 18
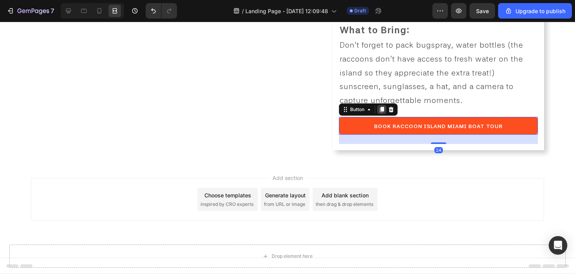
click at [380, 110] on icon at bounding box center [382, 109] width 4 height 5
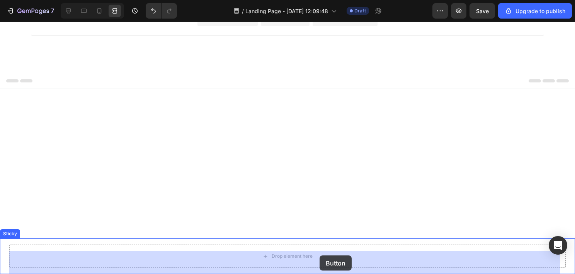
drag, startPoint x: 350, startPoint y: 136, endPoint x: 318, endPoint y: 252, distance: 119.9
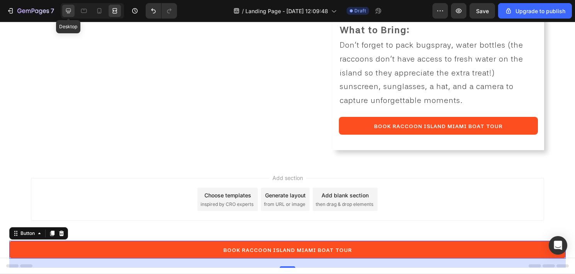
click at [70, 11] on icon at bounding box center [68, 11] width 5 height 5
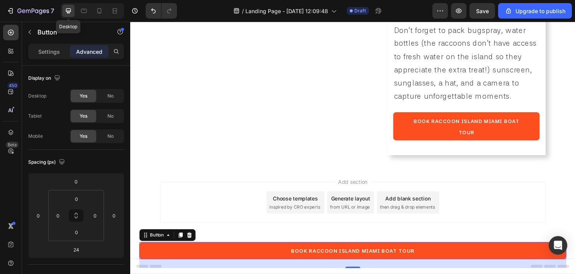
scroll to position [1247, 0]
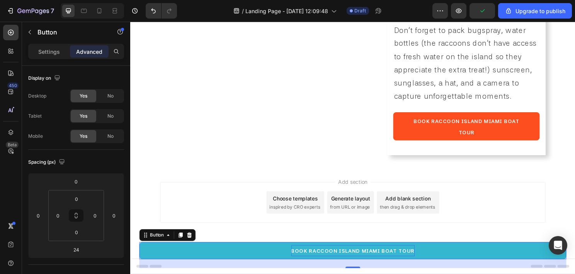
click at [322, 259] on span "Book Raccoon Island Miami Boat Tour" at bounding box center [362, 261] width 129 height 6
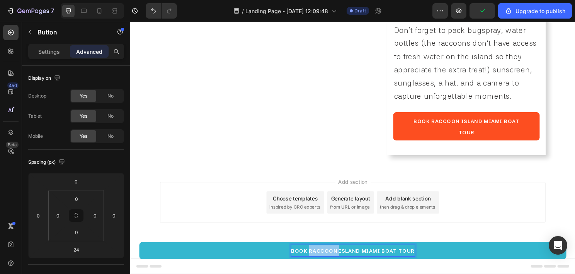
click at [322, 259] on span "Book Raccoon Island Miami Boat Tour" at bounding box center [362, 261] width 129 height 6
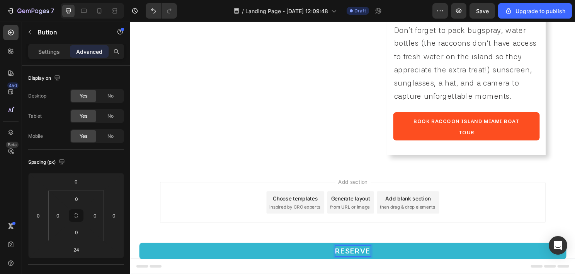
click at [140, 252] on button "Reserve" at bounding box center [362, 260] width 445 height 17
click at [140, 252] on button "Reserve a" at bounding box center [362, 260] width 445 height 17
click at [140, 252] on button "Reserve a Boat" at bounding box center [362, 260] width 445 height 17
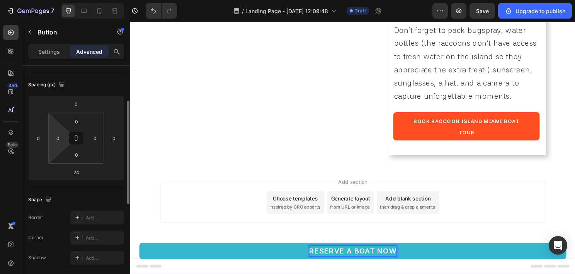
scroll to position [155, 0]
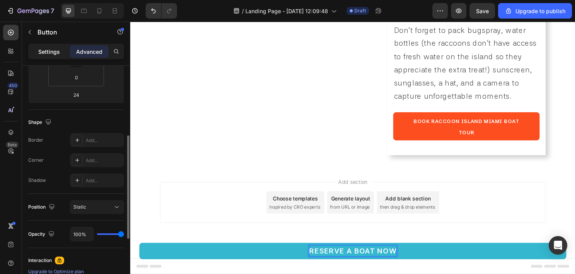
click at [58, 49] on p "Settings" at bounding box center [49, 52] width 22 height 8
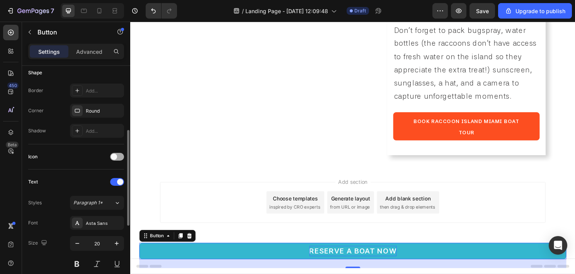
click at [115, 156] on span at bounding box center [114, 157] width 6 height 6
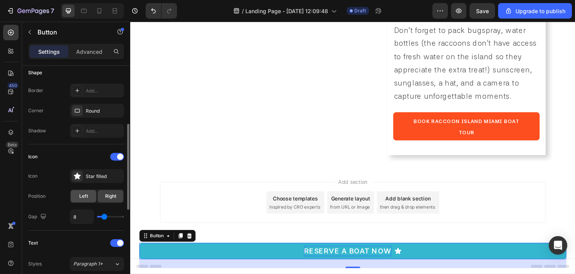
click at [87, 200] on div "Left" at bounding box center [84, 196] width 26 height 12
click at [98, 165] on div "Icon Icon Star filled Position Left Right Gap 8" at bounding box center [76, 186] width 96 height 73
click at [94, 177] on div "Star filled" at bounding box center [104, 176] width 36 height 7
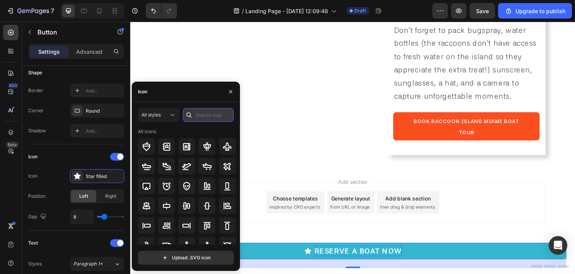
click at [211, 119] on input "text" at bounding box center [208, 115] width 51 height 14
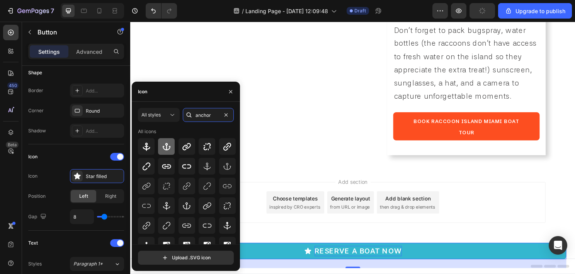
type input "anchor"
click at [169, 145] on icon at bounding box center [166, 146] width 9 height 9
click at [145, 145] on icon at bounding box center [146, 146] width 9 height 9
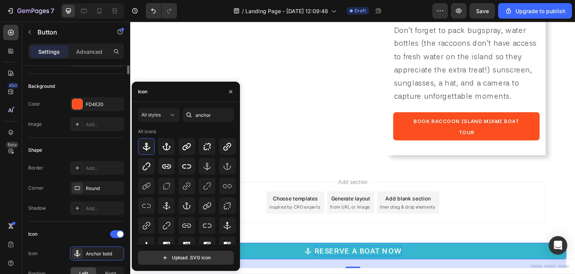
scroll to position [0, 0]
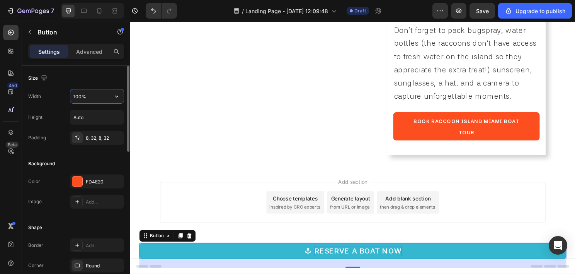
click at [94, 100] on input "100%" at bounding box center [96, 96] width 53 height 14
click at [109, 98] on input "100%" at bounding box center [96, 96] width 53 height 14
click at [114, 96] on icon "button" at bounding box center [117, 96] width 8 height 8
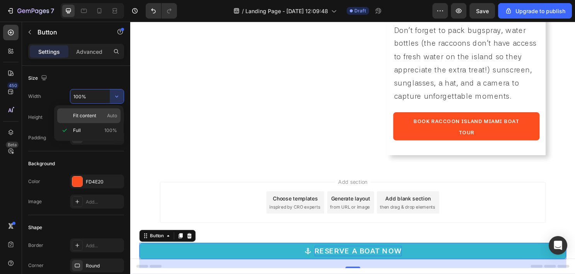
click at [88, 118] on span "Fit content" at bounding box center [84, 115] width 23 height 7
type input "Auto"
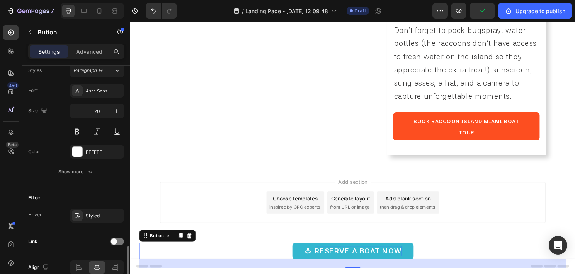
scroll to position [384, 0]
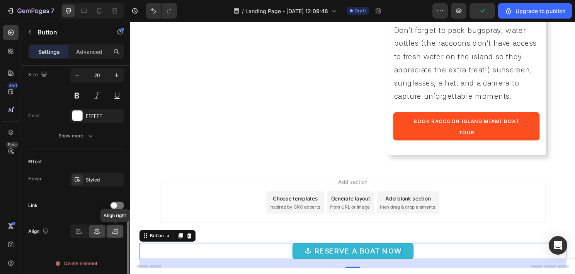
click at [113, 227] on icon at bounding box center [115, 231] width 8 height 8
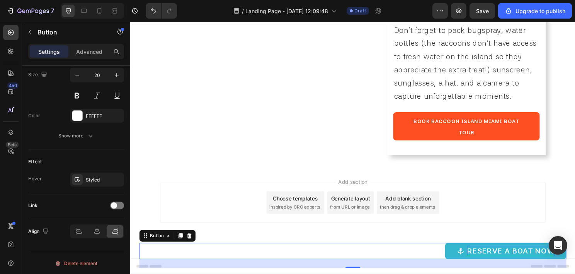
click at [258, 179] on div "Add section Choose templates inspired by CRO experts Generate layout from URL o…" at bounding box center [362, 220] width 464 height 95
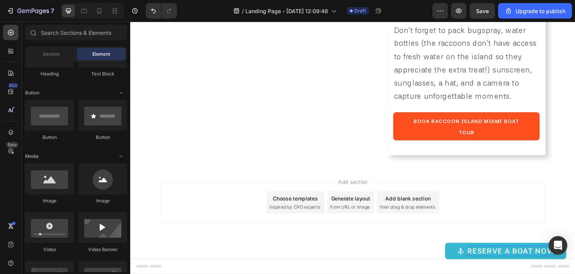
scroll to position [1132, 0]
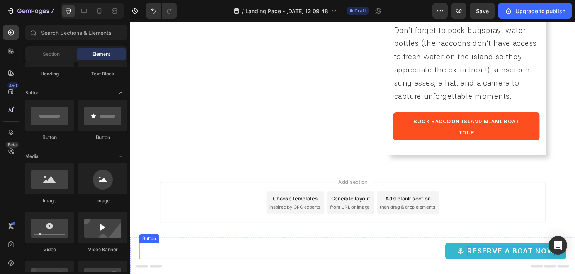
click at [316, 264] on div "Reserve a Boat Now Button" at bounding box center [362, 260] width 445 height 17
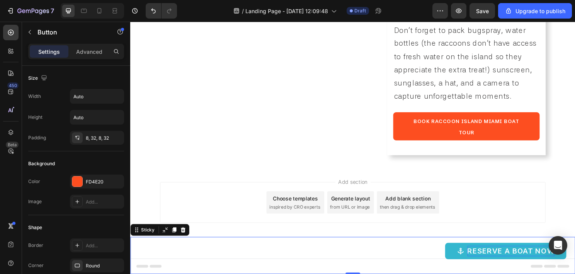
click at [134, 256] on div "Reserve a Boat Now Button Sticky 0" at bounding box center [362, 265] width 464 height 39
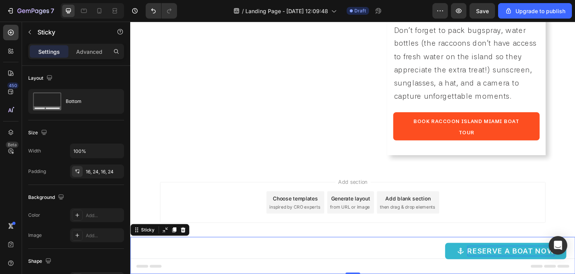
scroll to position [1248, 0]
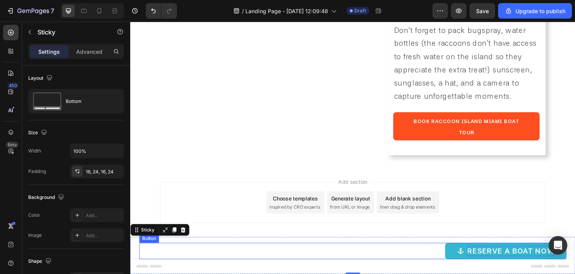
click at [213, 259] on div "Reserve a Boat Now Button" at bounding box center [362, 260] width 445 height 17
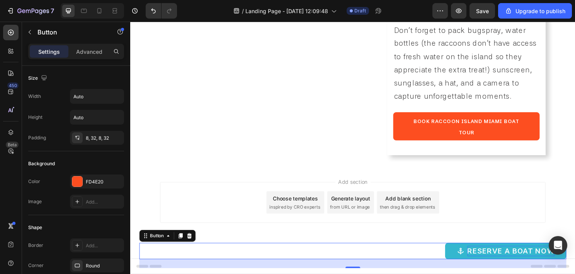
click at [215, 252] on div "Reserve a Boat Now Button 24" at bounding box center [362, 260] width 445 height 17
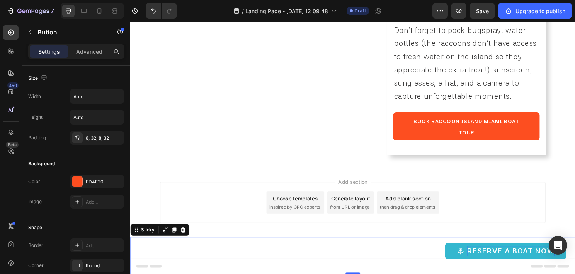
click at [217, 248] on div "Reserve a Boat Now Button Sticky 0" at bounding box center [362, 265] width 464 height 39
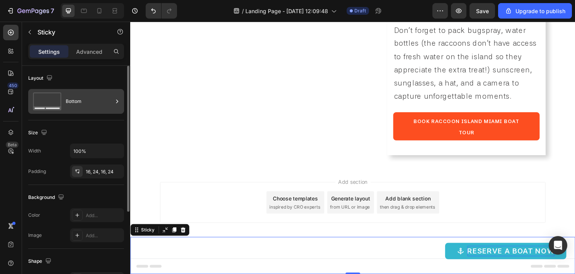
click at [102, 104] on div "Bottom" at bounding box center [89, 101] width 47 height 18
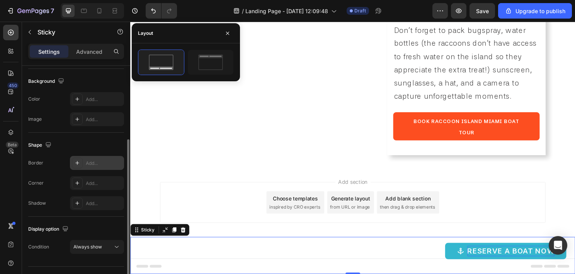
scroll to position [132, 0]
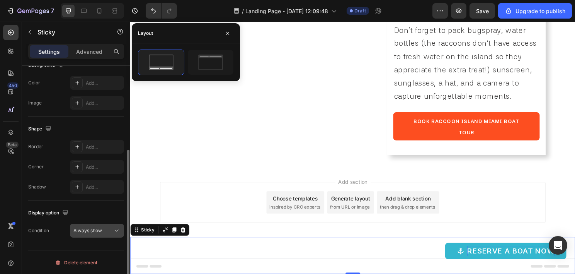
click at [90, 228] on span "Always show" at bounding box center [87, 230] width 29 height 6
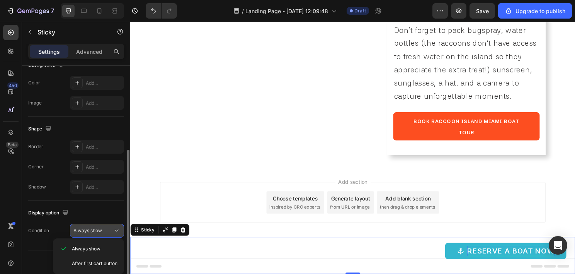
click at [90, 227] on span "Always show" at bounding box center [87, 230] width 29 height 6
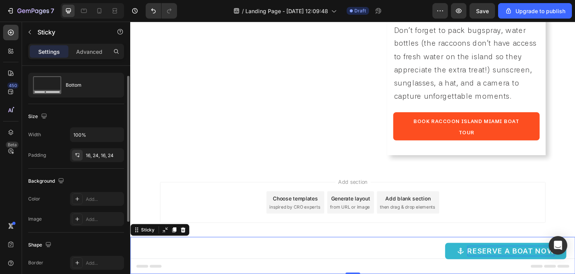
scroll to position [0, 0]
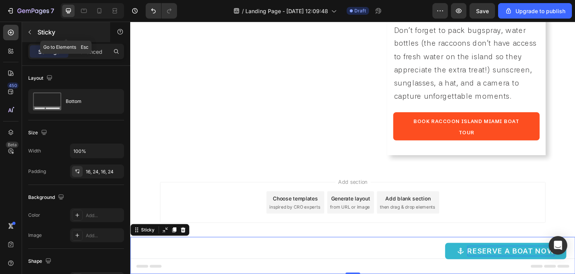
click at [36, 34] on div "Sticky" at bounding box center [66, 32] width 88 height 20
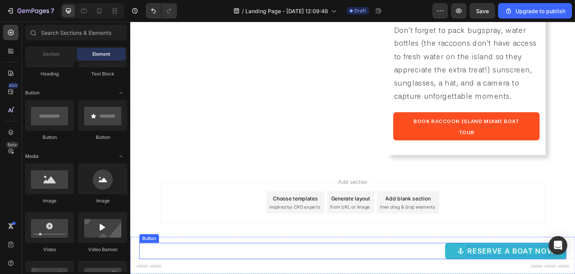
click at [272, 267] on div "Reserve a Boat Now Button" at bounding box center [362, 260] width 445 height 17
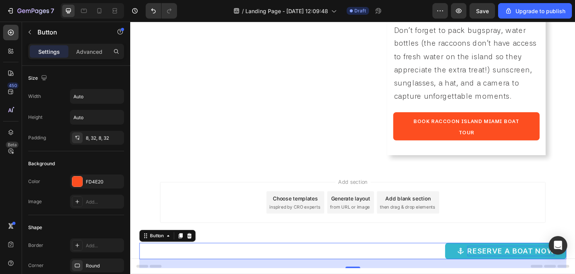
click at [435, 259] on div "Reserve a Boat Now Button 24" at bounding box center [362, 260] width 445 height 17
click at [183, 244] on icon at bounding box center [183, 244] width 4 height 5
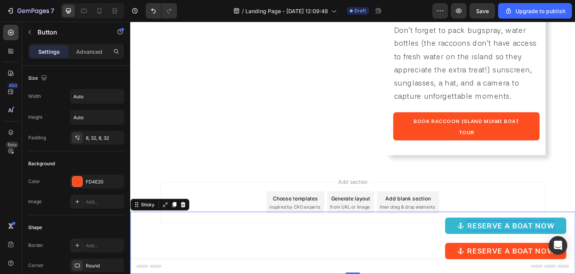
click at [272, 222] on div "Reserve a Boat Now Button Reserve a Boat Now Button Sticky 0" at bounding box center [362, 252] width 464 height 65
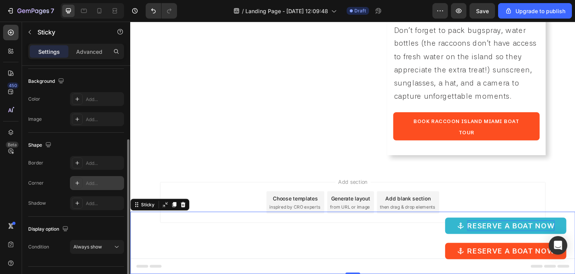
scroll to position [132, 0]
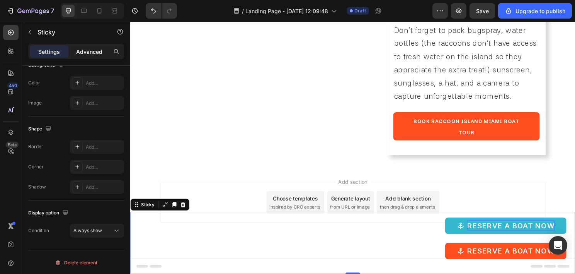
click at [75, 49] on div "Advanced" at bounding box center [89, 51] width 39 height 12
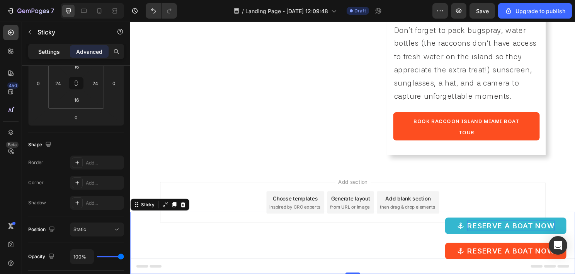
click at [55, 51] on p "Settings" at bounding box center [49, 52] width 22 height 8
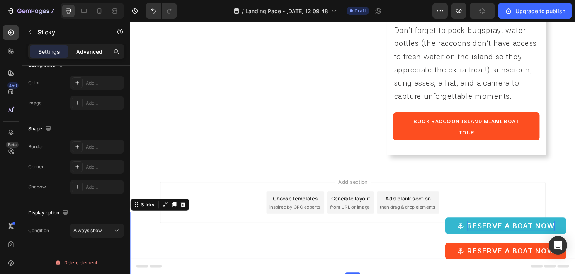
click at [94, 53] on p "Advanced" at bounding box center [89, 52] width 26 height 8
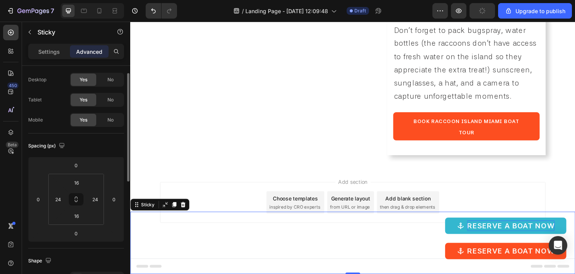
scroll to position [0, 0]
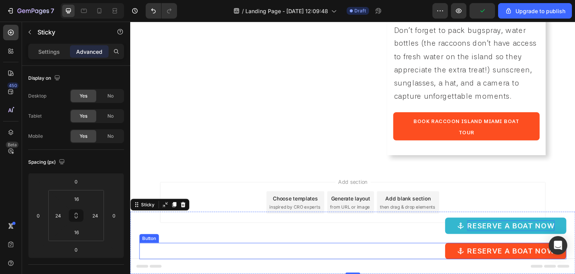
click at [435, 255] on div "Reserve a Boat Now Button" at bounding box center [362, 260] width 445 height 17
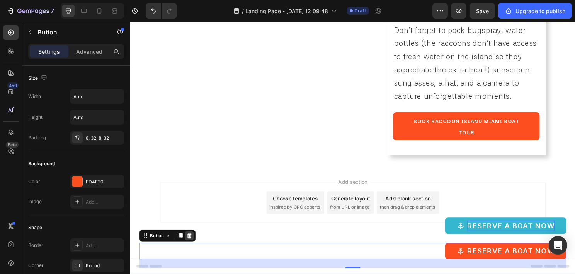
click at [192, 246] on icon at bounding box center [192, 245] width 6 height 6
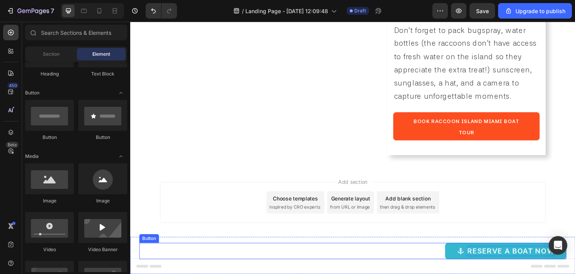
click at [386, 262] on div "Reserve a Boat Now Button" at bounding box center [362, 260] width 445 height 17
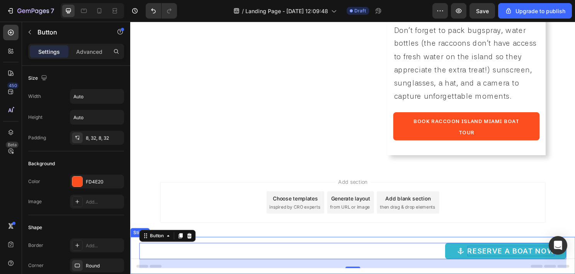
click at [270, 247] on div "Reserve a Boat Now Button 24 Sticky" at bounding box center [362, 265] width 464 height 39
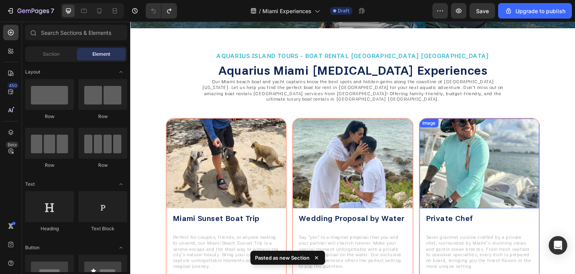
scroll to position [271, 0]
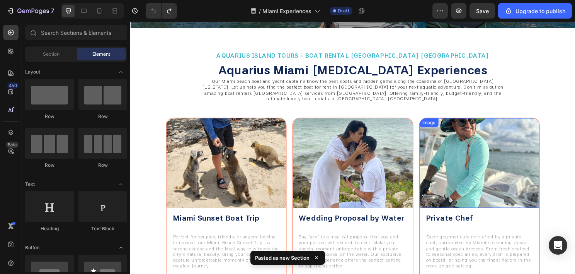
click at [437, 138] on img at bounding box center [494, 169] width 125 height 94
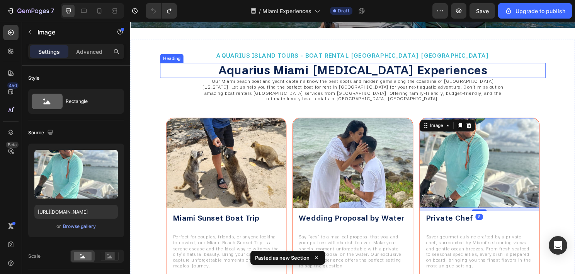
click at [523, 68] on h2 "Aquarius Miami Boating Experiences" at bounding box center [362, 73] width 402 height 16
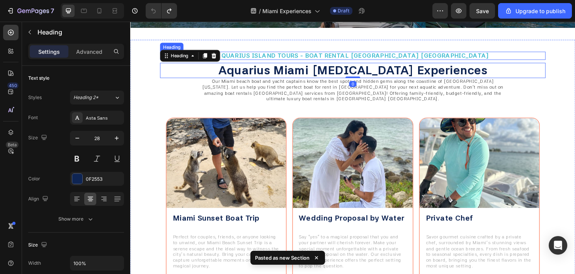
click at [534, 51] on div "Aquarius Island Tours - Boat Rental Miami Beach FL Heading Aquarius Miami Boati…" at bounding box center [362, 196] width 464 height 310
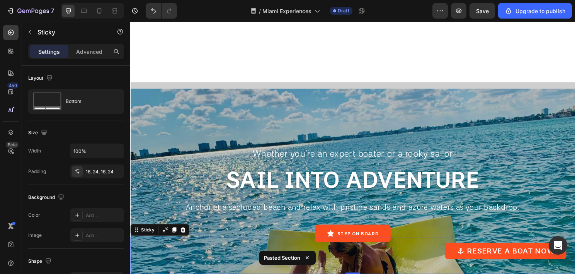
scroll to position [696, 0]
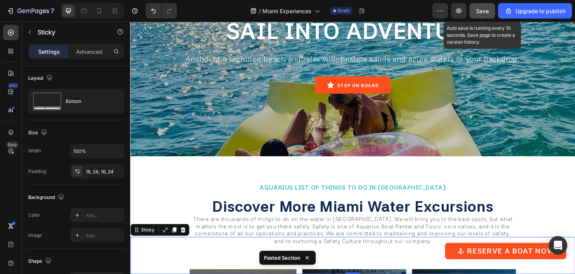
click at [483, 11] on span "Save" at bounding box center [482, 11] width 13 height 7
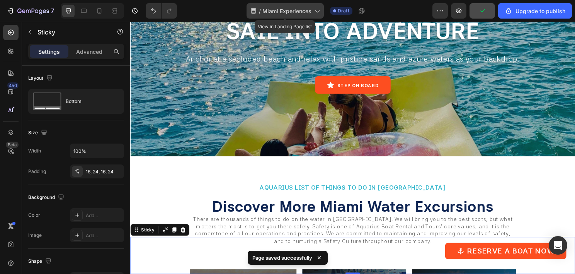
click at [292, 9] on span "Miami Experiences" at bounding box center [287, 11] width 49 height 8
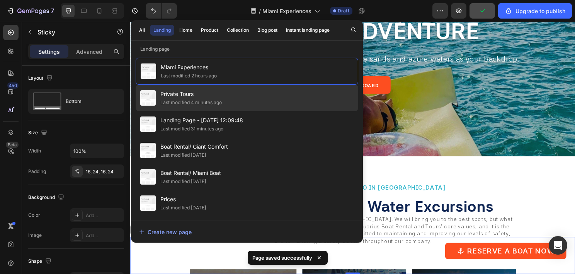
click at [226, 111] on div "Private Tours Last modified 4 minutes ago" at bounding box center [247, 124] width 223 height 26
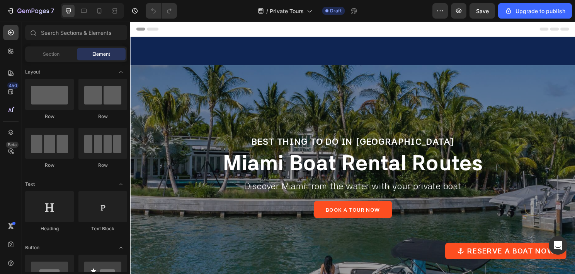
scroll to position [193, 0]
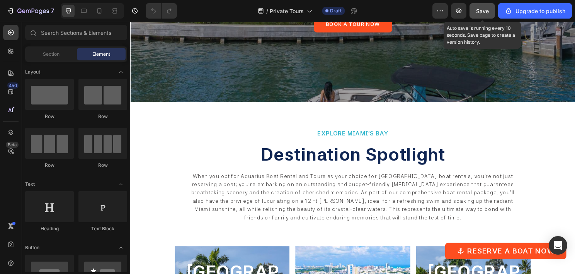
click at [489, 14] on span "Save" at bounding box center [482, 11] width 13 height 7
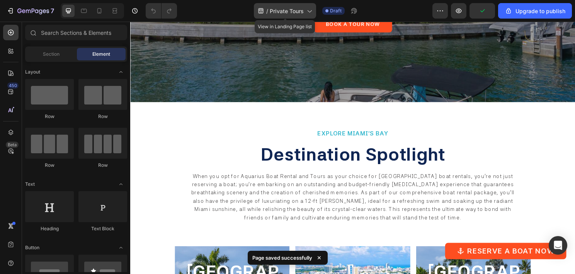
click at [285, 9] on span "Private Tours" at bounding box center [287, 11] width 34 height 8
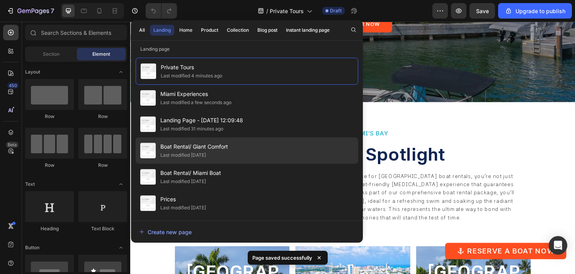
click at [196, 144] on span "Boat Rental/ Giant Comfort" at bounding box center [194, 146] width 68 height 9
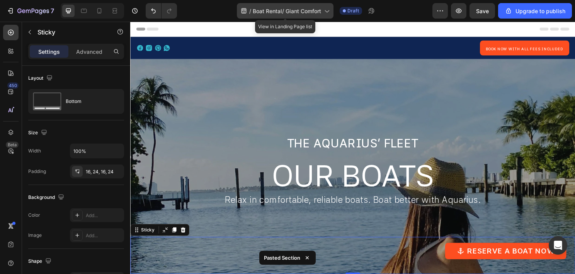
click at [316, 12] on span "Boat Rental/ Giant Comfort" at bounding box center [287, 11] width 68 height 8
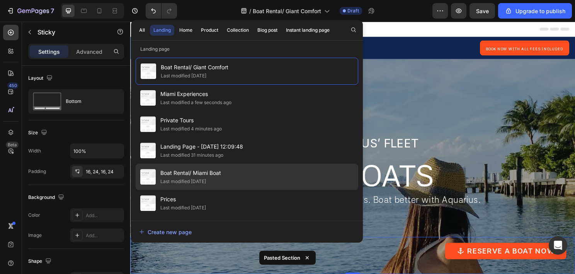
click at [220, 172] on span "Boat Rental/ Miami Boat" at bounding box center [190, 172] width 61 height 9
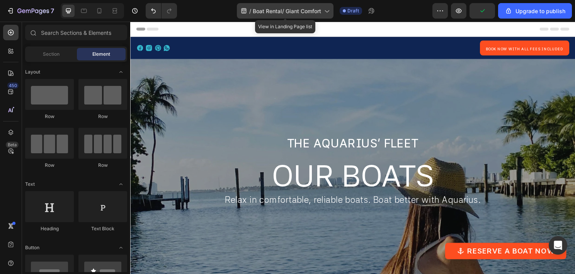
click at [287, 10] on span "Boat Rental/ Giant Comfort" at bounding box center [287, 11] width 68 height 8
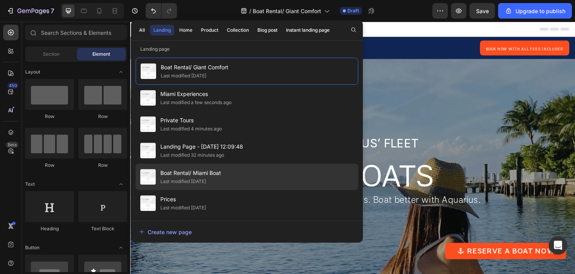
click at [236, 190] on div "Boat Rental/ Miami Boat Last modified 9 days ago" at bounding box center [247, 203] width 223 height 26
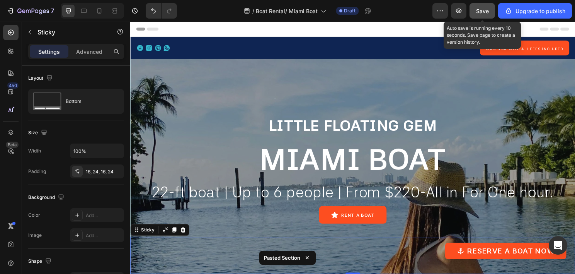
click at [485, 8] on span "Save" at bounding box center [482, 11] width 13 height 7
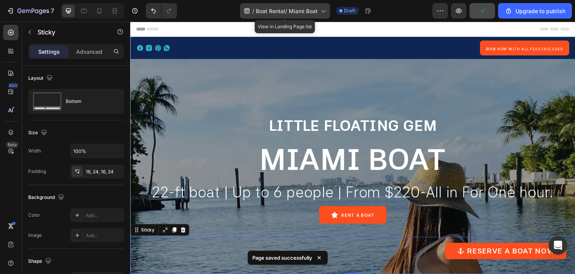
click at [317, 8] on span "Boat Rental/ Miami Boat" at bounding box center [287, 11] width 62 height 8
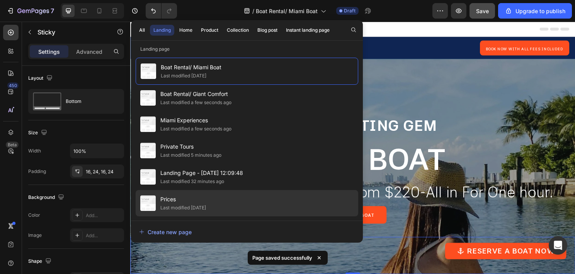
click at [246, 216] on div "Prices Last modified 9 days ago" at bounding box center [247, 229] width 223 height 26
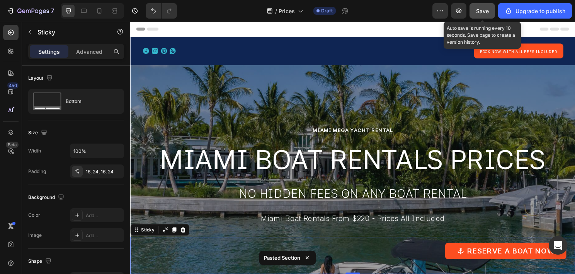
click at [493, 9] on button "Save" at bounding box center [483, 10] width 26 height 15
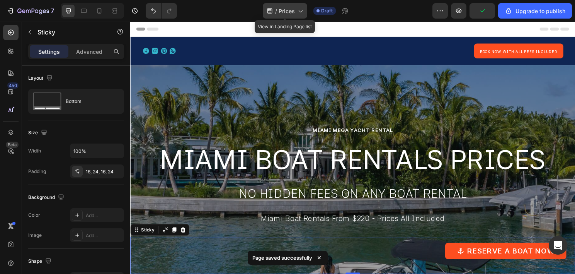
click at [291, 7] on span "Prices" at bounding box center [287, 11] width 16 height 8
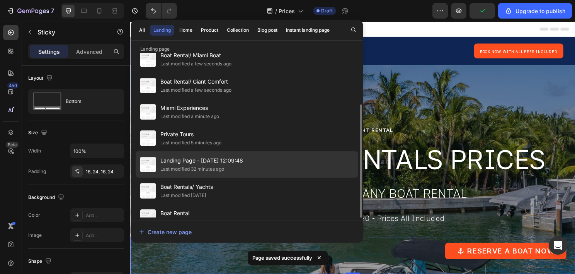
scroll to position [51, 0]
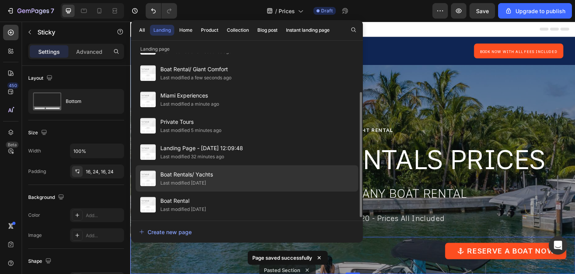
click at [230, 191] on div "Boat Rentals/ Yachts Last modified 10 days ago" at bounding box center [247, 204] width 223 height 26
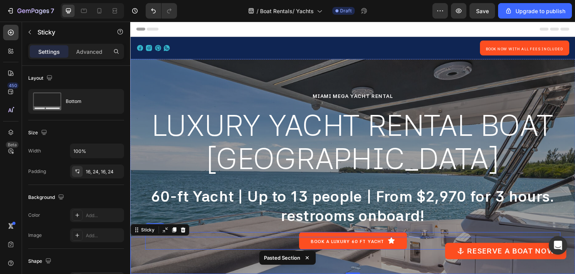
scroll to position [155, 0]
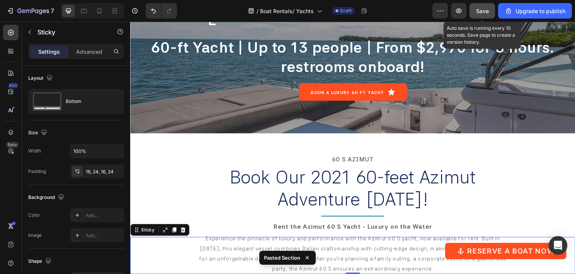
click at [478, 7] on div "Save" at bounding box center [482, 11] width 13 height 8
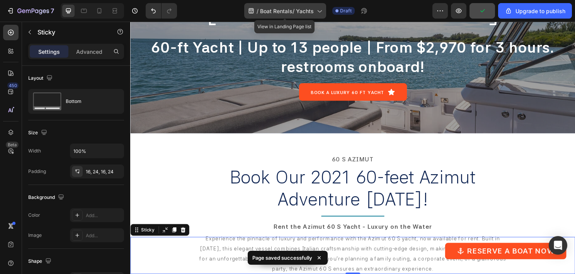
click at [301, 11] on span "Boat Rentals/ Yachts" at bounding box center [287, 11] width 54 height 8
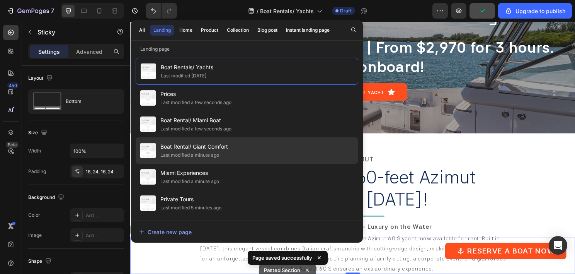
scroll to position [51, 0]
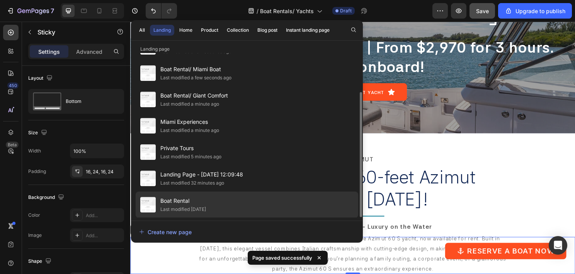
click at [244, 195] on div "Boat Rental Last modified 12 days ago" at bounding box center [247, 204] width 223 height 26
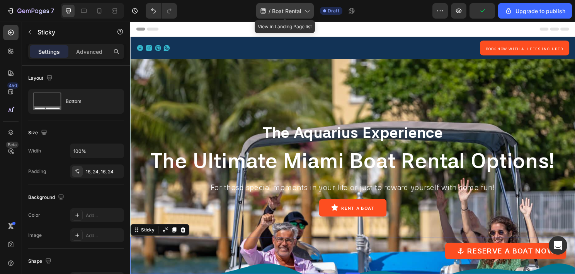
click at [299, 12] on span "Boat Rental" at bounding box center [286, 11] width 29 height 8
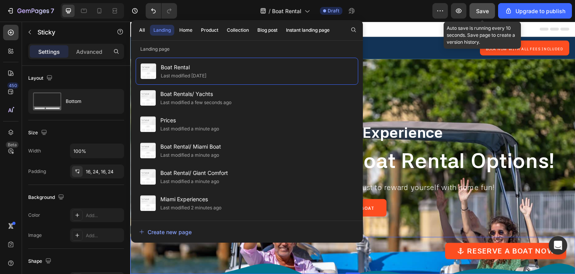
click at [485, 11] on span "Save" at bounding box center [482, 11] width 13 height 7
